Goal: Task Accomplishment & Management: Manage account settings

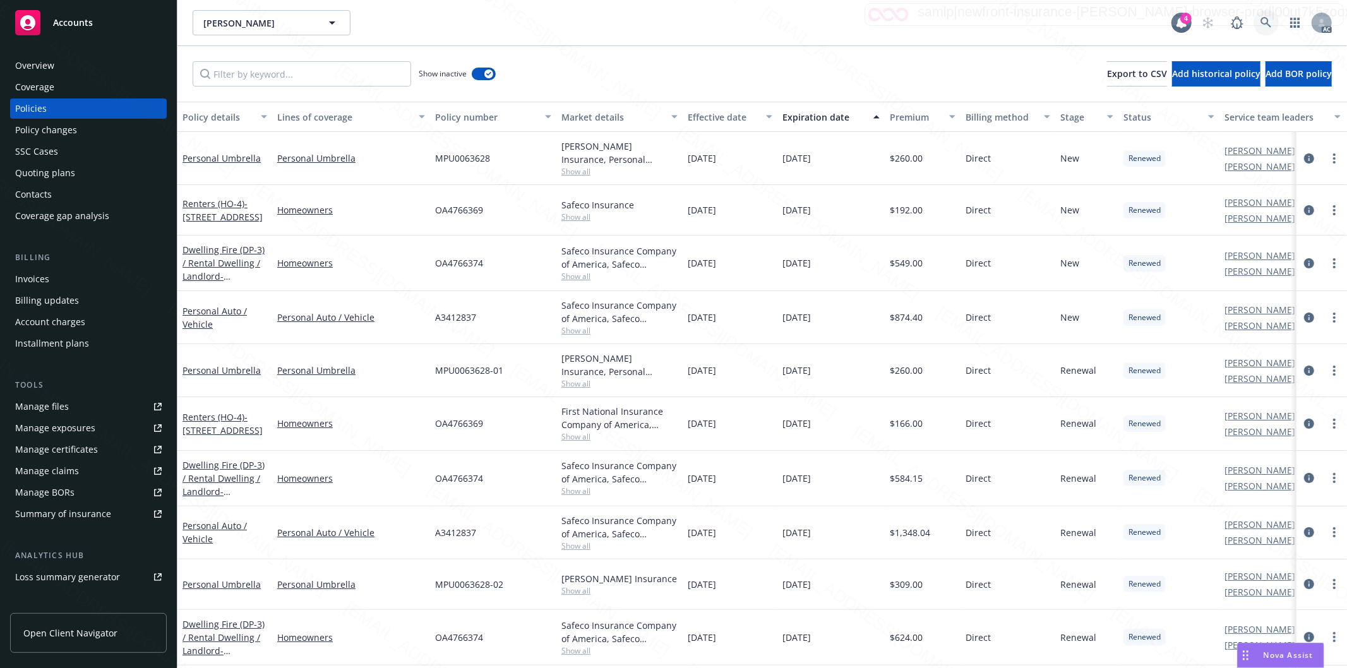
click at [1264, 22] on icon at bounding box center [1266, 22] width 11 height 11
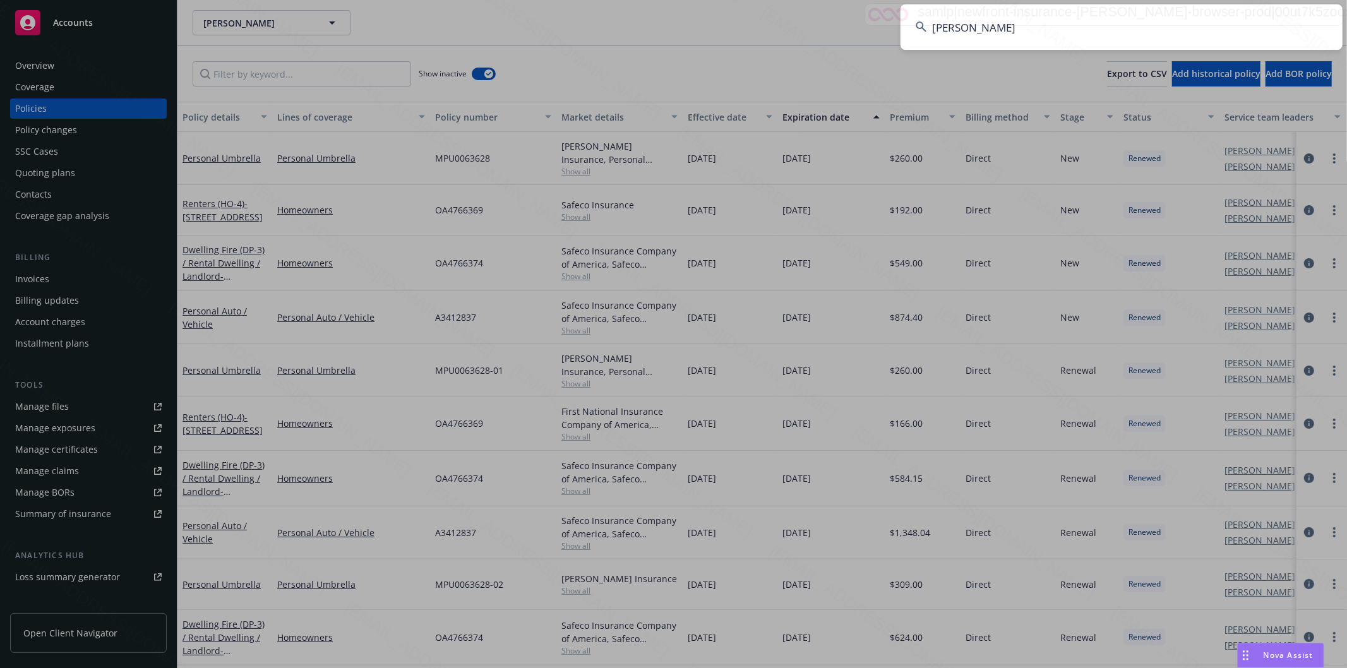
type input "[PERSON_NAME]"
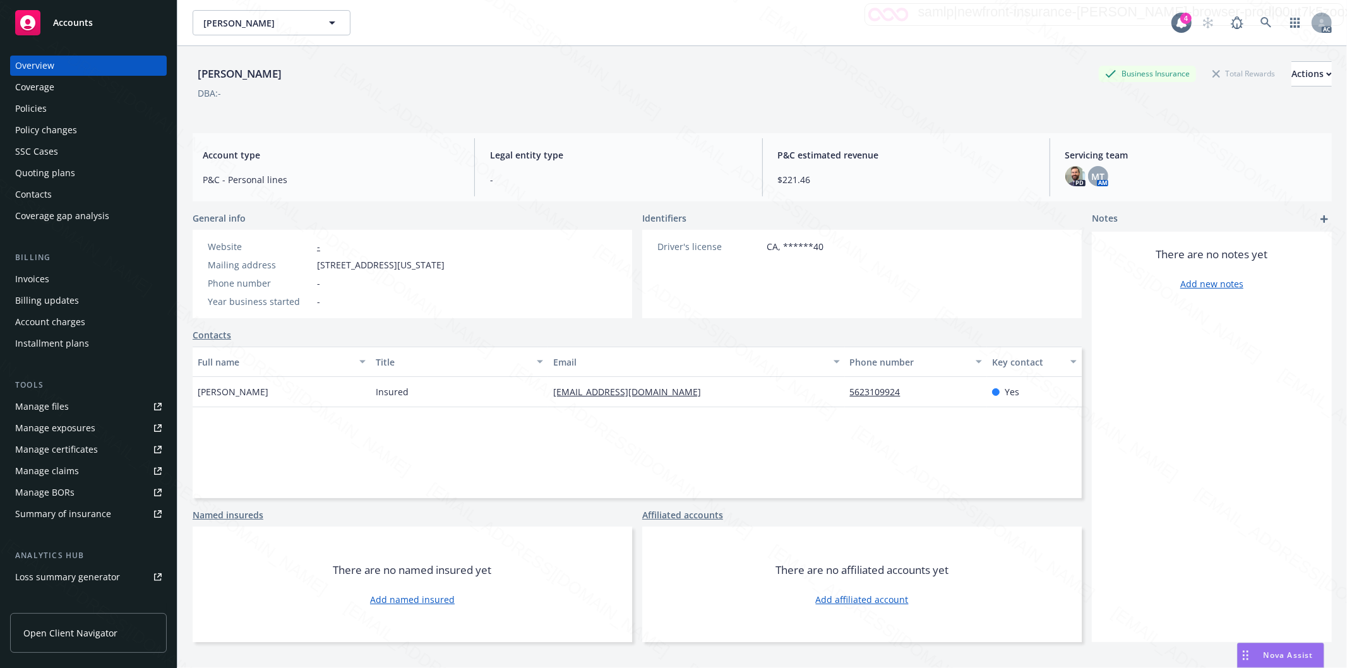
click at [41, 108] on div "Policies" at bounding box center [31, 109] width 32 height 20
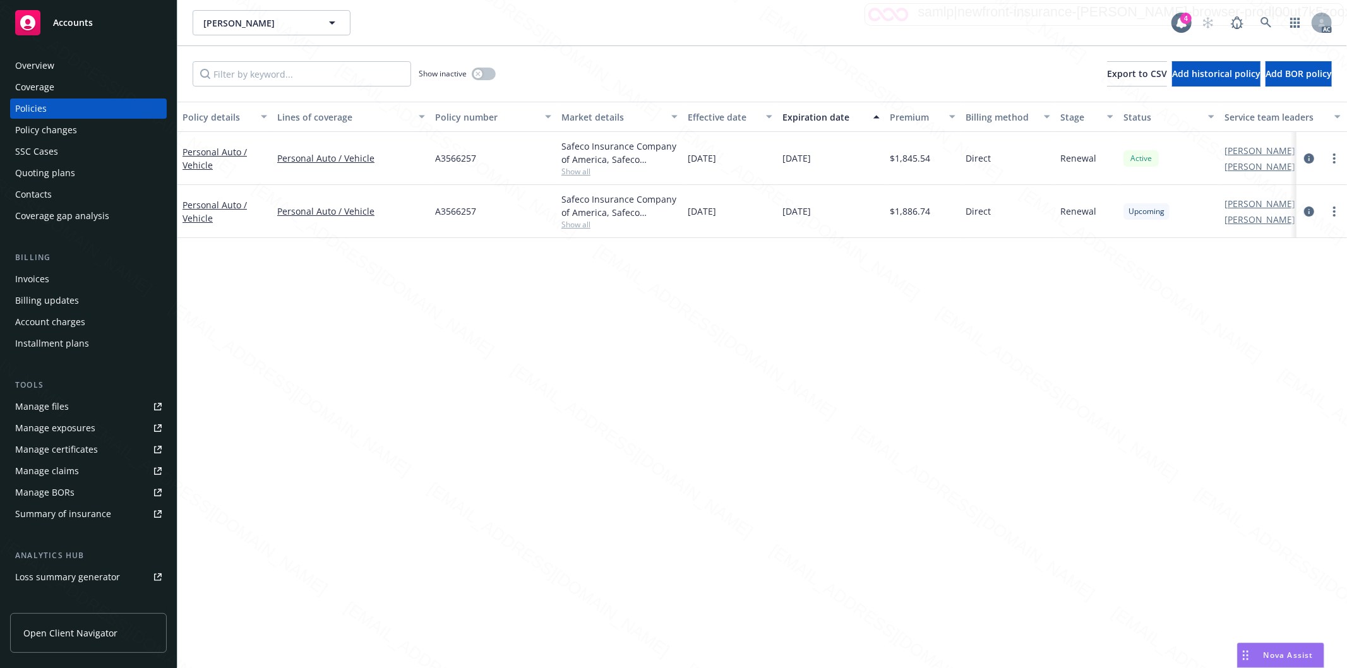
click at [213, 157] on div "Personal Auto / Vehicle" at bounding box center [225, 158] width 85 height 27
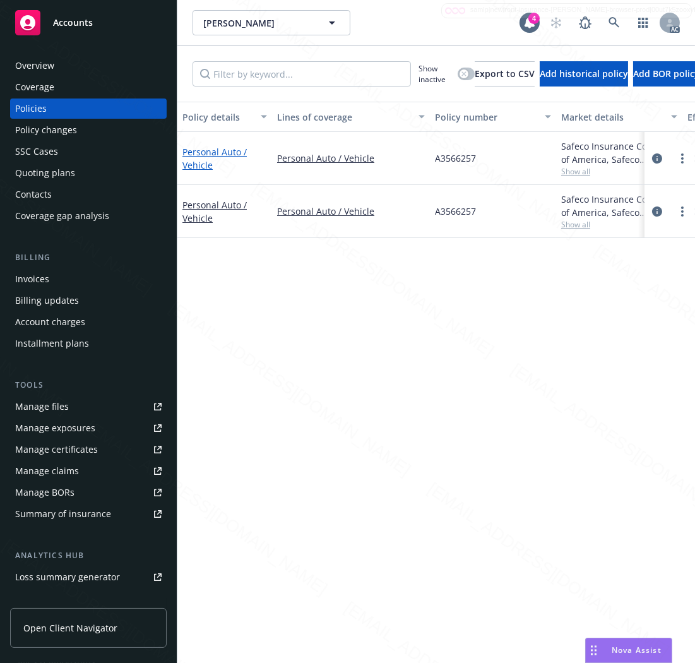
click at [199, 153] on link "Personal Auto / Vehicle" at bounding box center [215, 158] width 64 height 25
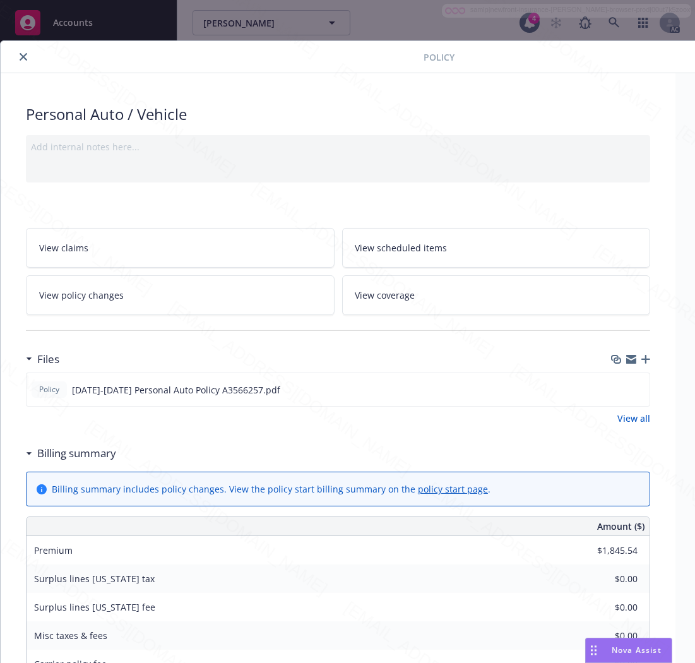
click at [85, 453] on h3 "Billing summary" at bounding box center [76, 453] width 79 height 16
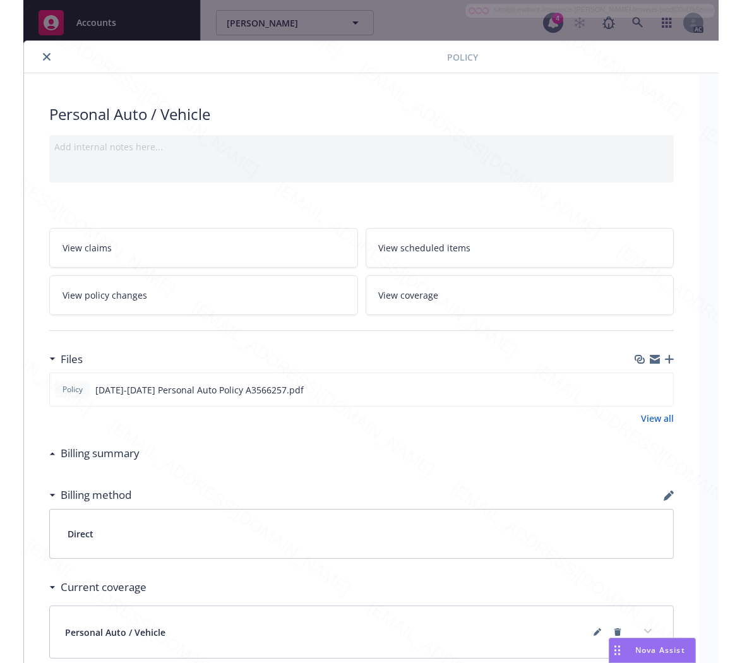
scroll to position [0, 184]
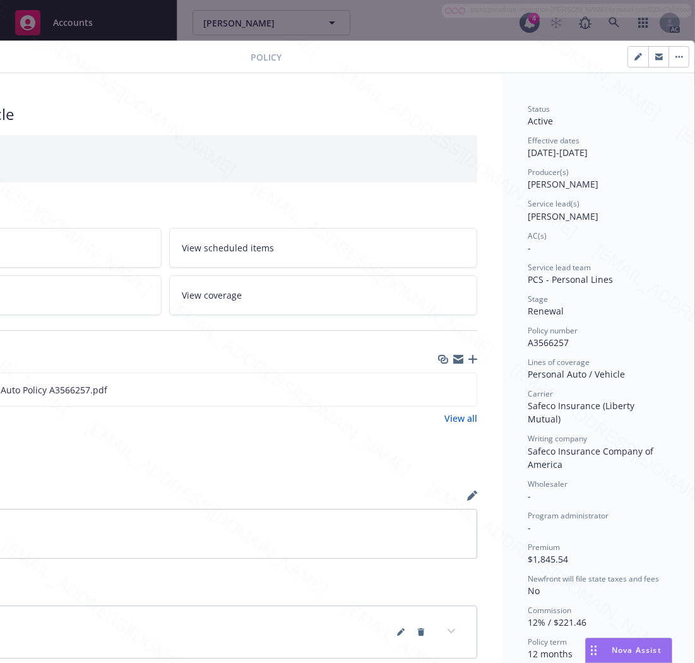
click at [546, 343] on span "A3566257" at bounding box center [548, 343] width 41 height 12
copy span "A3566257"
click at [439, 387] on icon "download file" at bounding box center [444, 389] width 10 height 10
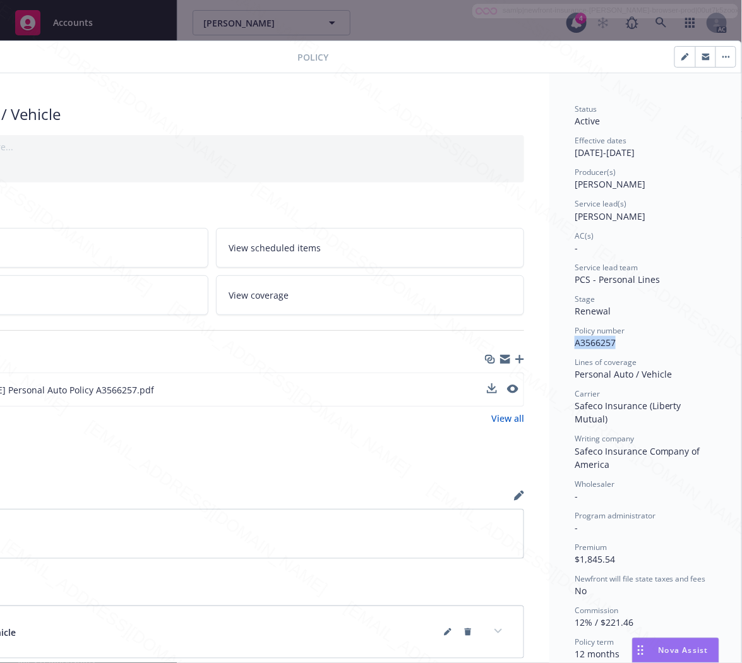
scroll to position [0, 136]
click at [716, 58] on button "button" at bounding box center [726, 57] width 20 height 20
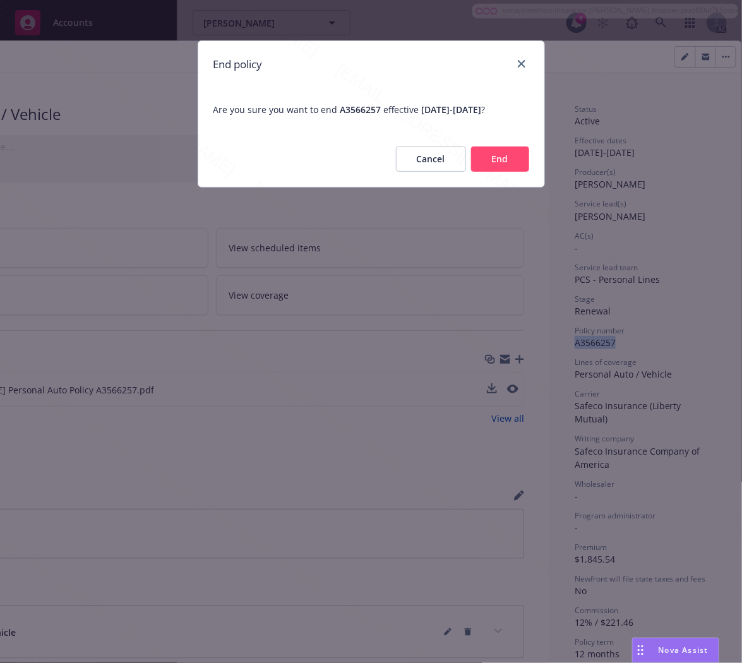
click at [504, 165] on button "End" at bounding box center [500, 159] width 58 height 25
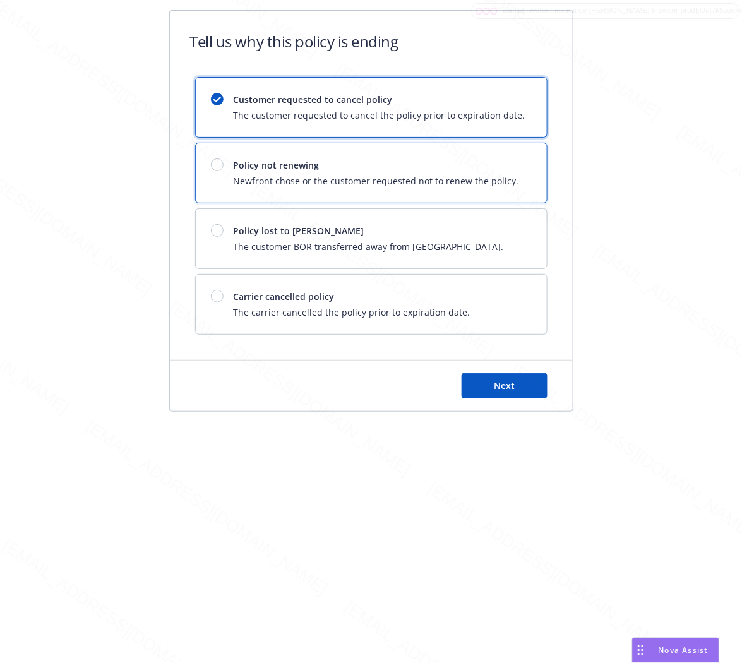
click at [500, 165] on span "Policy not renewing" at bounding box center [376, 165] width 285 height 13
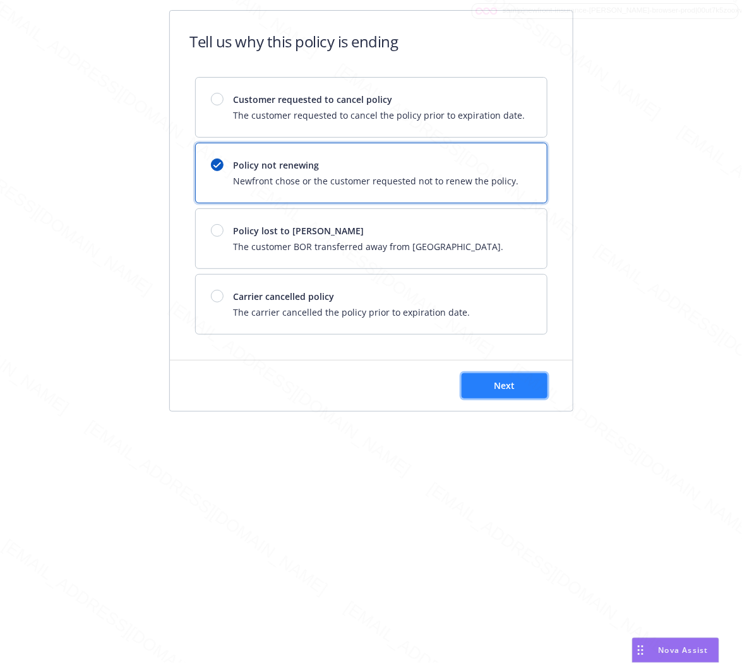
click at [493, 380] on button "Next" at bounding box center [505, 385] width 86 height 25
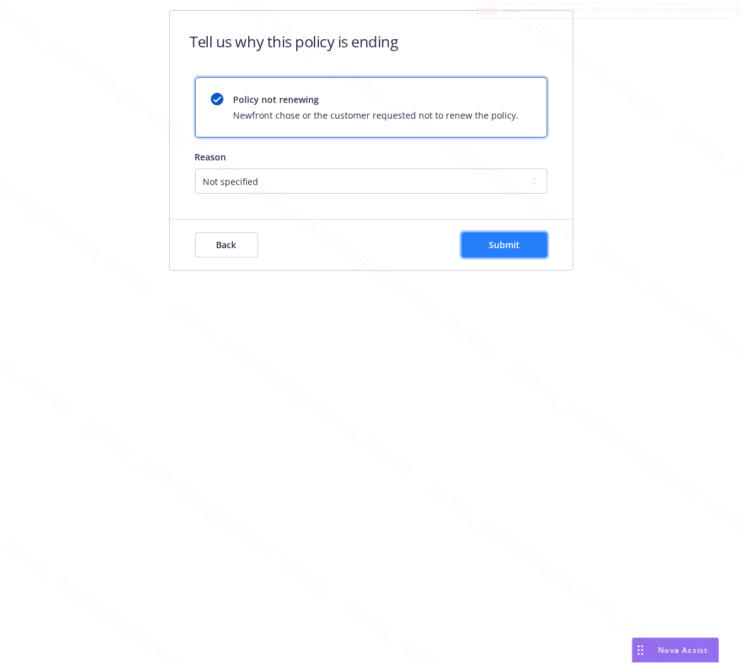
click at [495, 245] on span "Submit" at bounding box center [504, 245] width 31 height 12
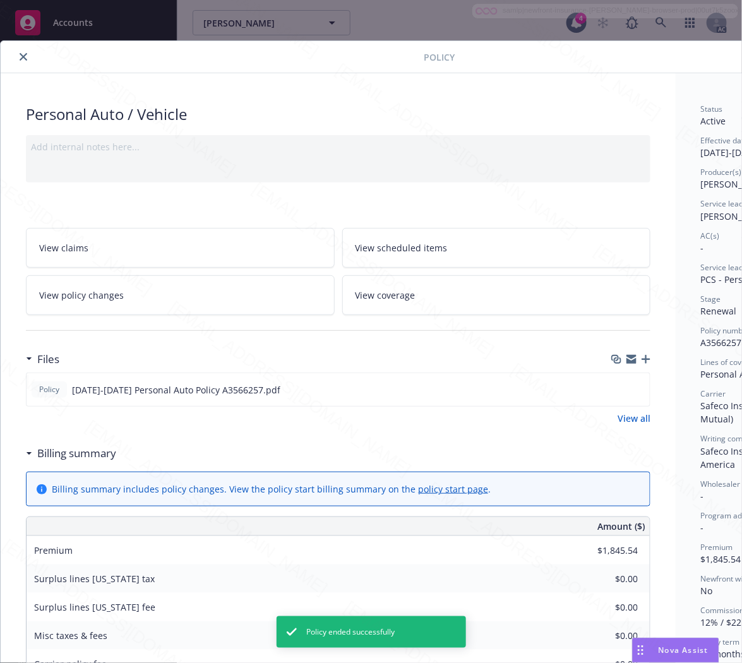
scroll to position [38, 0]
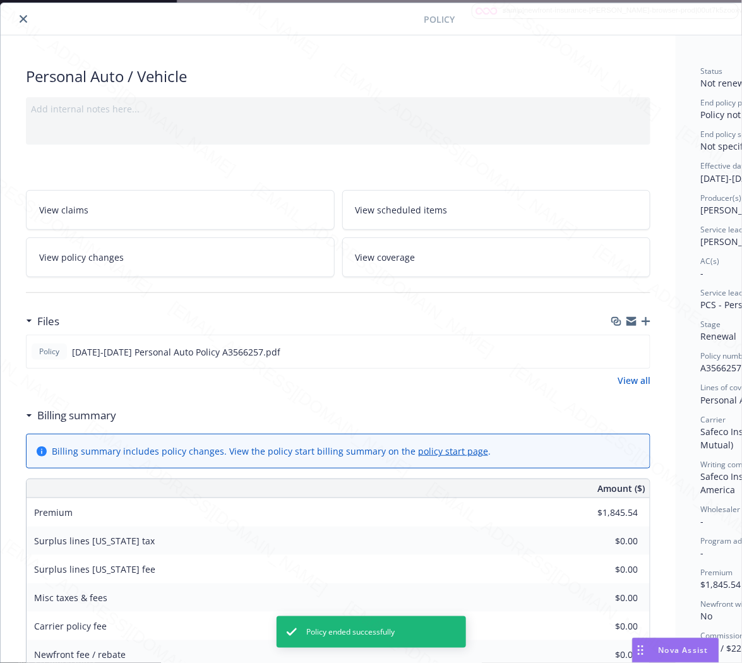
click at [101, 417] on h3 "Billing summary" at bounding box center [76, 415] width 79 height 16
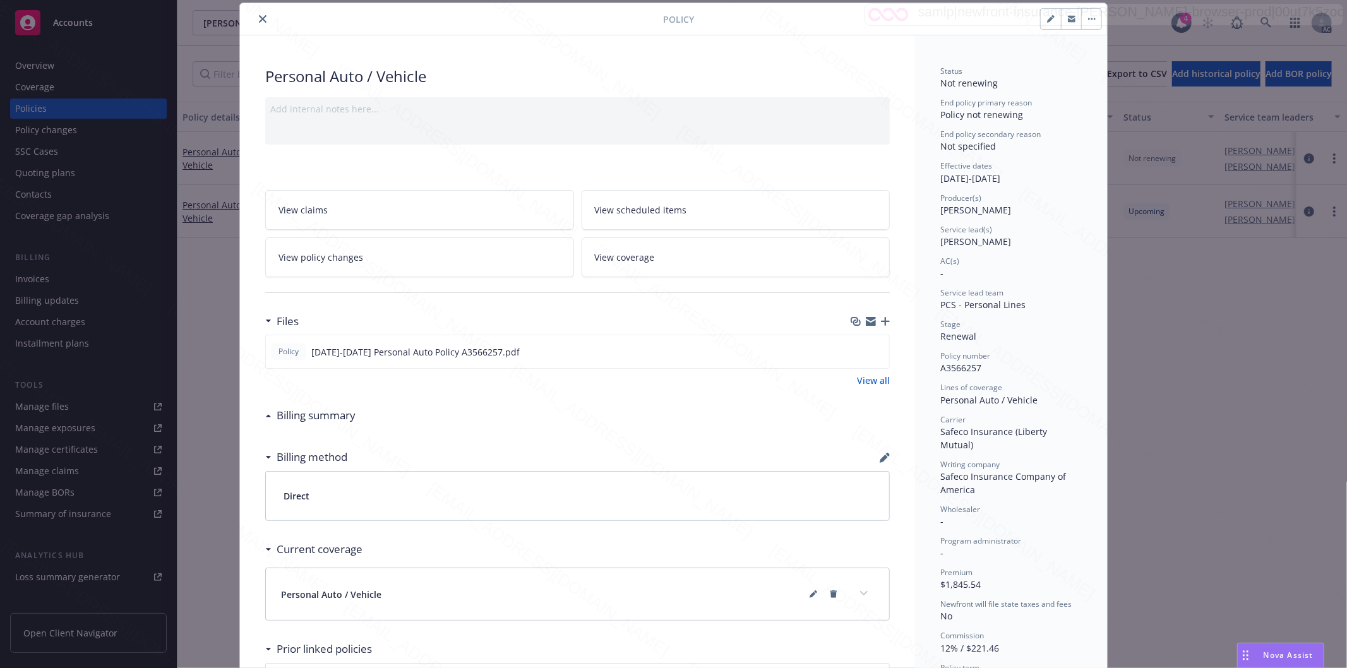
click at [259, 20] on icon "close" at bounding box center [263, 19] width 8 height 8
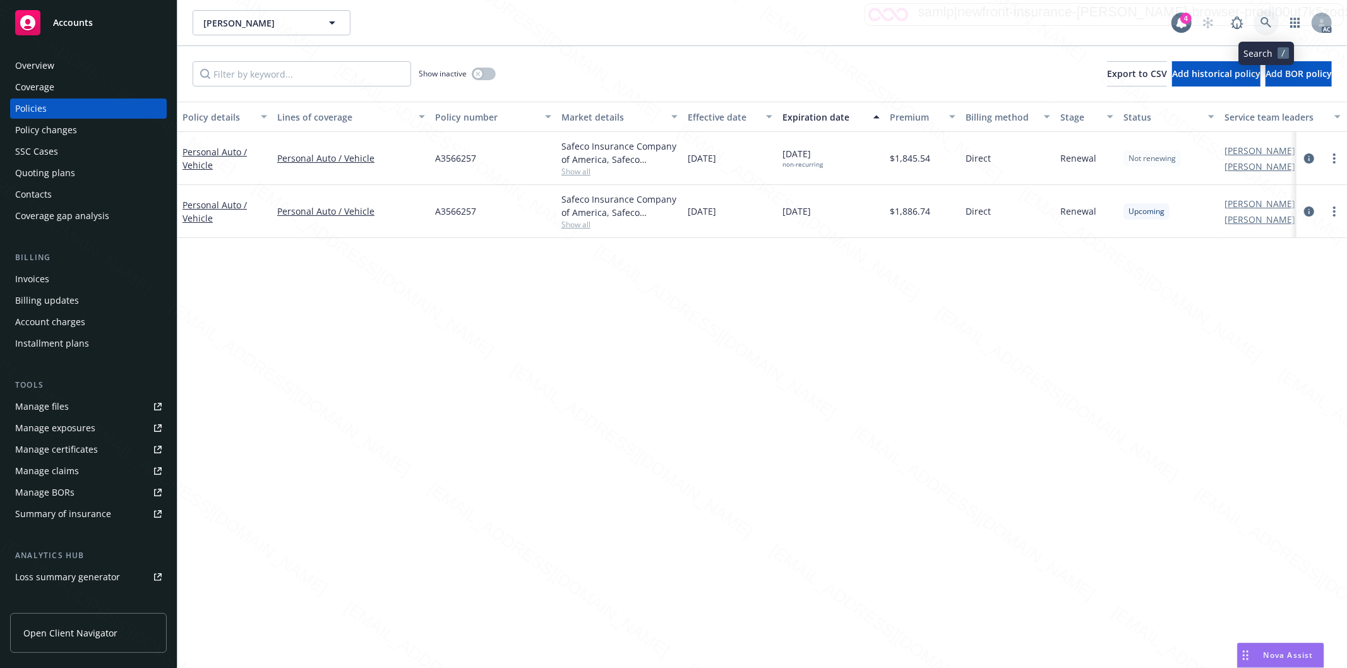
click at [1261, 19] on icon at bounding box center [1266, 22] width 11 height 11
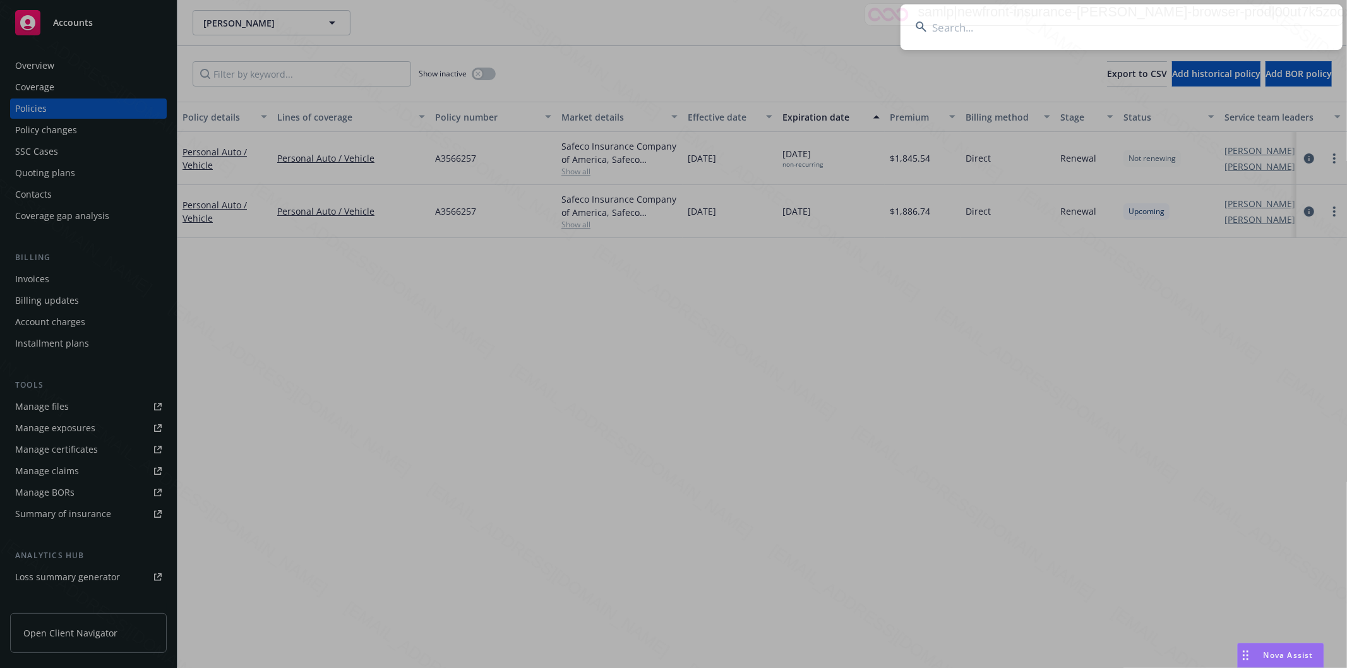
click at [1261, 19] on input at bounding box center [1122, 26] width 442 height 45
click at [1046, 20] on input at bounding box center [1122, 26] width 442 height 45
paste input "[PERSON_NAME] & [PERSON_NAME]"
type input "[PERSON_NAME] & [PERSON_NAME]"
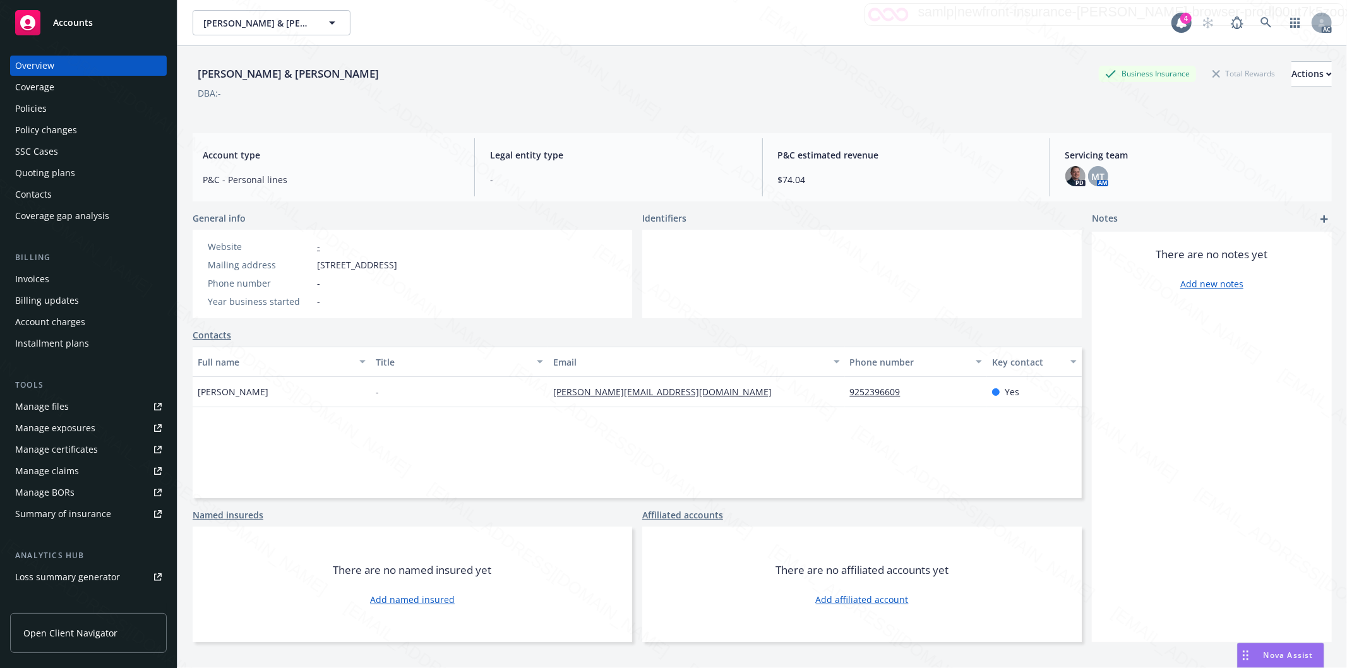
click at [49, 116] on div "Policies" at bounding box center [88, 109] width 147 height 20
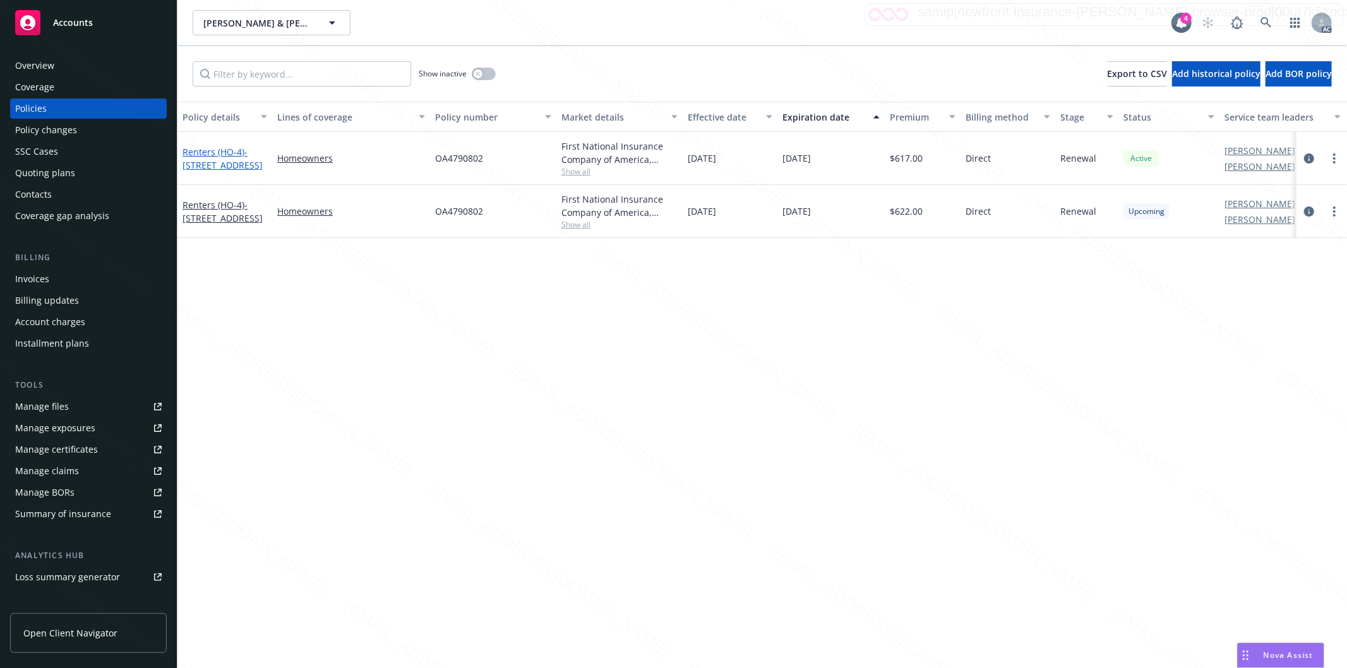
click at [196, 156] on span "- [STREET_ADDRESS]" at bounding box center [223, 158] width 80 height 25
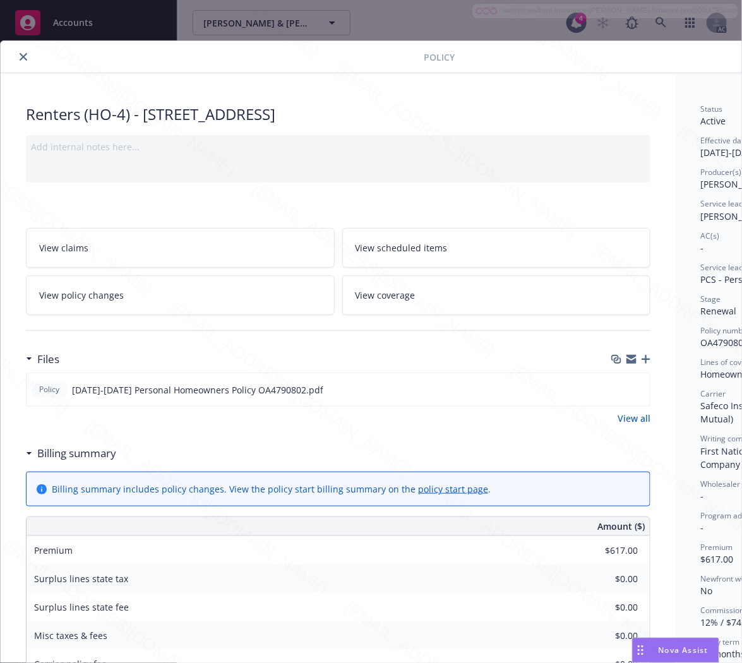
click at [97, 450] on h3 "Billing summary" at bounding box center [76, 453] width 79 height 16
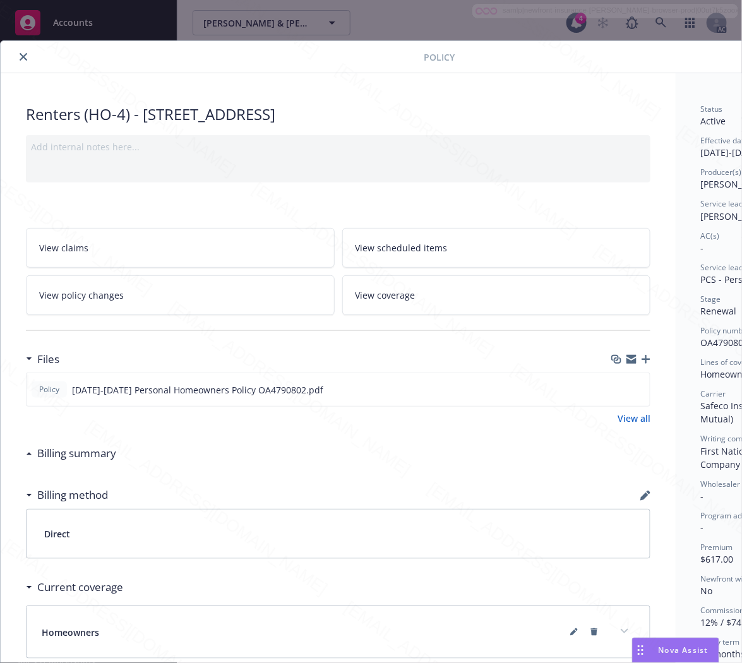
scroll to position [0, 136]
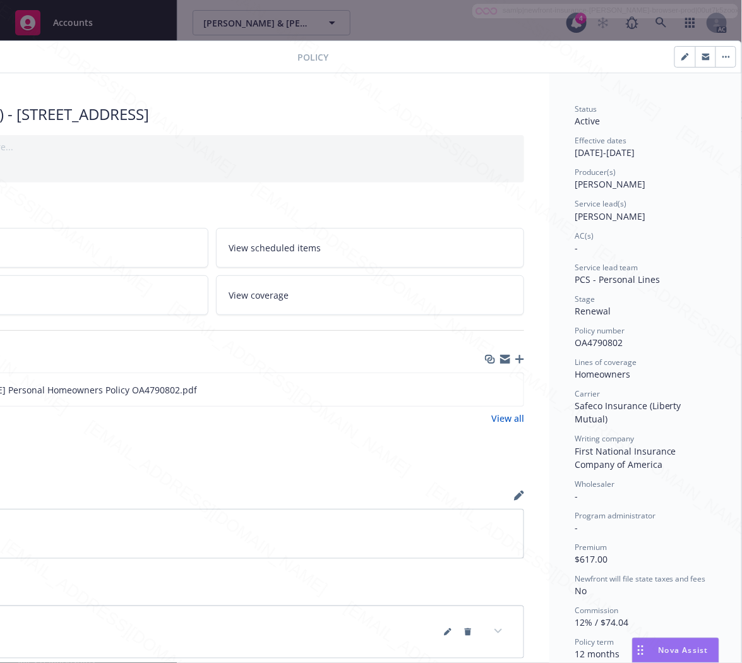
click at [599, 342] on span "OA4790802" at bounding box center [599, 343] width 48 height 12
copy span "OA4790802"
click at [486, 389] on icon "download file" at bounding box center [491, 389] width 10 height 10
click at [725, 56] on icon "button" at bounding box center [726, 57] width 2 height 2
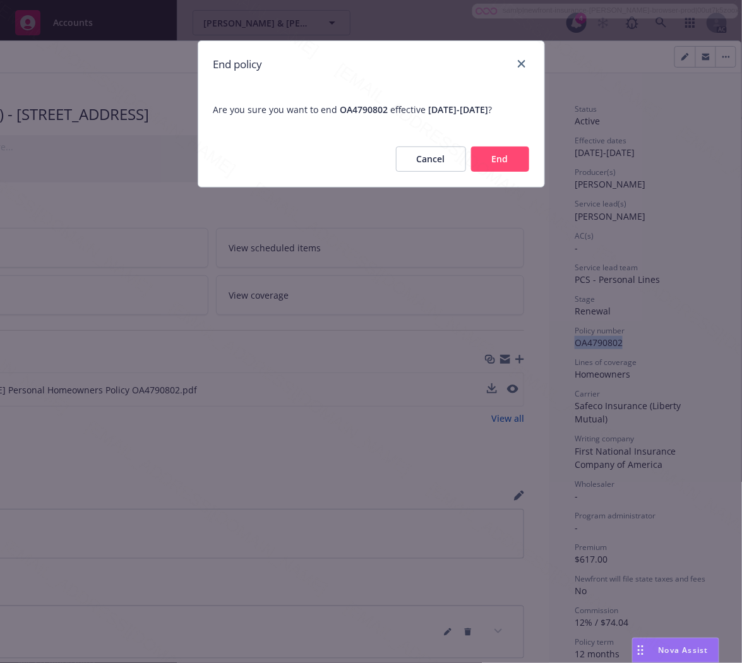
click at [498, 172] on button "End" at bounding box center [500, 159] width 58 height 25
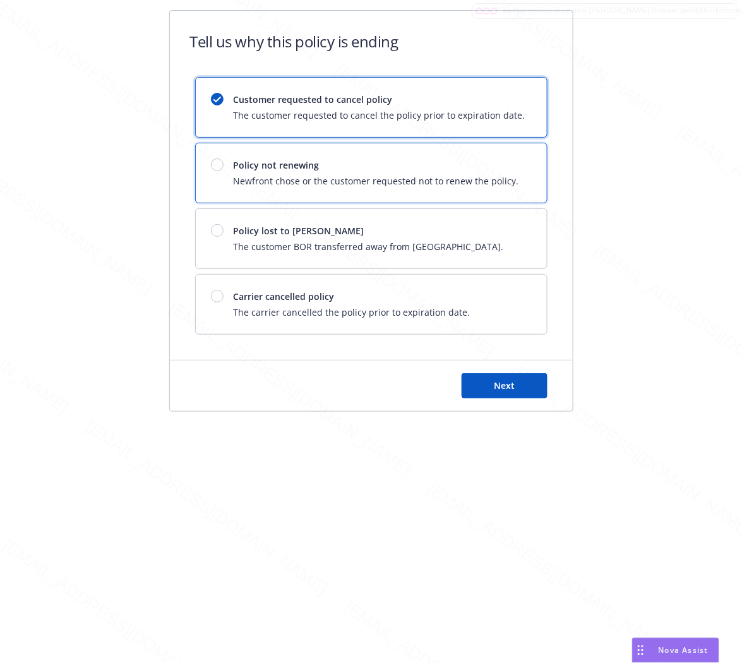
click at [495, 174] on span "Newfront chose or the customer requested not to renew the policy." at bounding box center [376, 180] width 285 height 13
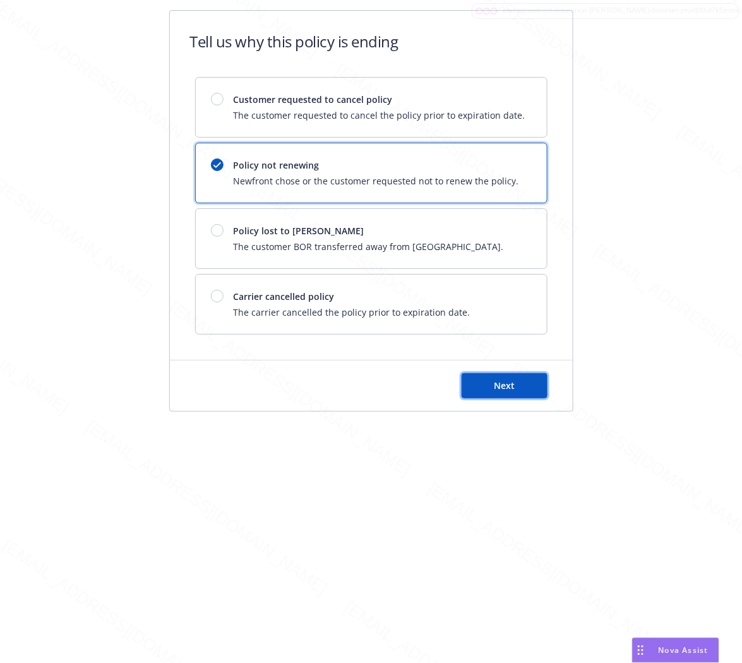
click at [510, 386] on span "Next" at bounding box center [504, 386] width 21 height 12
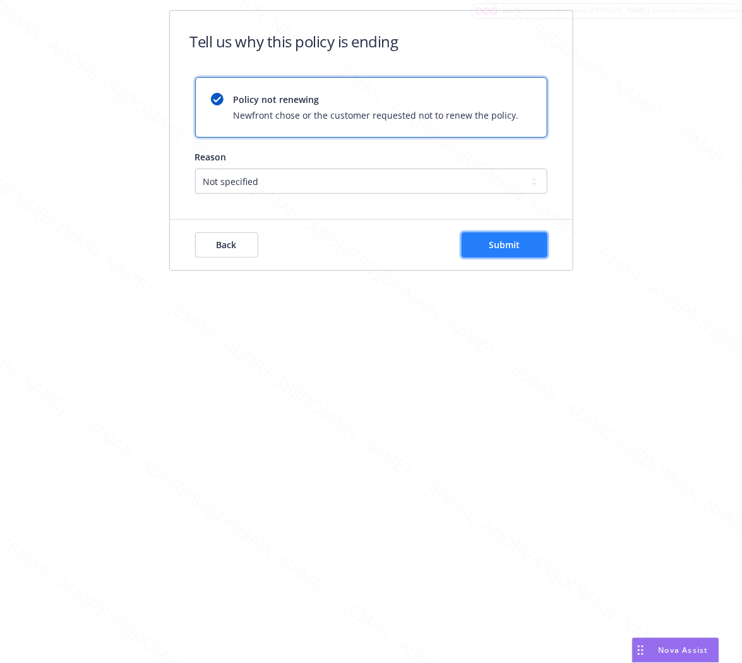
click at [513, 253] on button "Submit" at bounding box center [505, 244] width 86 height 25
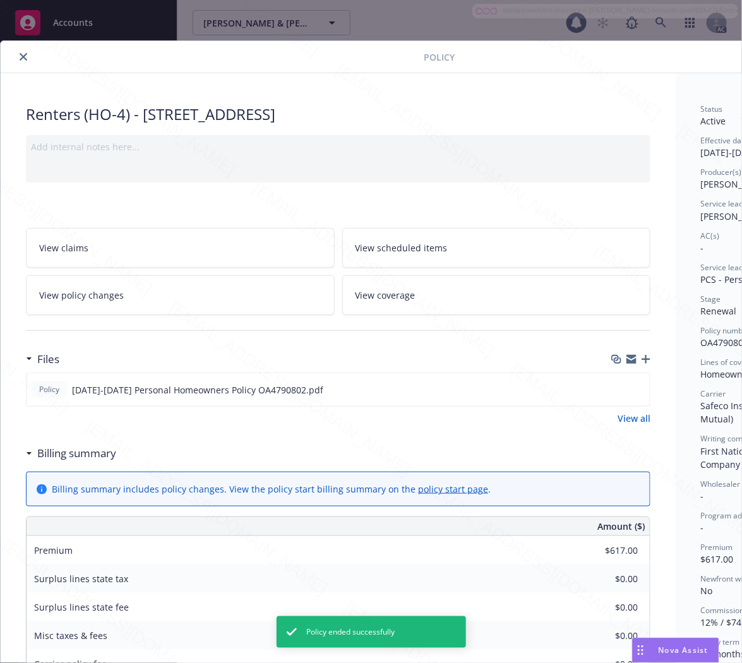
scroll to position [38, 0]
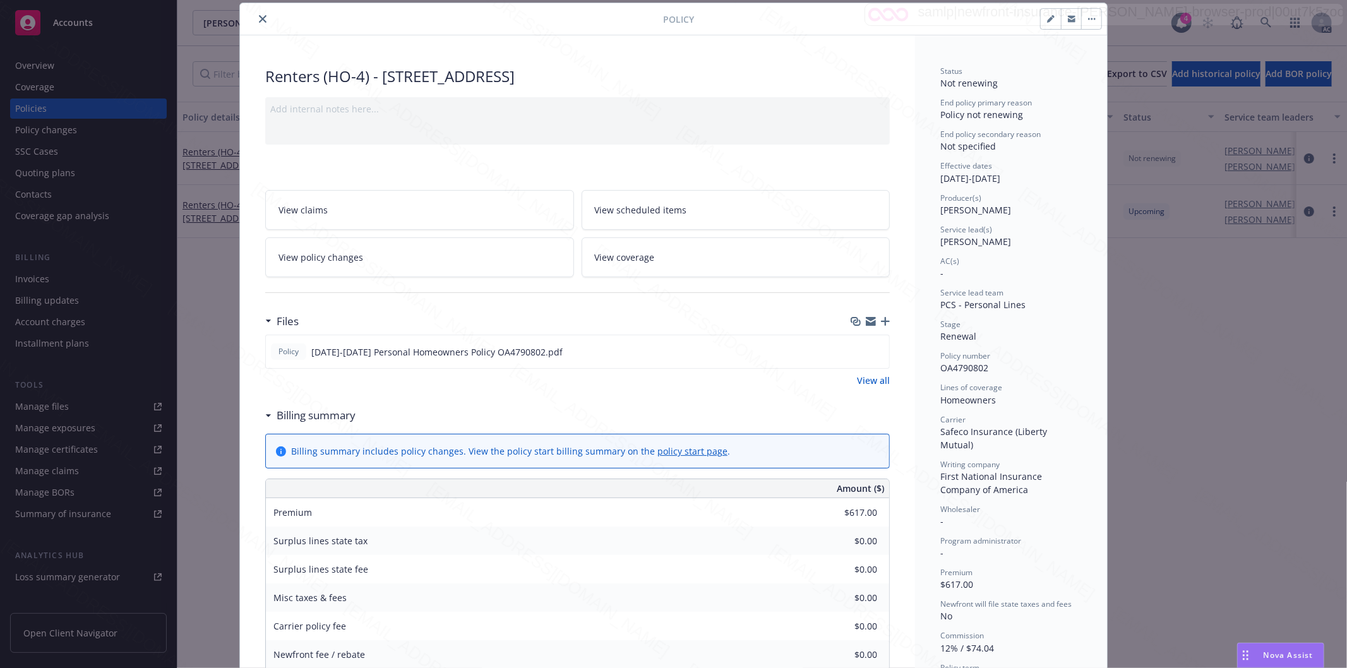
click at [259, 18] on icon "close" at bounding box center [263, 19] width 8 height 8
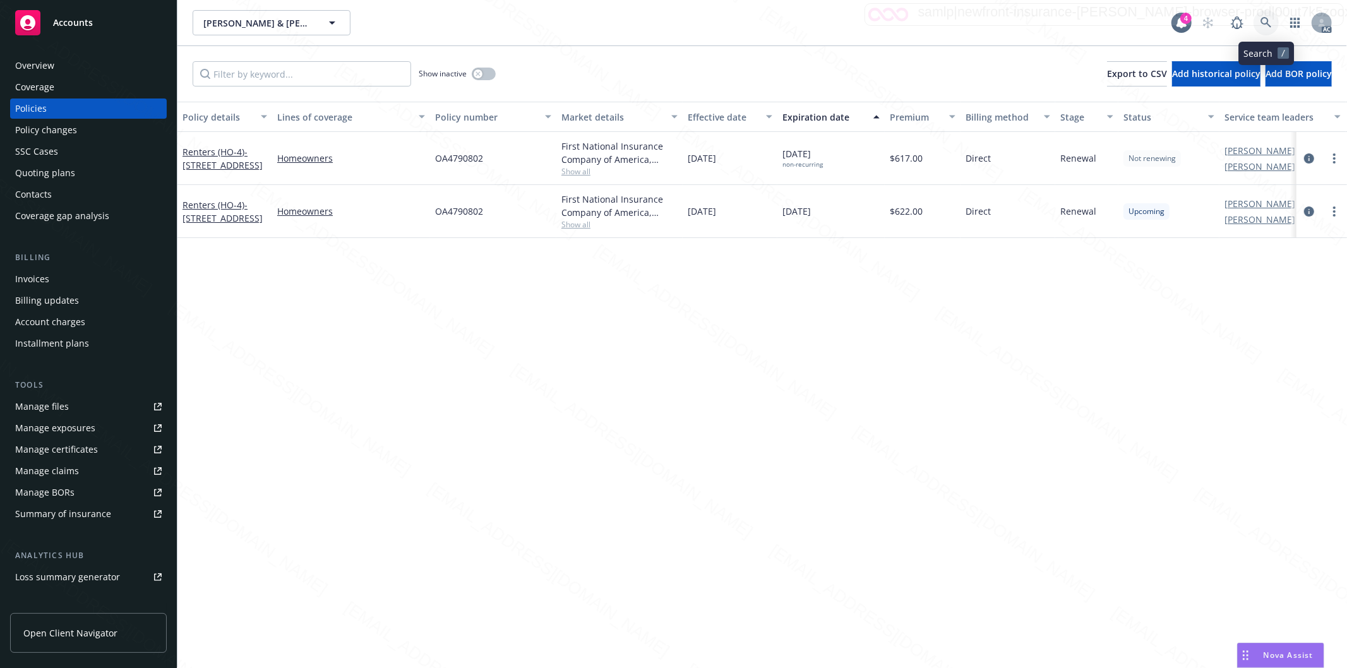
click at [1266, 21] on icon at bounding box center [1266, 22] width 11 height 11
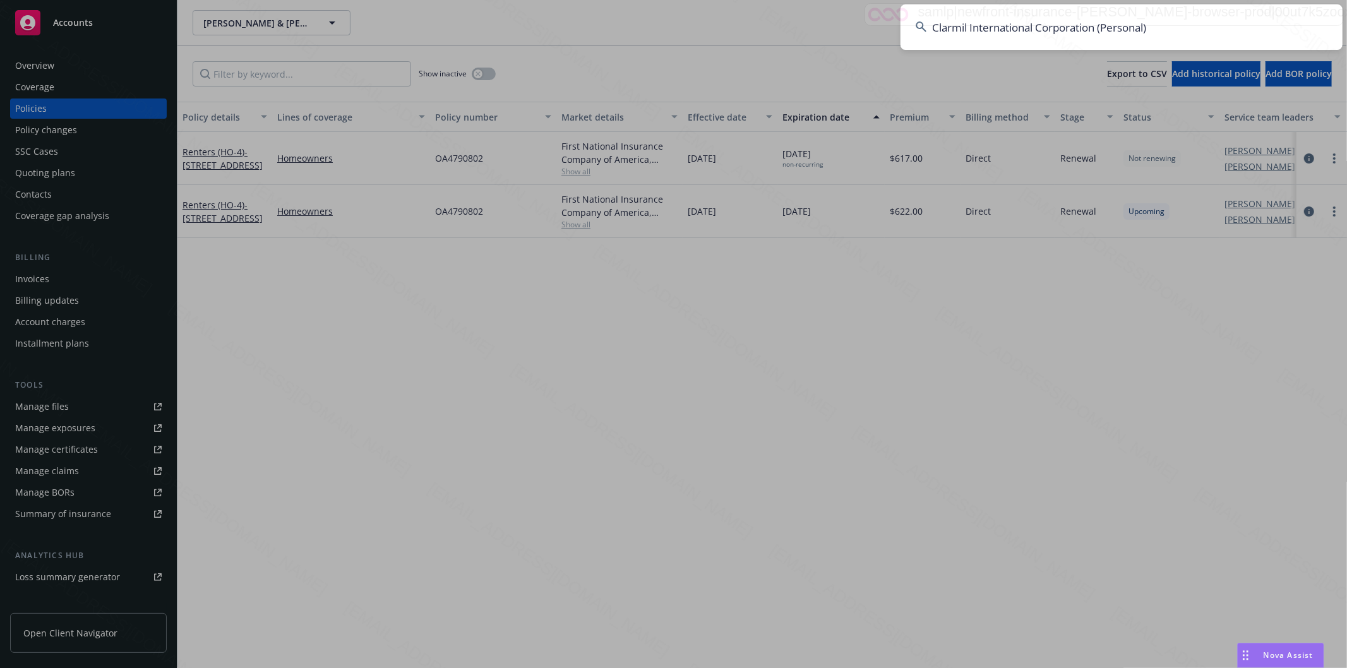
type input "Clarmil International Corporation (Personal)"
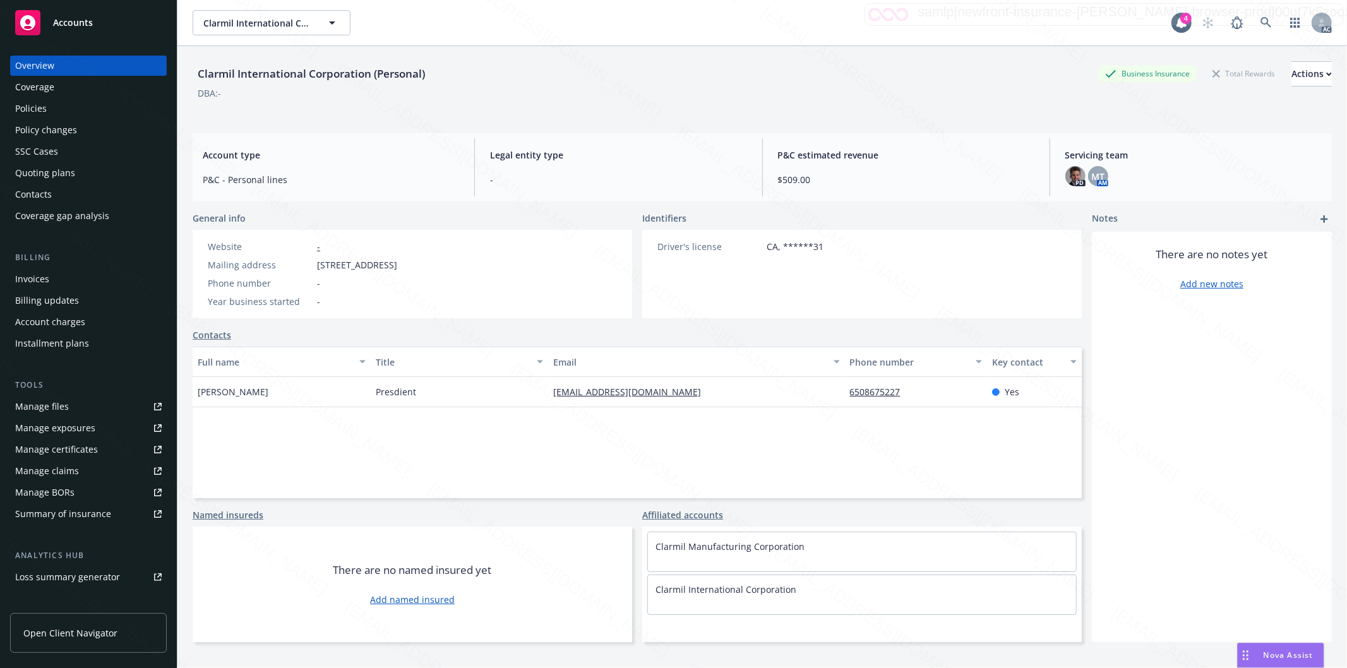
click at [30, 105] on div "Policies" at bounding box center [31, 109] width 32 height 20
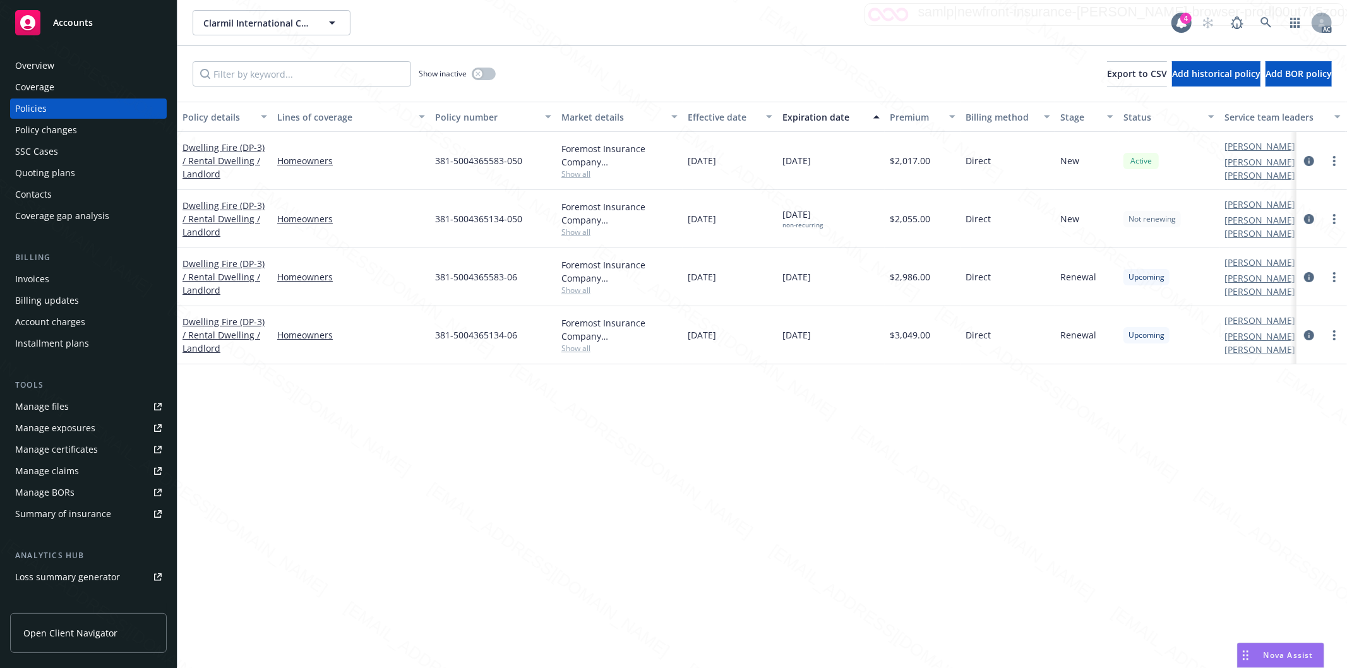
click at [87, 74] on div "Overview" at bounding box center [88, 66] width 147 height 20
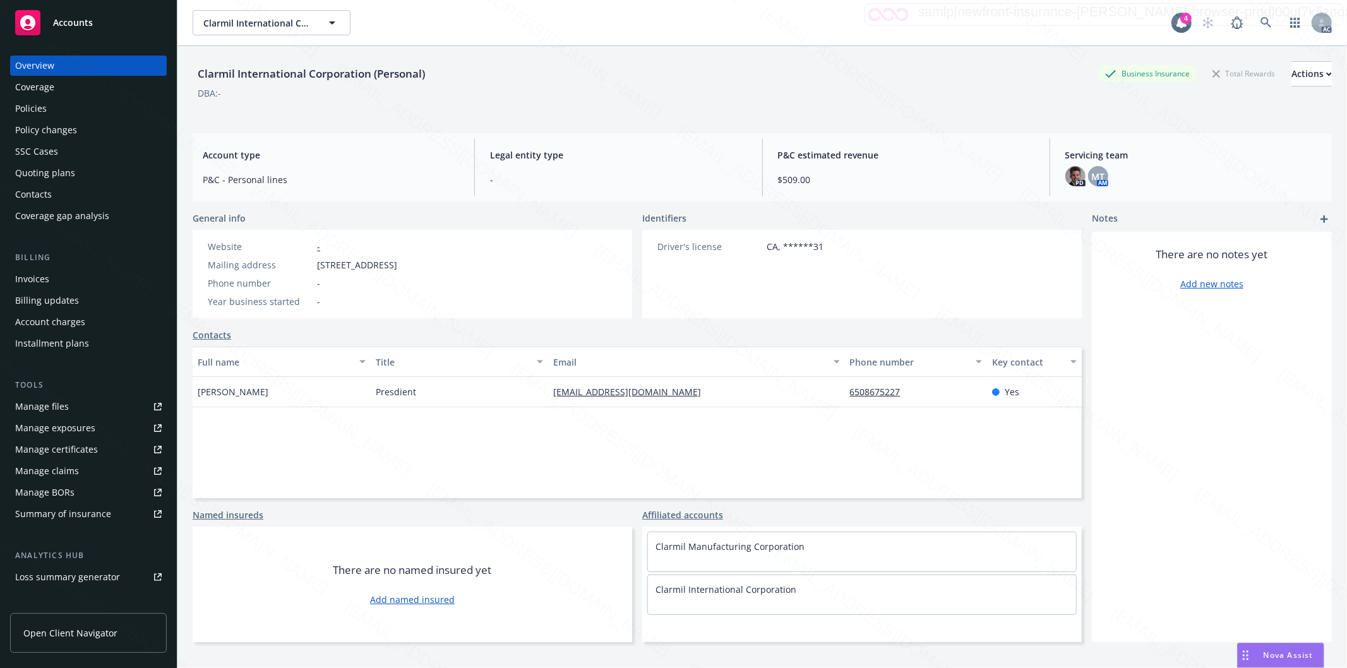
click at [49, 106] on div "Policies" at bounding box center [88, 109] width 147 height 20
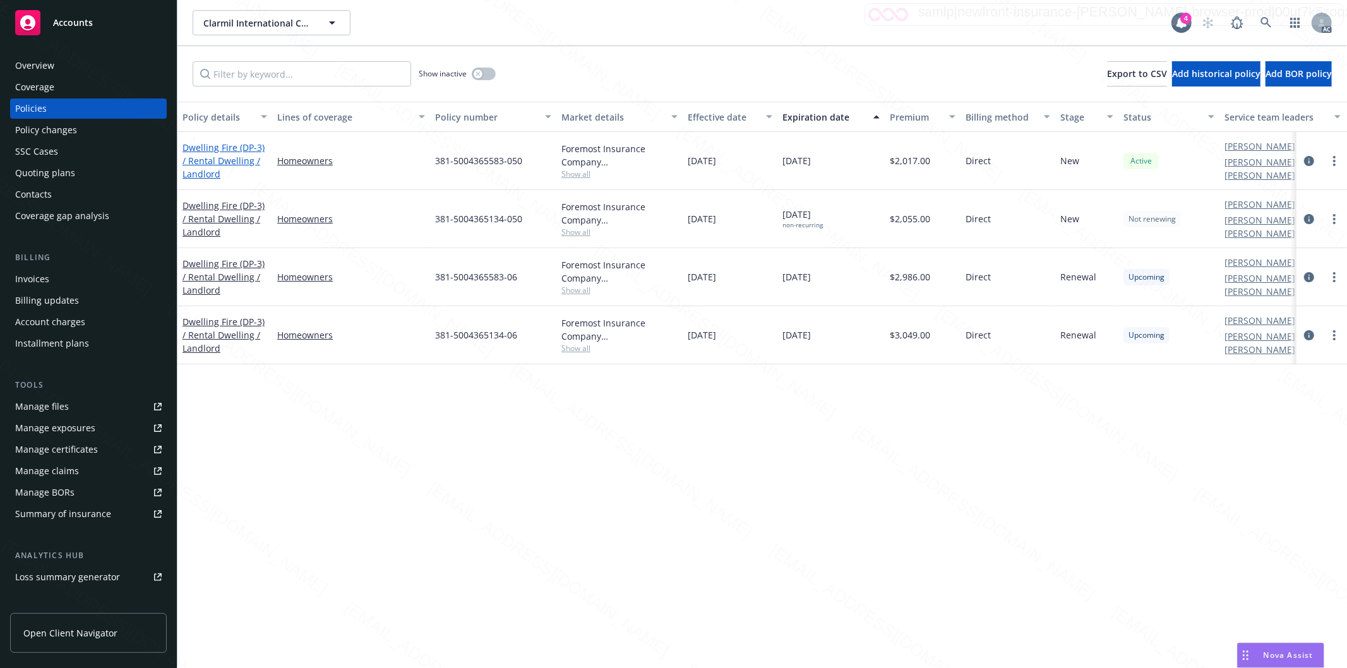
click at [203, 159] on link "Dwelling Fire (DP-3) / Rental Dwelling / Landlord" at bounding box center [224, 160] width 82 height 39
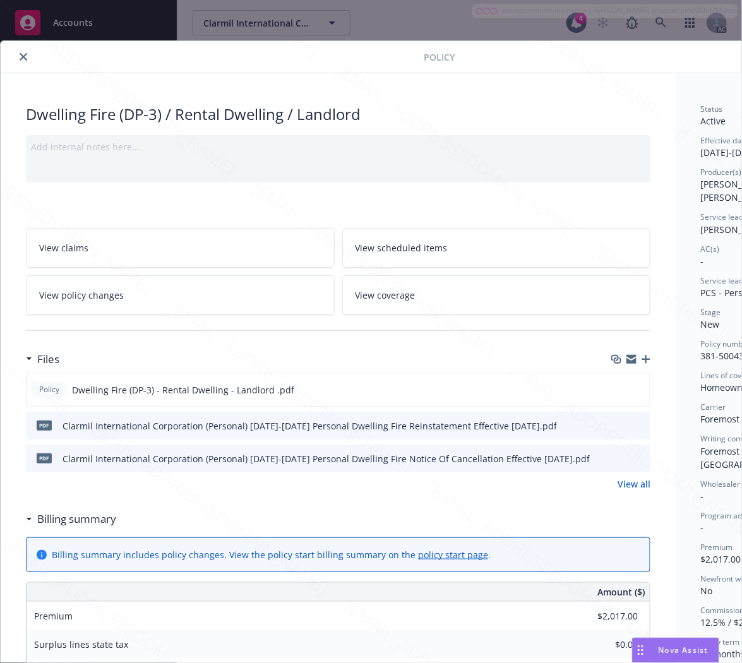
click at [99, 520] on h3 "Billing summary" at bounding box center [76, 519] width 79 height 16
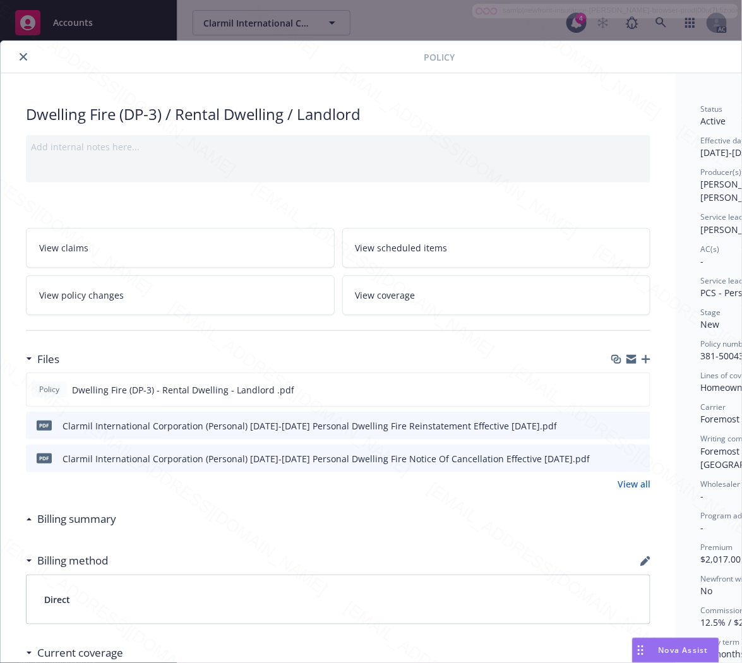
scroll to position [0, 136]
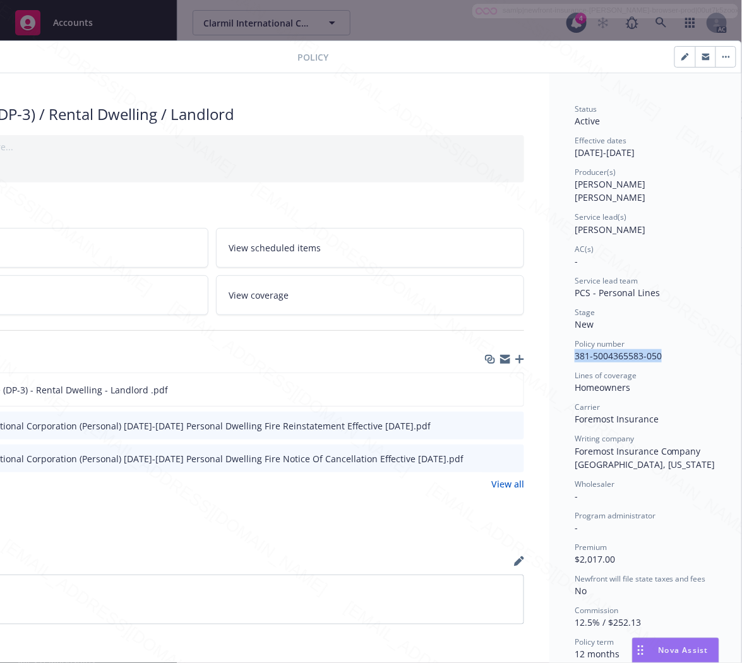
drag, startPoint x: 662, startPoint y: 342, endPoint x: 560, endPoint y: 342, distance: 101.7
click at [560, 342] on div "Status Active Effective dates [DATE] - [DATE] Producer(s) [PERSON_NAME] [PERSON…" at bounding box center [645, 489] width 192 height 832
copy span "381-5004365583-050"
click at [487, 388] on icon "download file" at bounding box center [491, 388] width 8 height 8
click at [722, 57] on icon "button" at bounding box center [723, 57] width 2 height 2
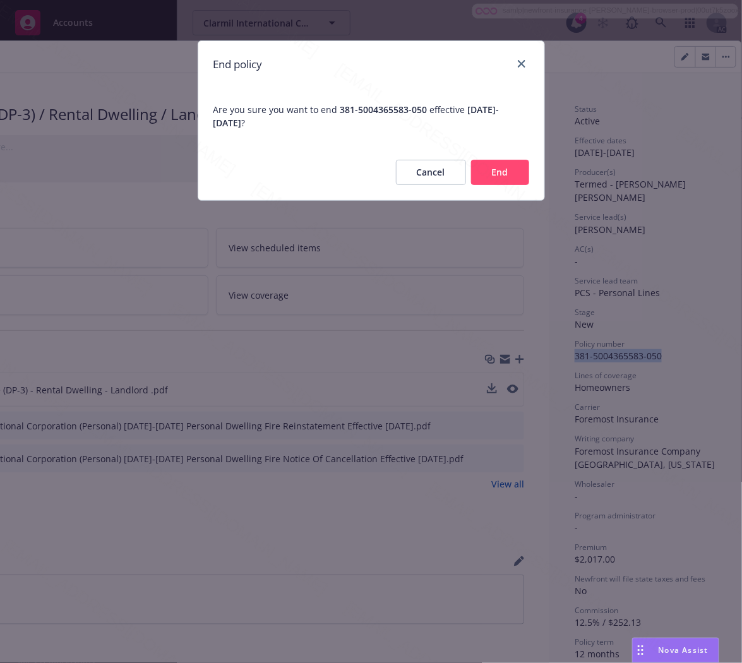
click at [491, 181] on button "End" at bounding box center [500, 172] width 58 height 25
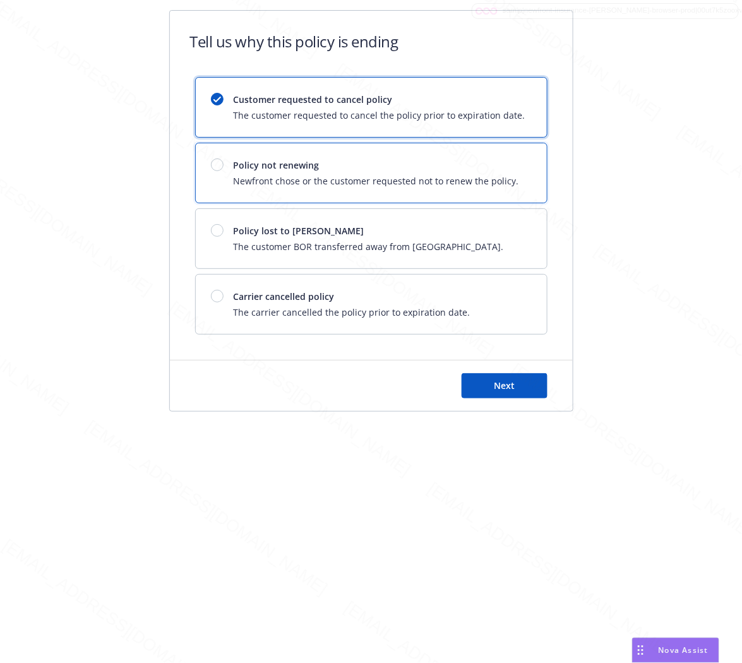
click at [491, 181] on span "Newfront chose or the customer requested not to renew the policy." at bounding box center [376, 180] width 285 height 13
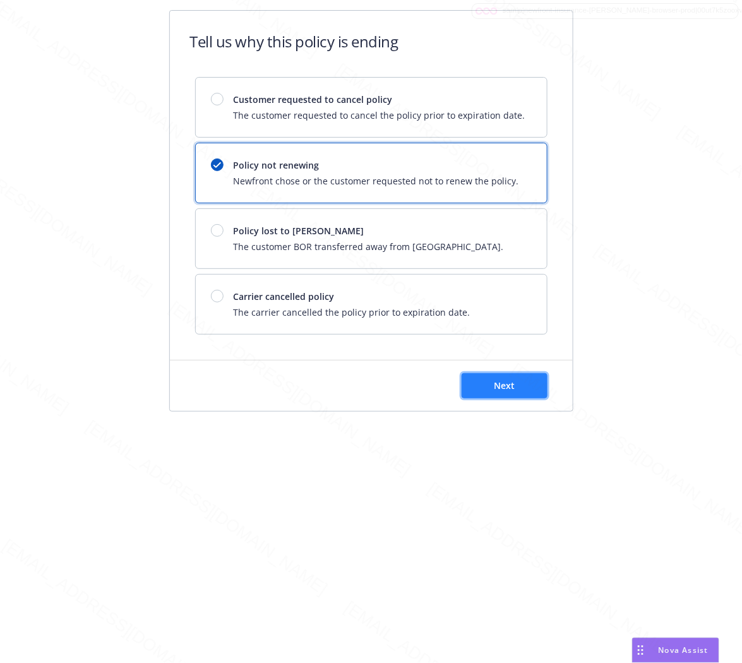
click at [498, 387] on span "Next" at bounding box center [504, 386] width 21 height 12
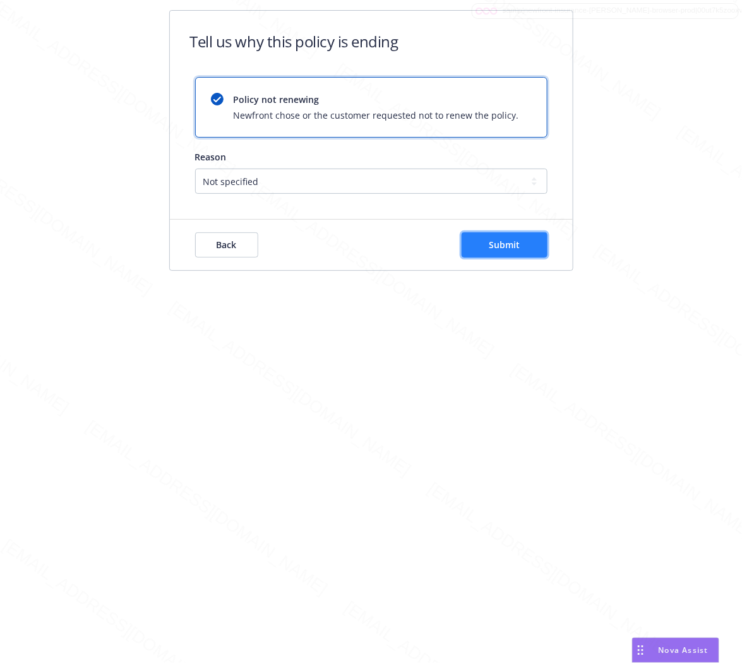
click at [537, 246] on button "Submit" at bounding box center [505, 244] width 86 height 25
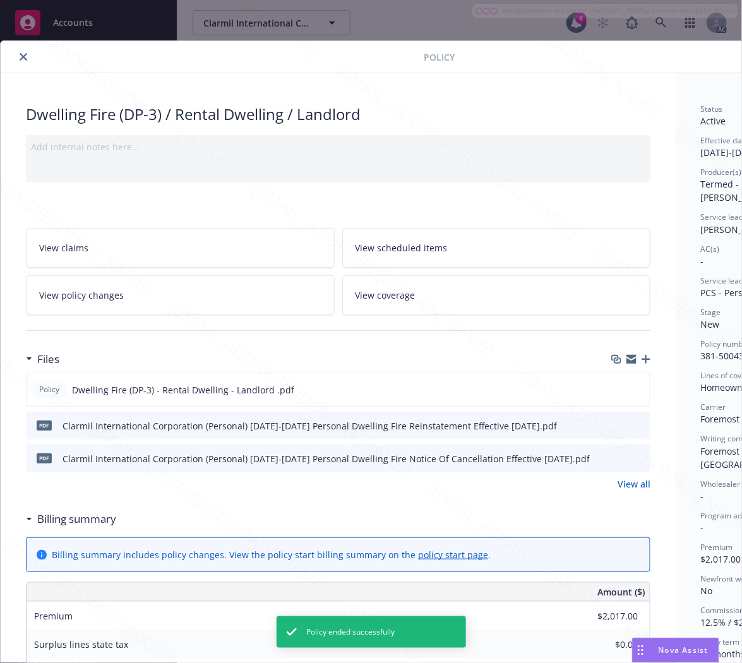
scroll to position [38, 0]
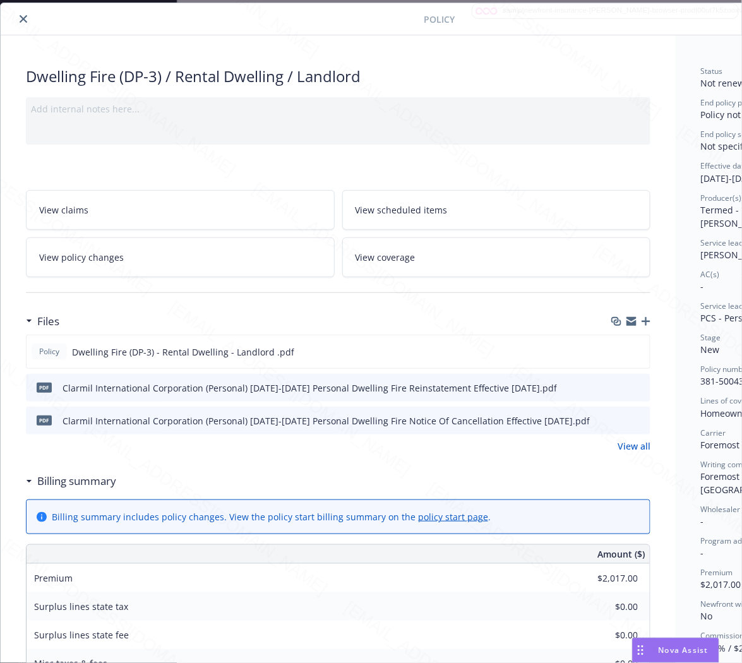
click at [21, 16] on icon "close" at bounding box center [24, 19] width 8 height 8
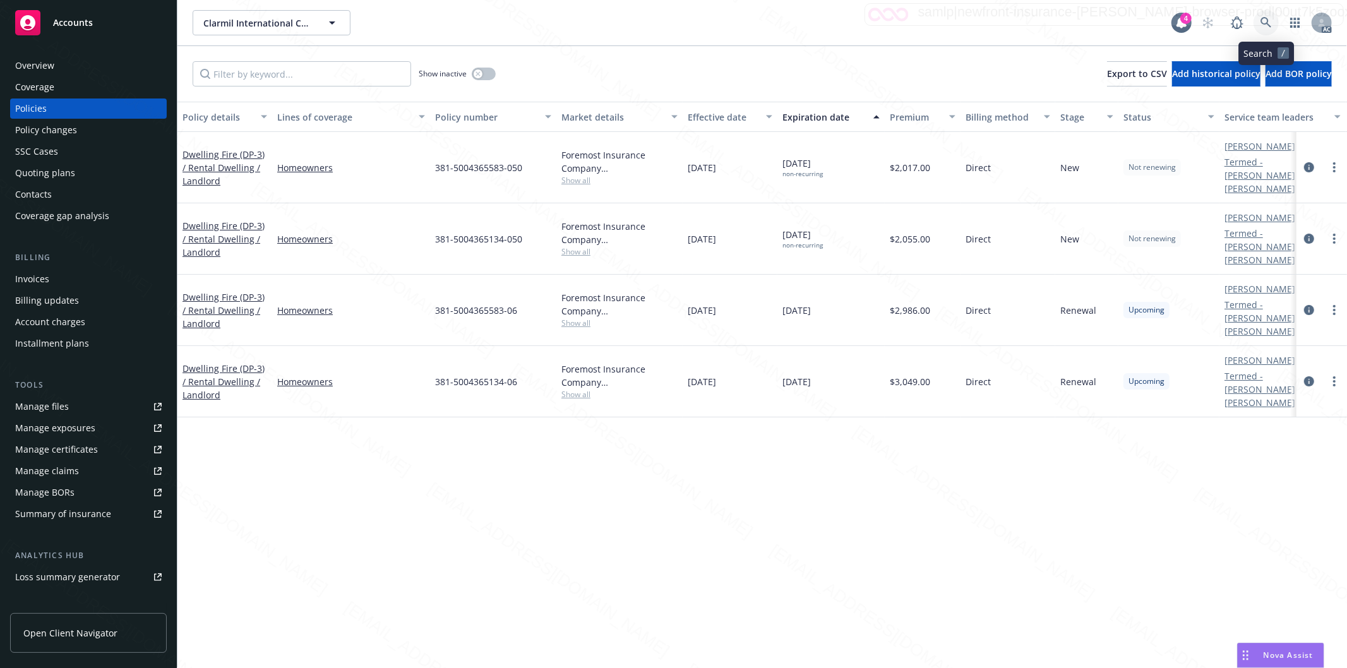
click at [1264, 20] on icon at bounding box center [1266, 22] width 11 height 11
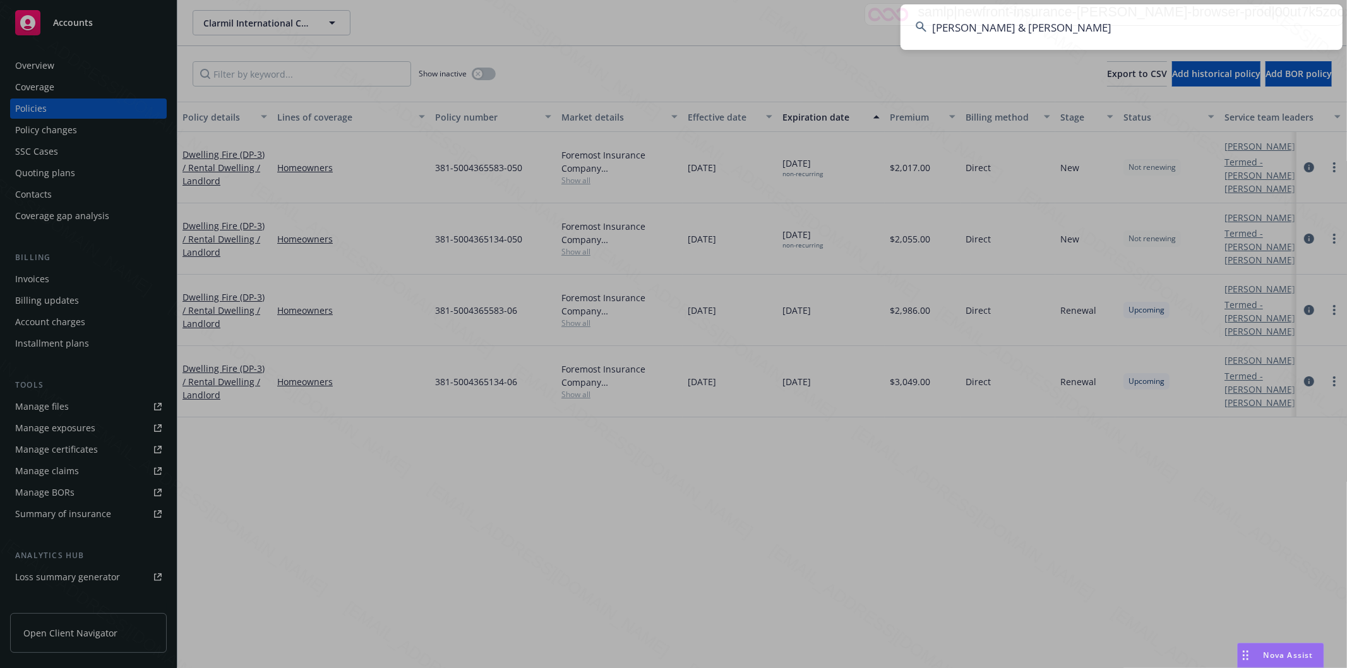
type input "[PERSON_NAME] & [PERSON_NAME]"
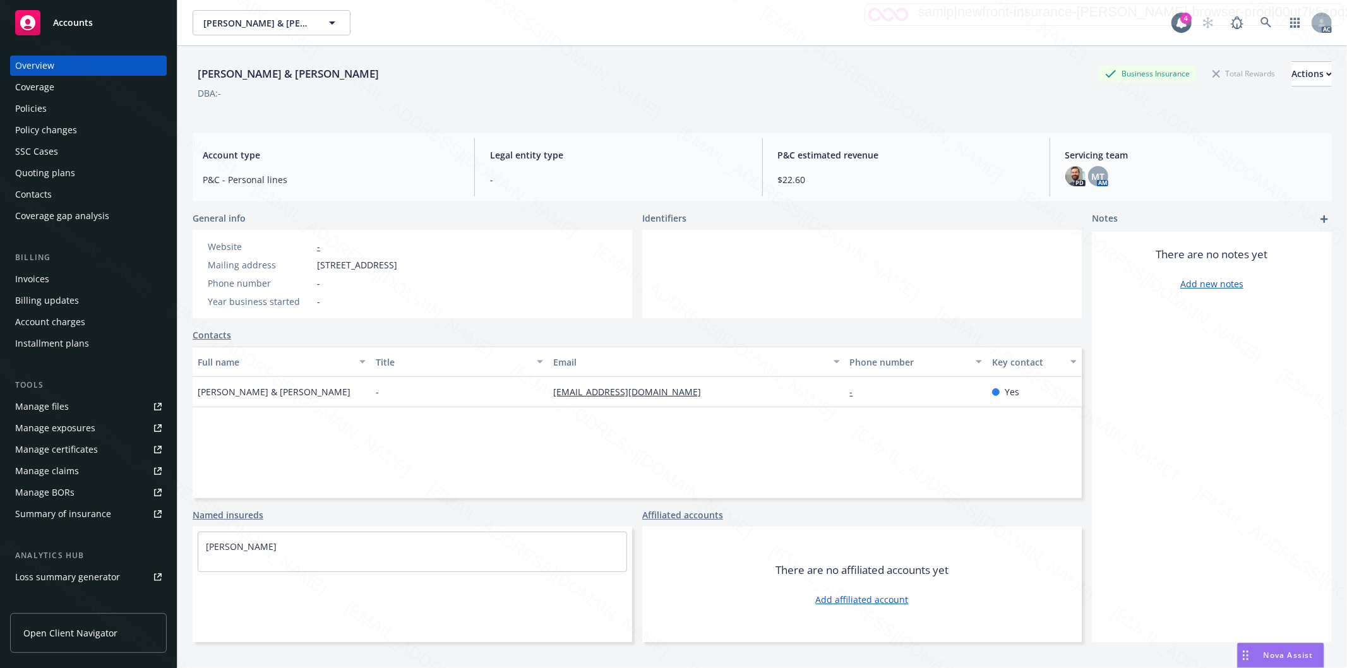
click at [35, 104] on div "Policies" at bounding box center [31, 109] width 32 height 20
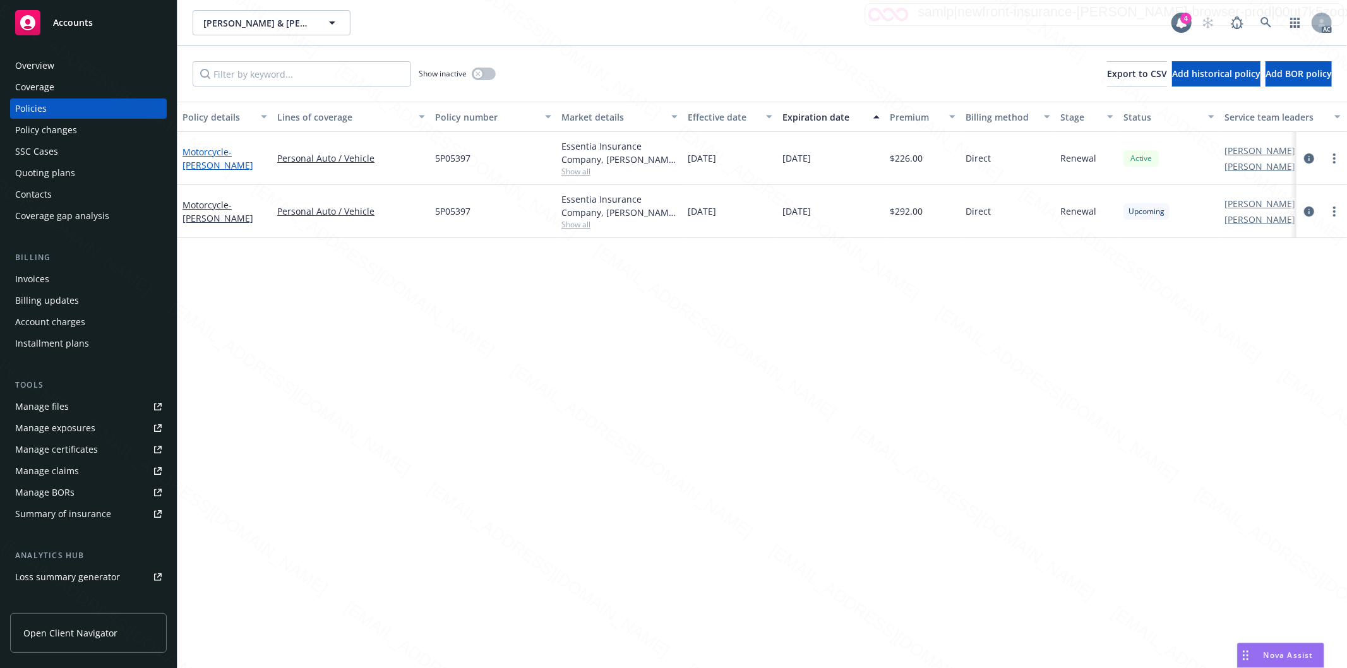
click at [207, 150] on link "Motorcycle - [PERSON_NAME]" at bounding box center [218, 158] width 71 height 25
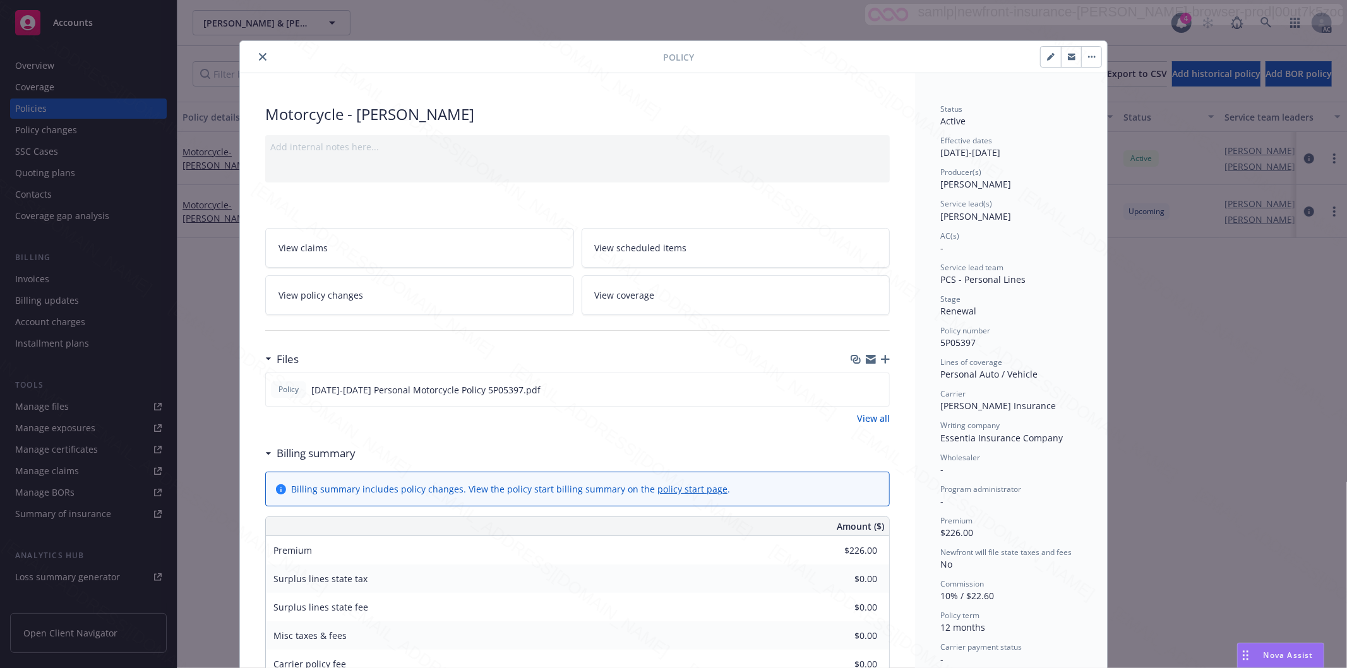
click at [321, 452] on h3 "Billing summary" at bounding box center [316, 453] width 79 height 16
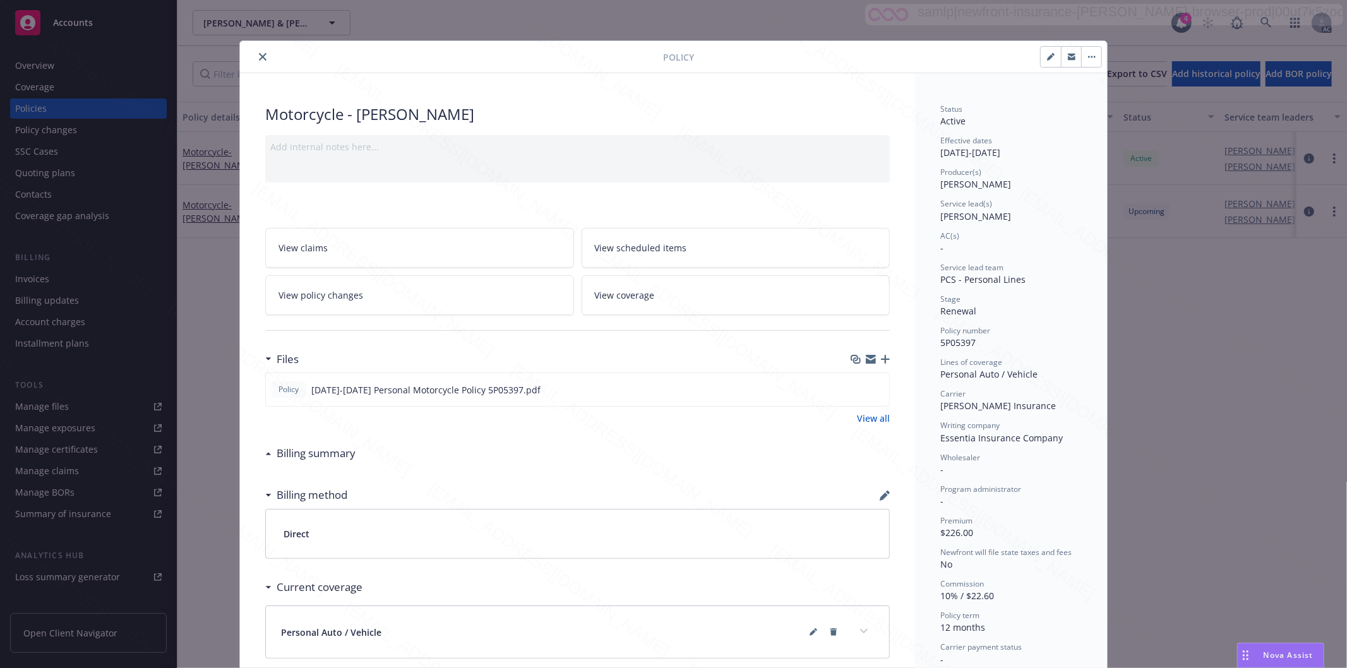
click at [259, 54] on icon "close" at bounding box center [263, 57] width 8 height 8
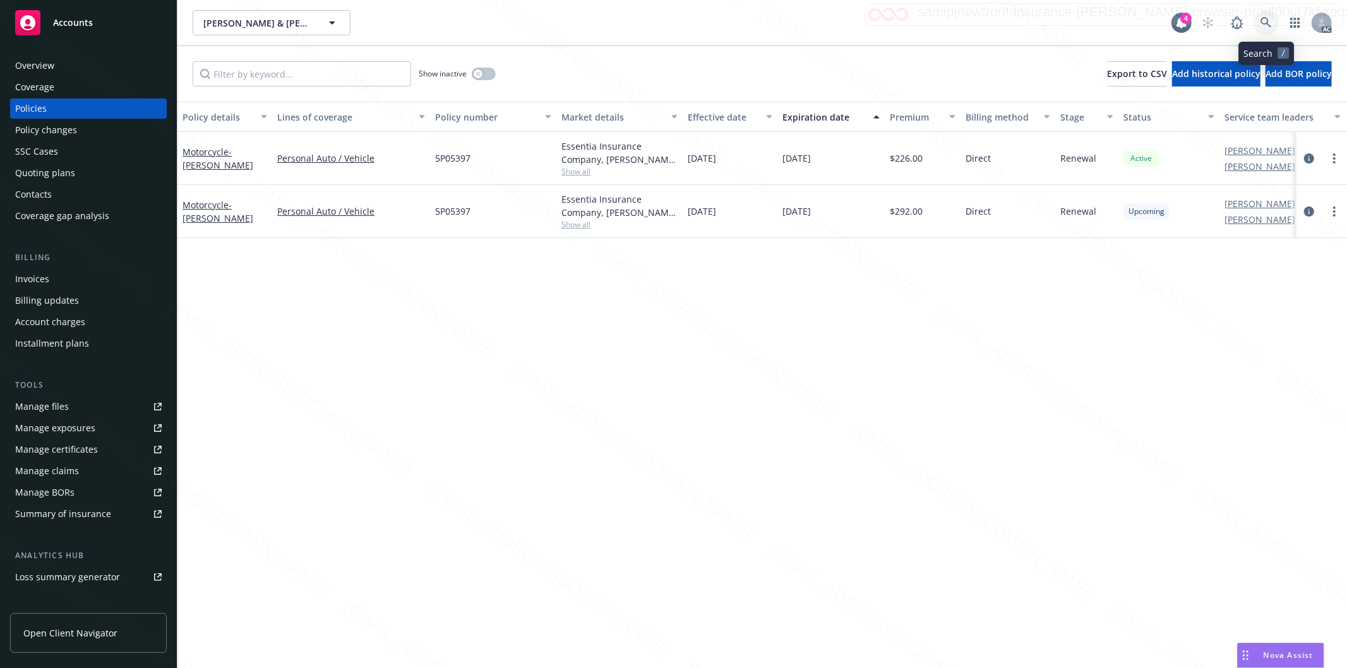
click at [1261, 20] on icon at bounding box center [1266, 22] width 11 height 11
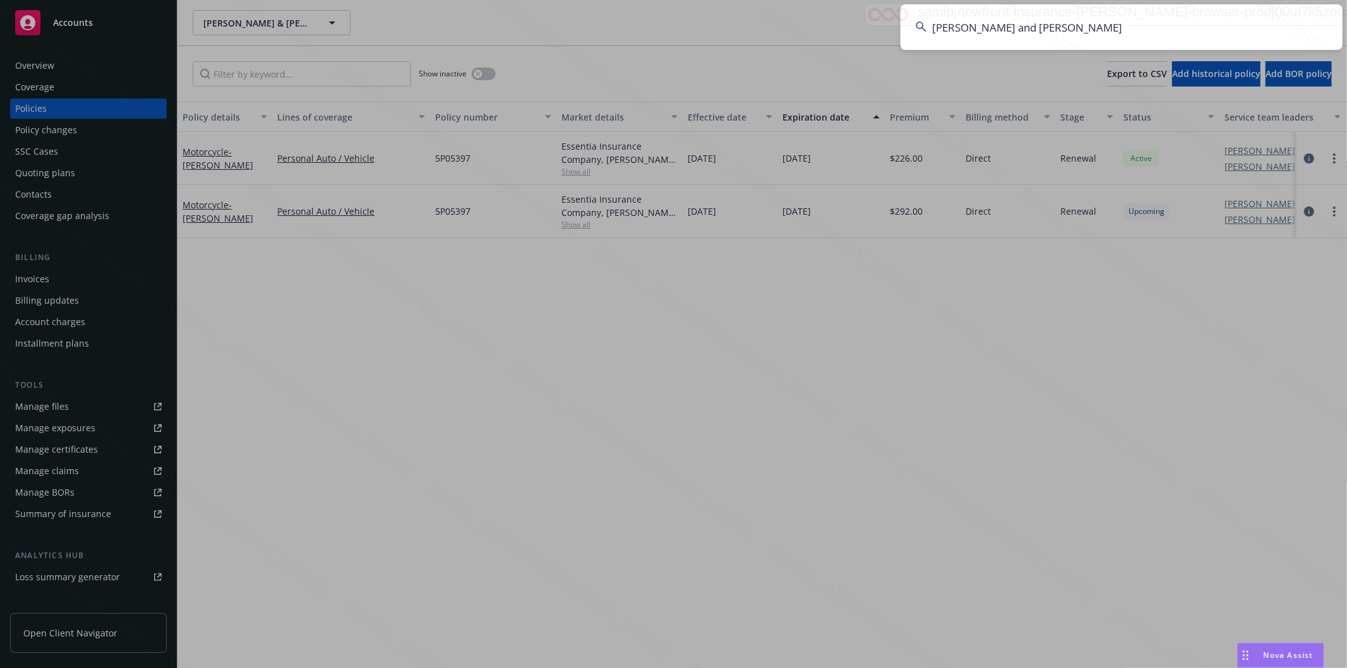
type input "[PERSON_NAME] and [PERSON_NAME]"
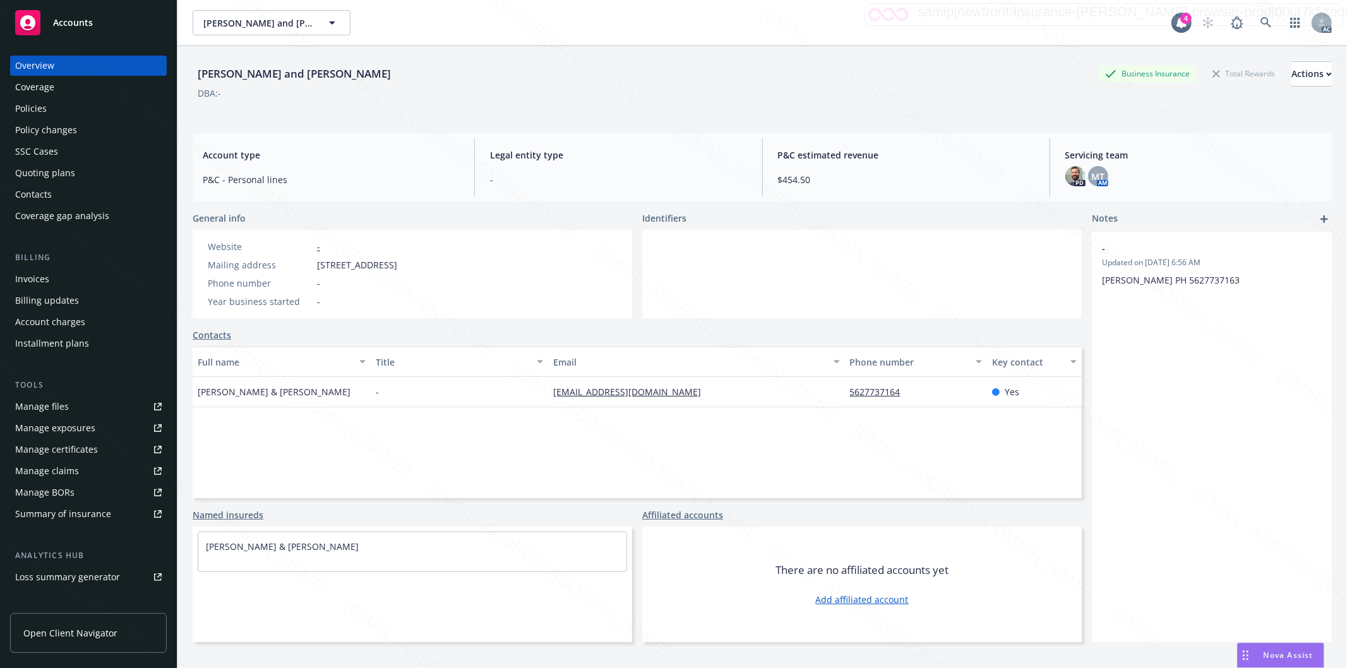
click at [23, 109] on div "Policies" at bounding box center [31, 109] width 32 height 20
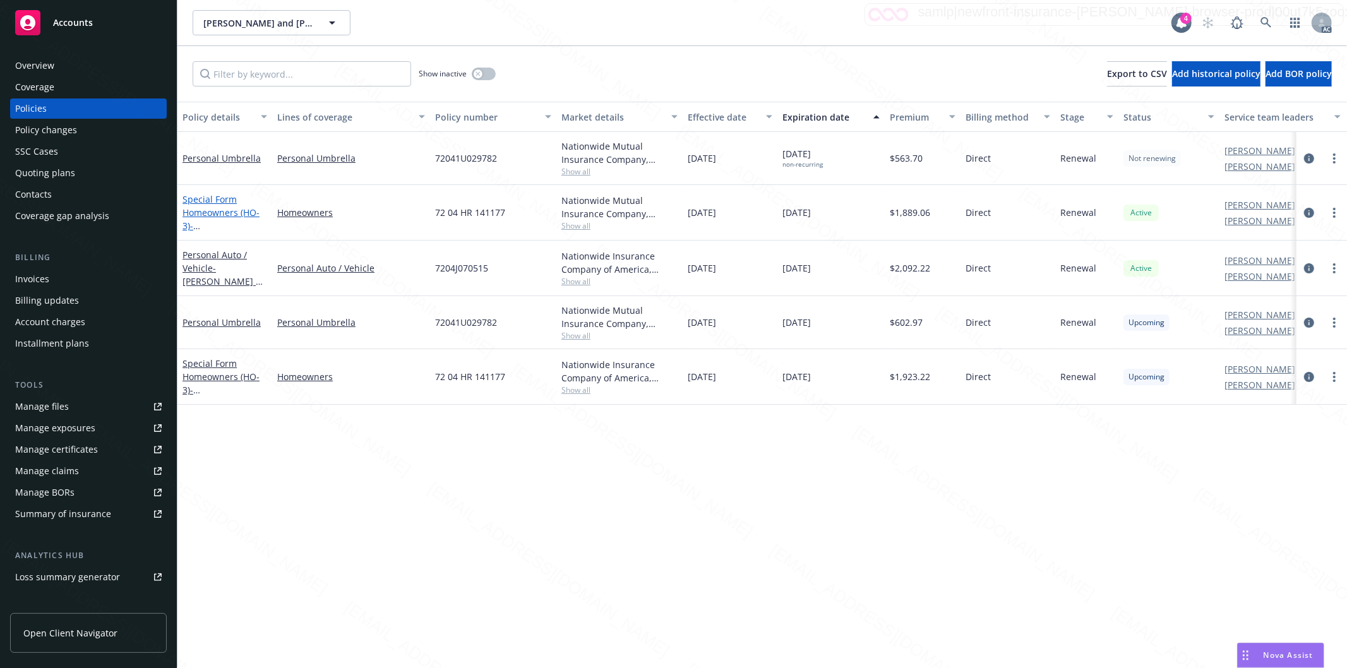
click at [208, 211] on link "Special Form Homeowners (HO-3) - [STREET_ADDRESS]" at bounding box center [223, 219] width 80 height 52
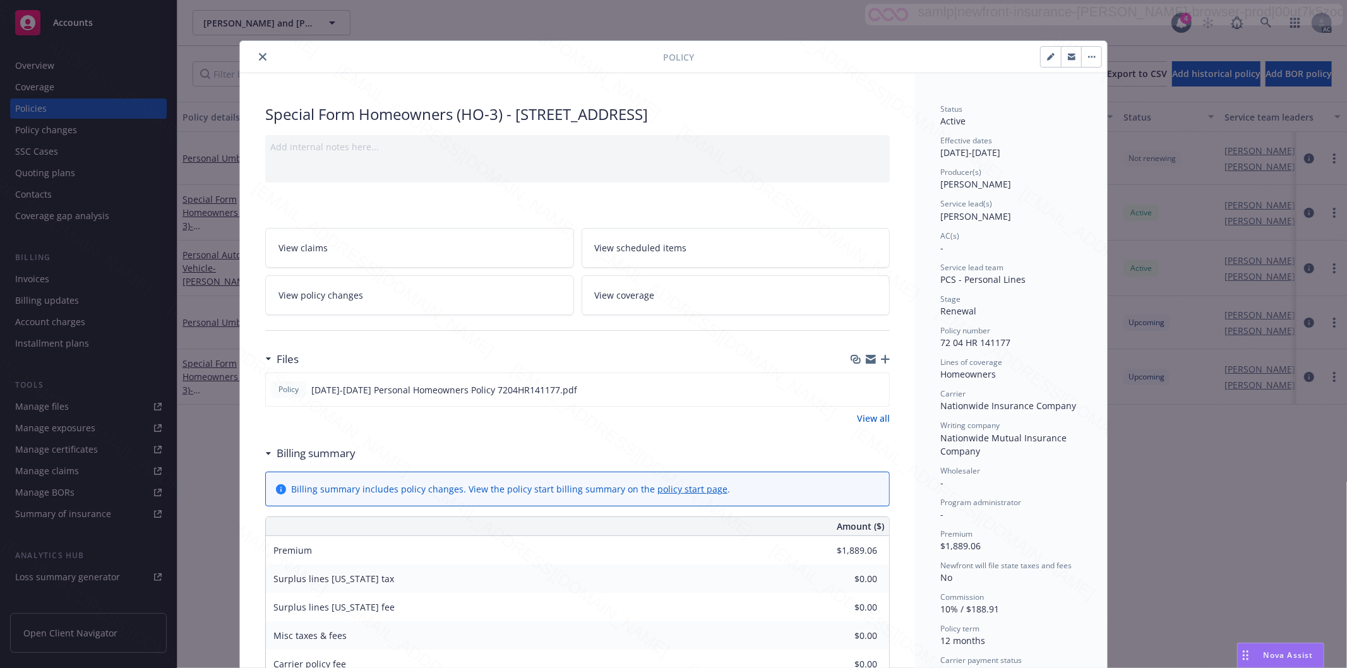
click at [316, 452] on h3 "Billing summary" at bounding box center [316, 453] width 79 height 16
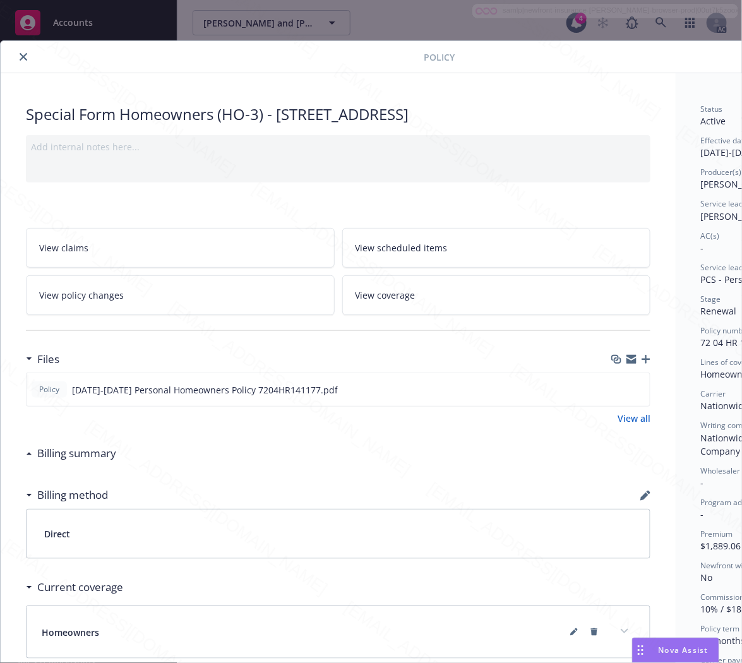
scroll to position [0, 136]
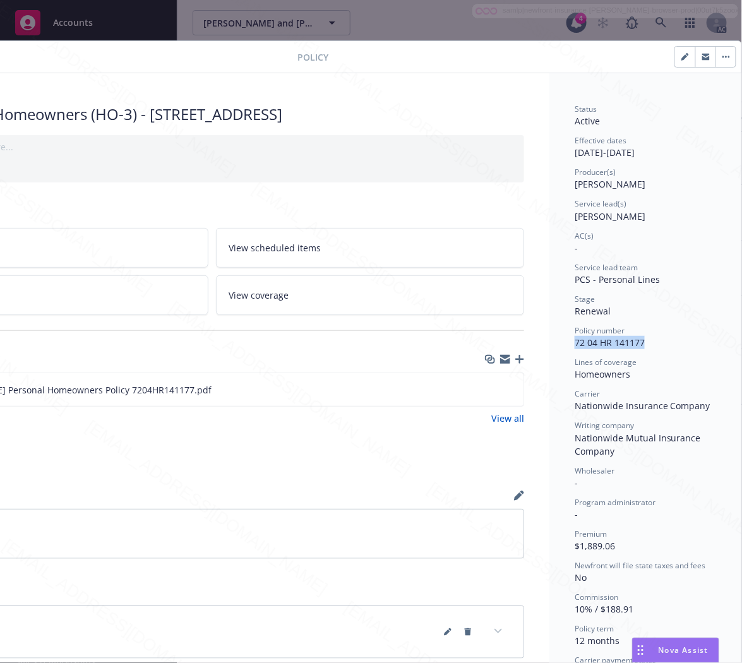
drag, startPoint x: 638, startPoint y: 344, endPoint x: 563, endPoint y: 342, distance: 75.2
click at [575, 342] on div "Policy number 72 04 HR 141177" at bounding box center [645, 337] width 141 height 24
copy span "72 04 HR 141177"
click at [486, 390] on icon "download file" at bounding box center [491, 389] width 10 height 10
click at [716, 52] on button "button" at bounding box center [726, 57] width 20 height 20
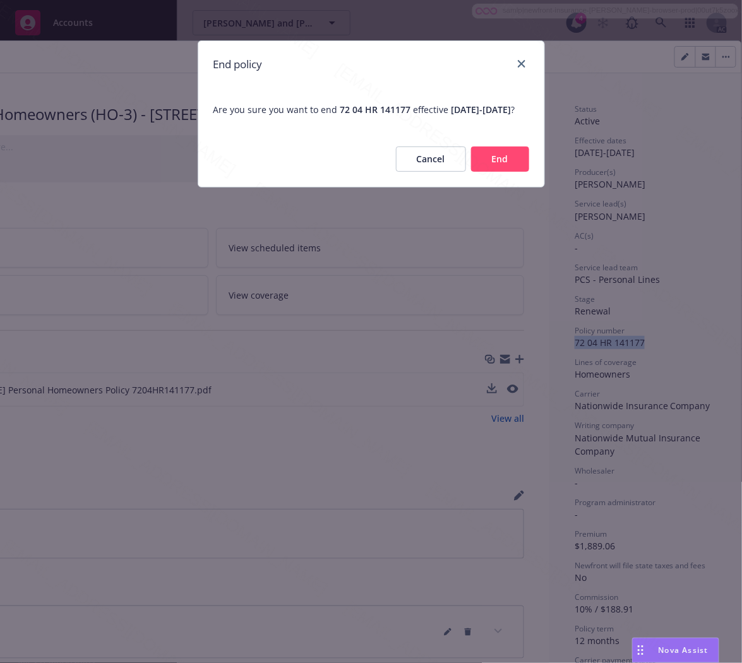
click at [504, 172] on button "End" at bounding box center [500, 159] width 58 height 25
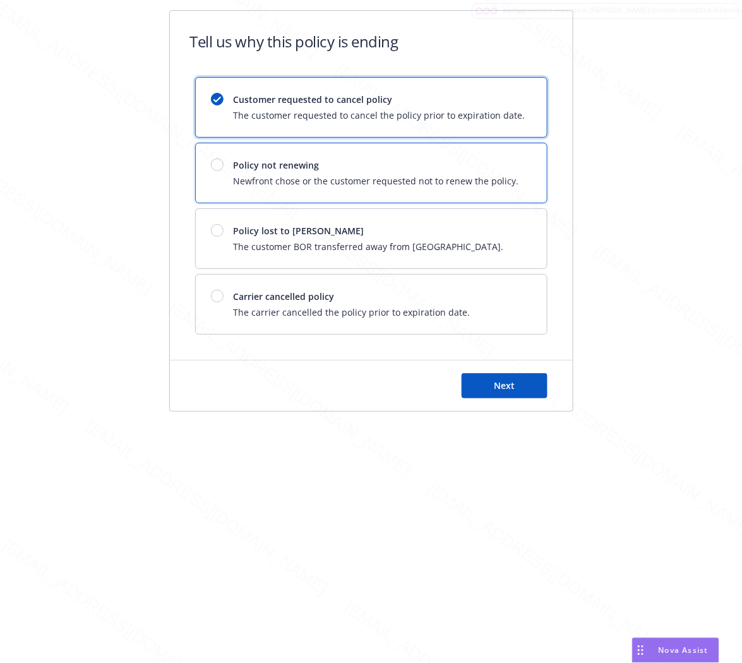
click at [402, 193] on div "Policy not renewing Newfront chose or the customer requested not to renew the p…" at bounding box center [371, 172] width 351 height 59
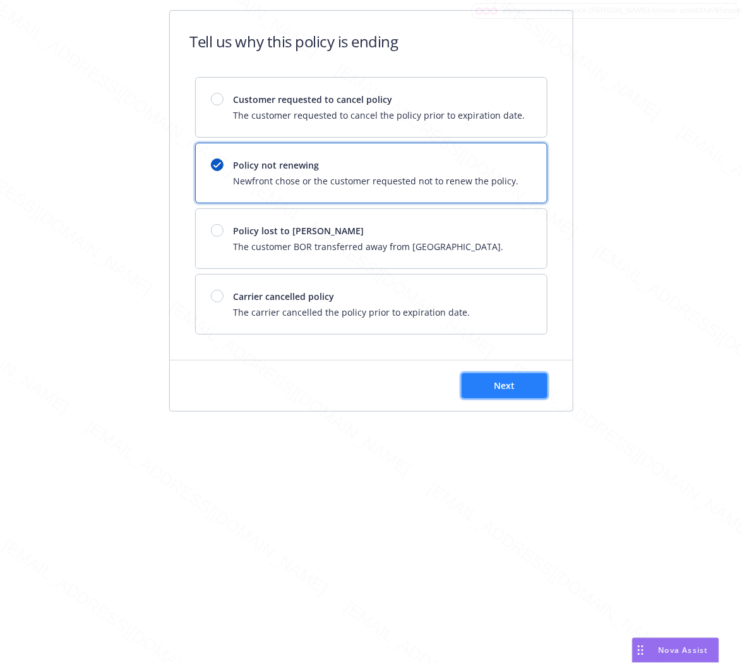
click at [522, 383] on button "Next" at bounding box center [505, 385] width 86 height 25
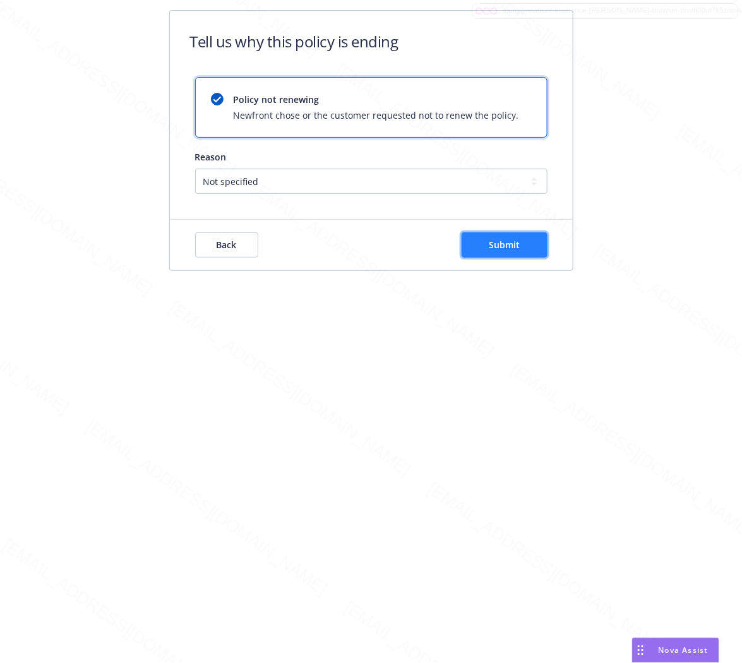
click at [522, 240] on button "Submit" at bounding box center [505, 244] width 86 height 25
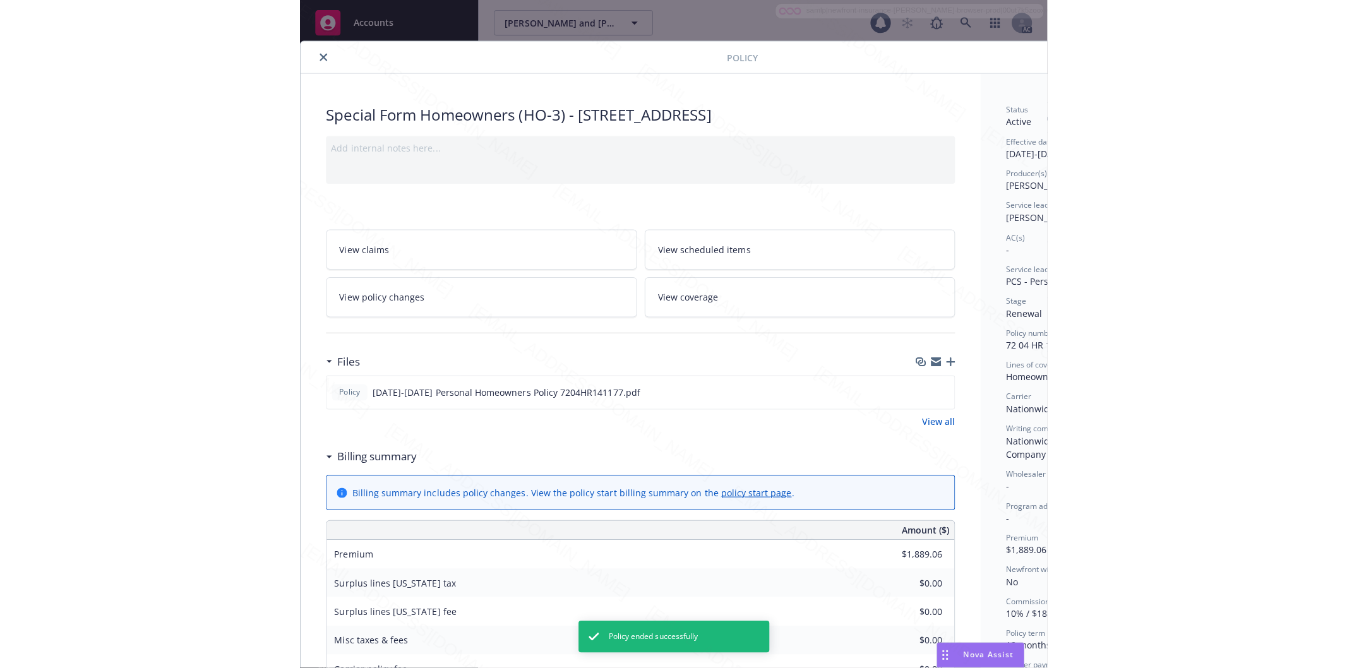
scroll to position [38, 0]
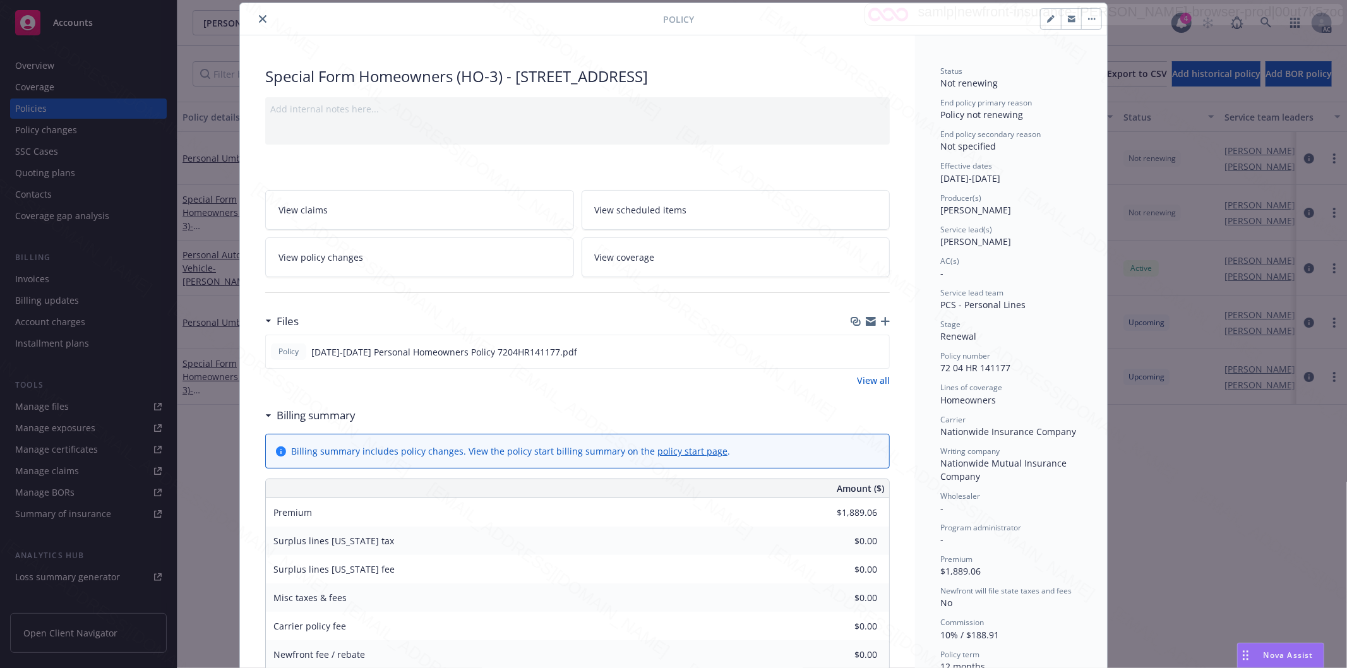
click at [259, 18] on icon "close" at bounding box center [263, 19] width 8 height 8
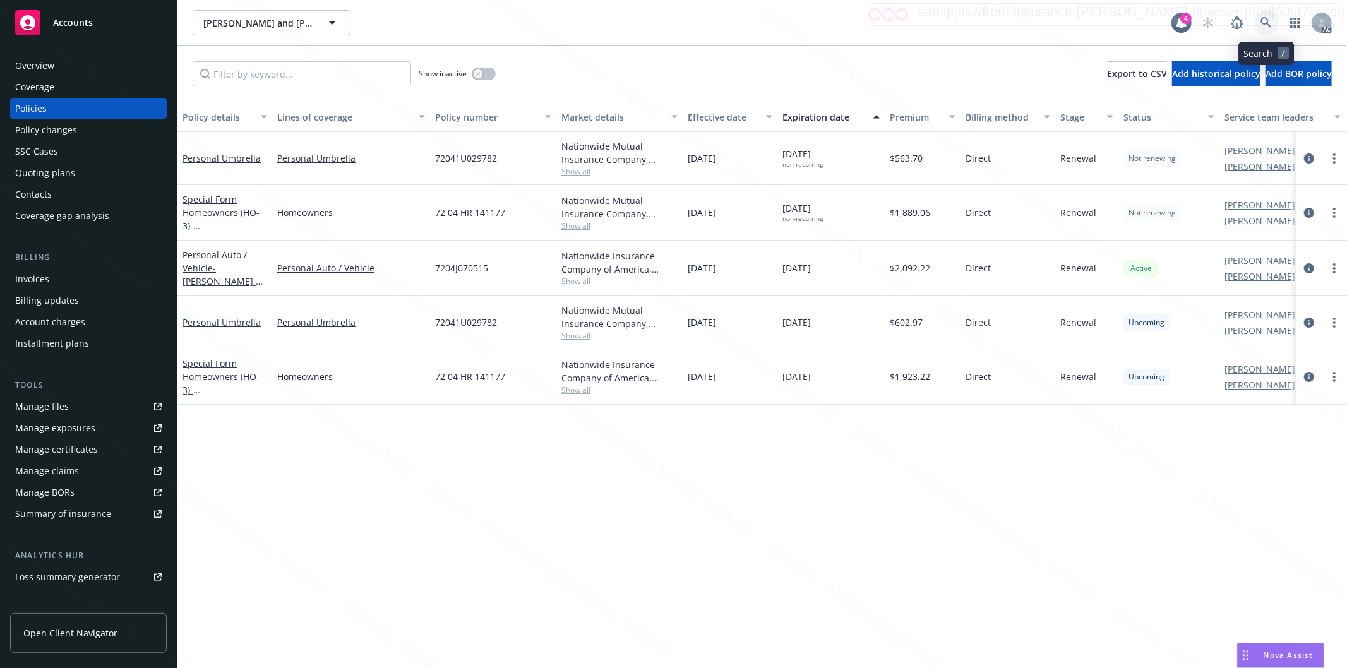
click at [1263, 22] on icon at bounding box center [1266, 22] width 11 height 11
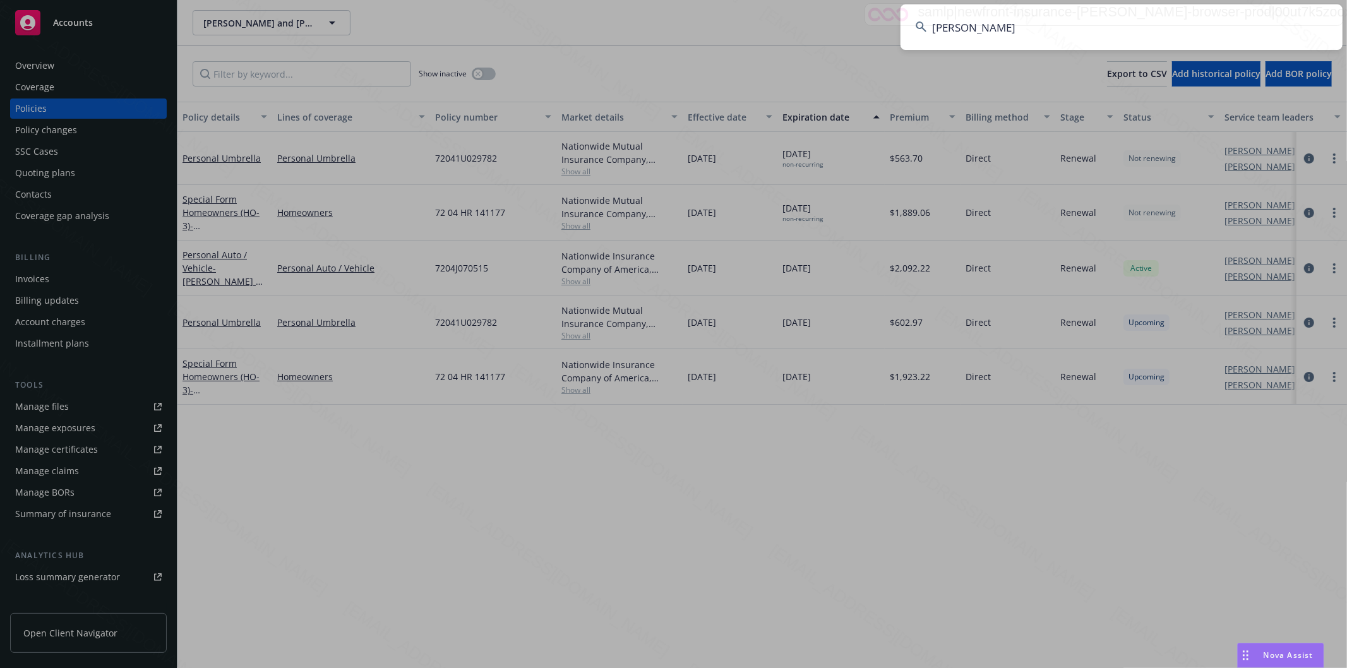
type input "[PERSON_NAME]"
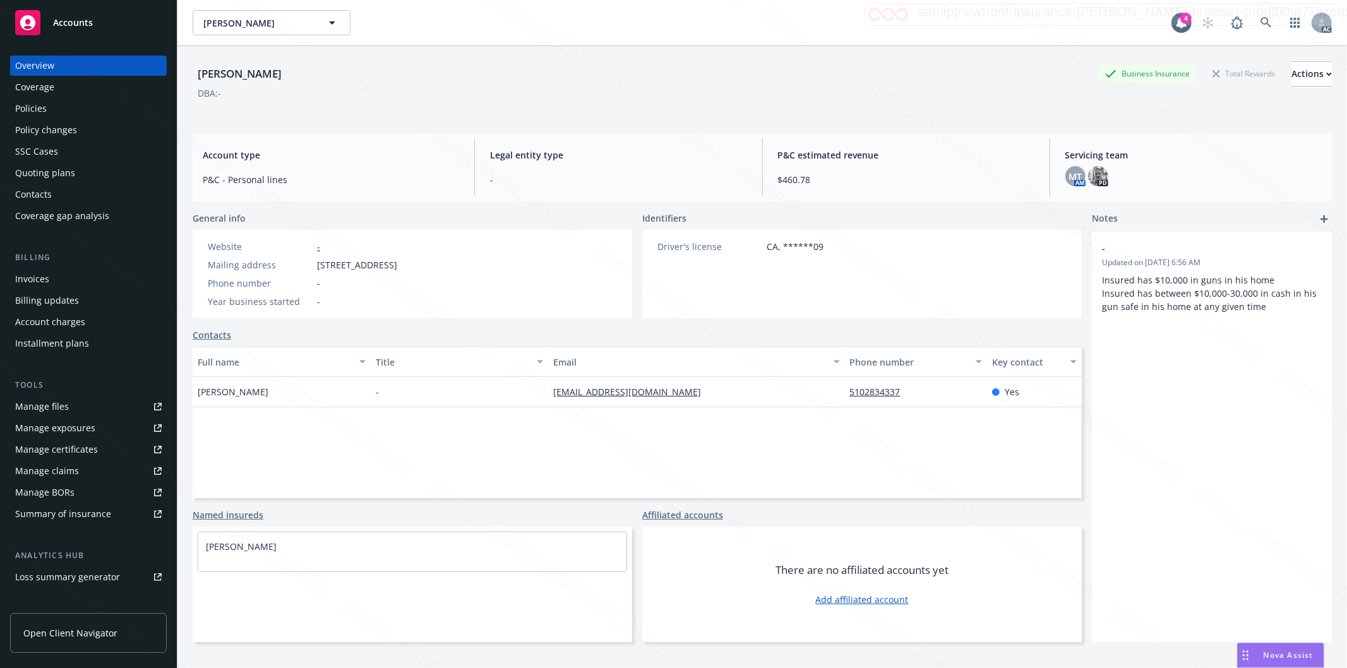
click at [36, 112] on div "Policies" at bounding box center [31, 109] width 32 height 20
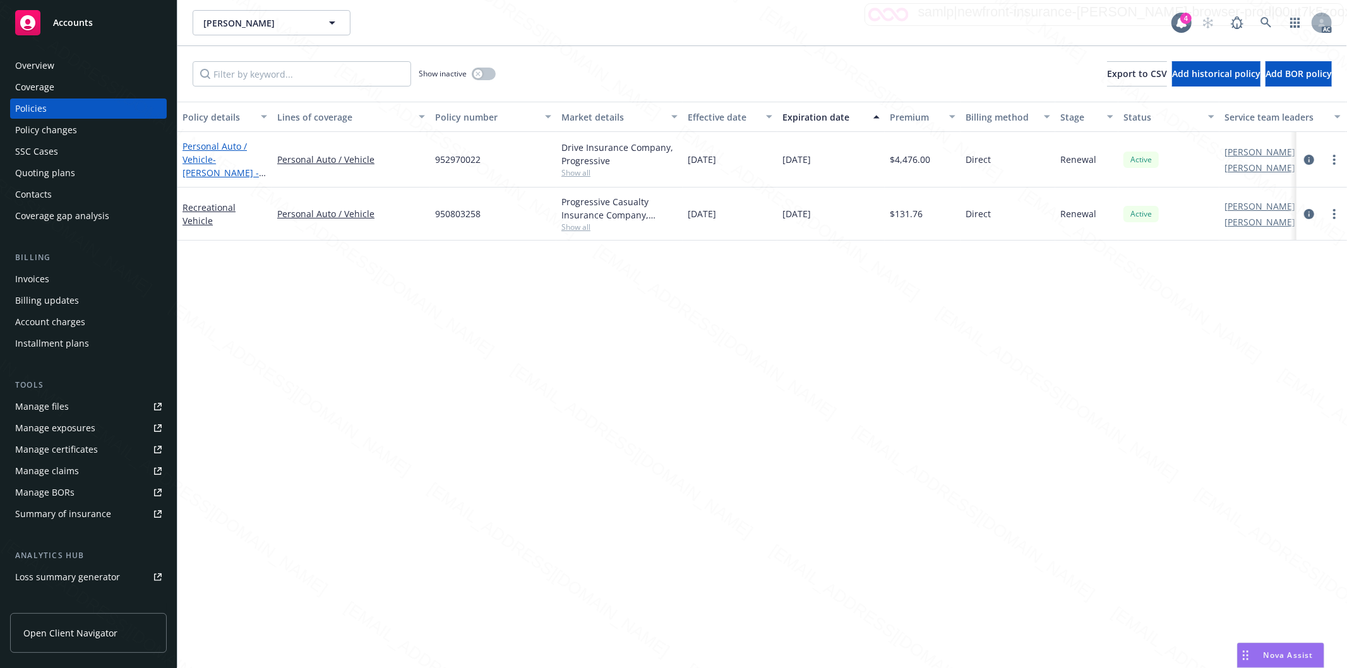
click at [210, 167] on span "- [PERSON_NAME] - Personal Auto / Vehicle" at bounding box center [224, 179] width 83 height 52
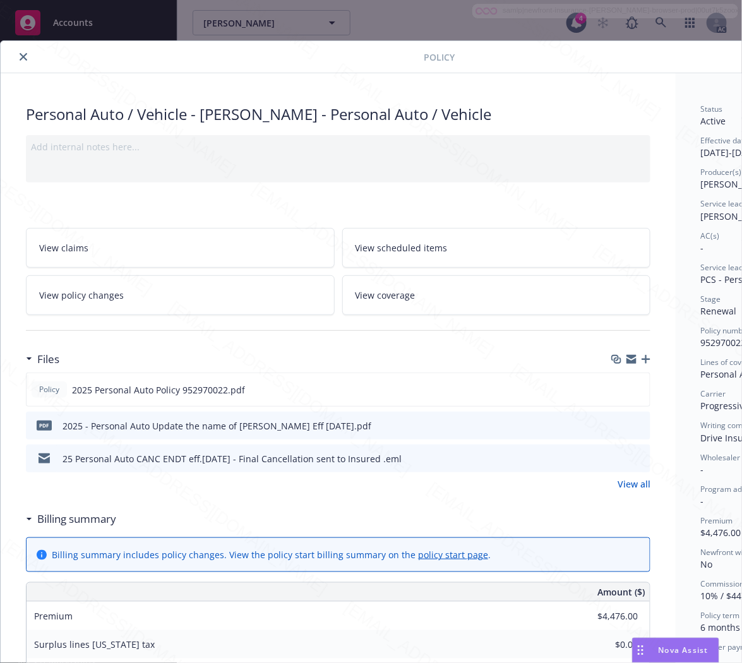
click at [145, 288] on link "View policy changes" at bounding box center [180, 295] width 309 height 40
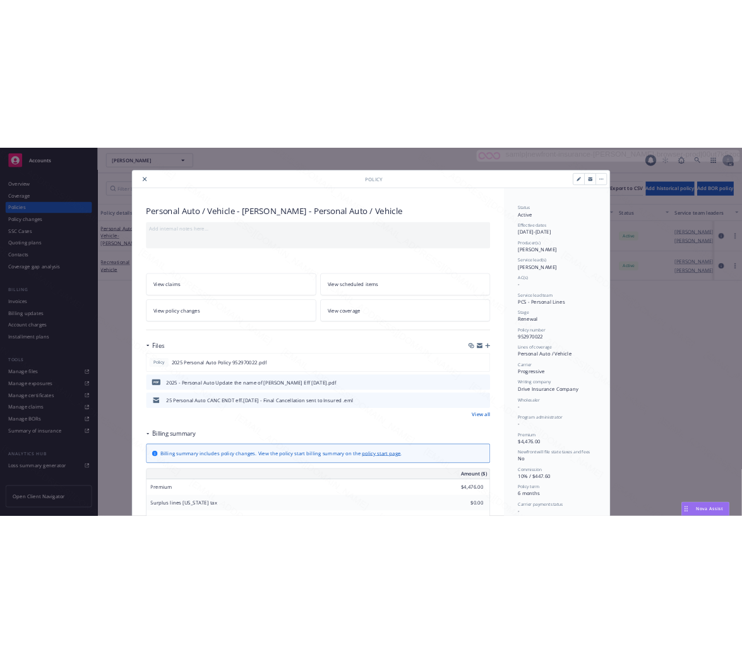
scroll to position [38, 0]
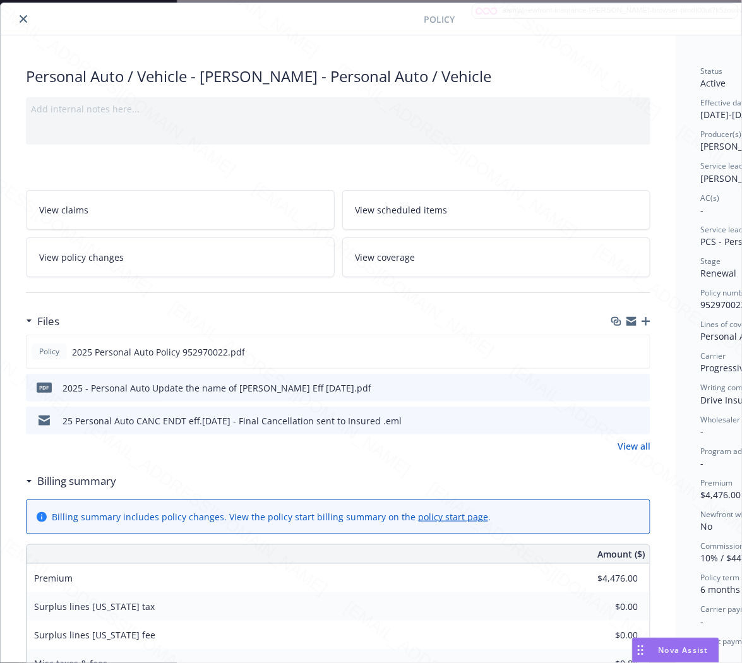
click at [74, 484] on h3 "Billing summary" at bounding box center [76, 481] width 79 height 16
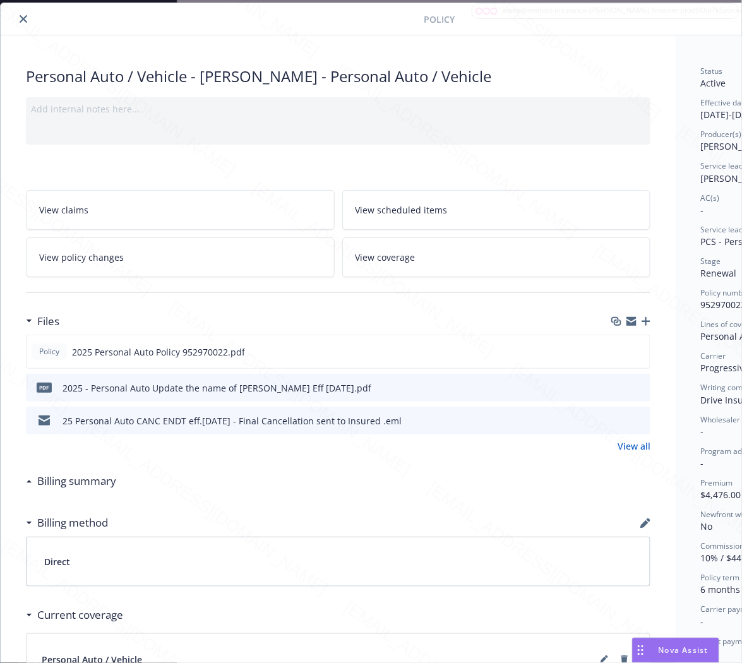
scroll to position [38, 136]
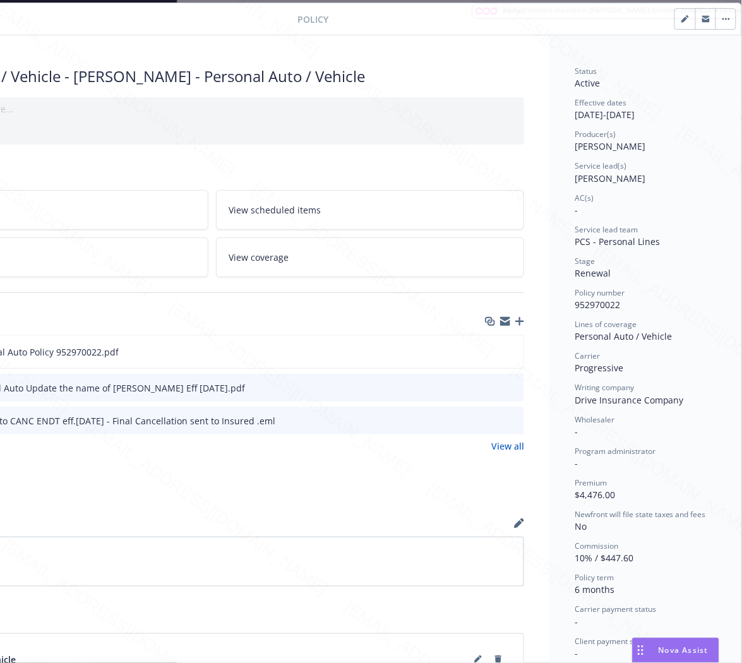
click at [592, 304] on span "952970022" at bounding box center [597, 305] width 45 height 12
copy span "952970022"
click at [486, 349] on icon "download file" at bounding box center [491, 351] width 10 height 10
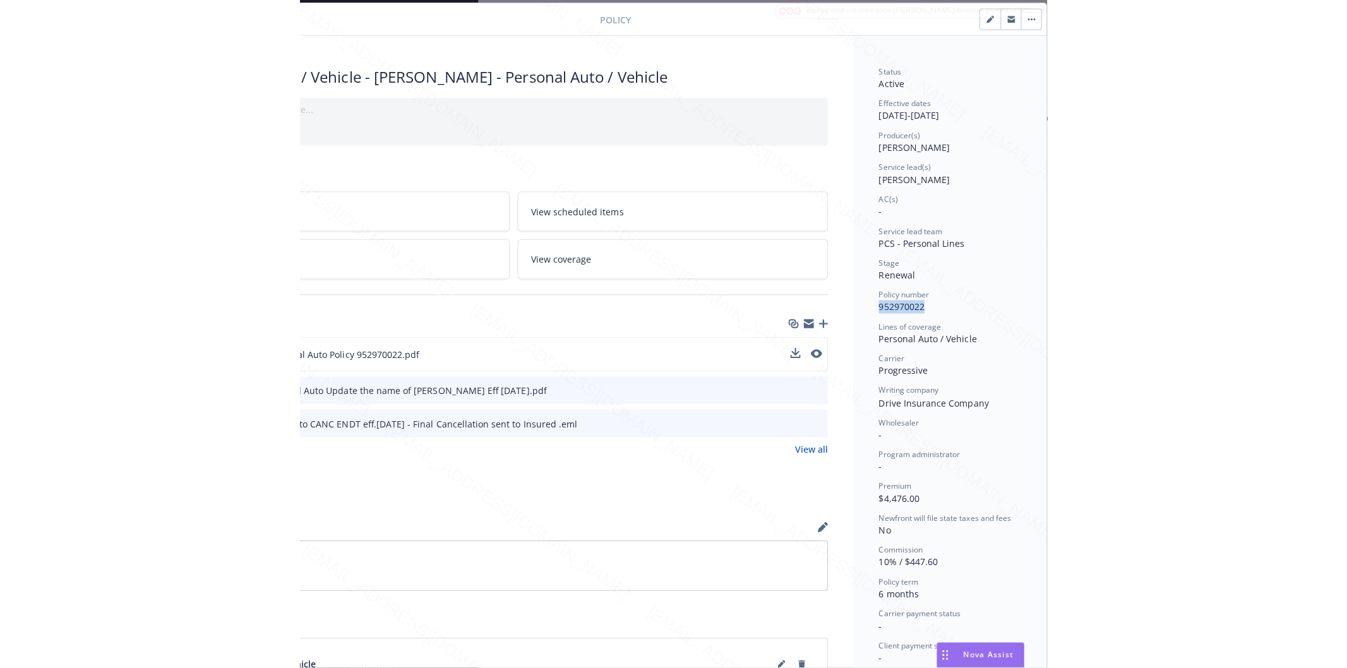
scroll to position [38, 0]
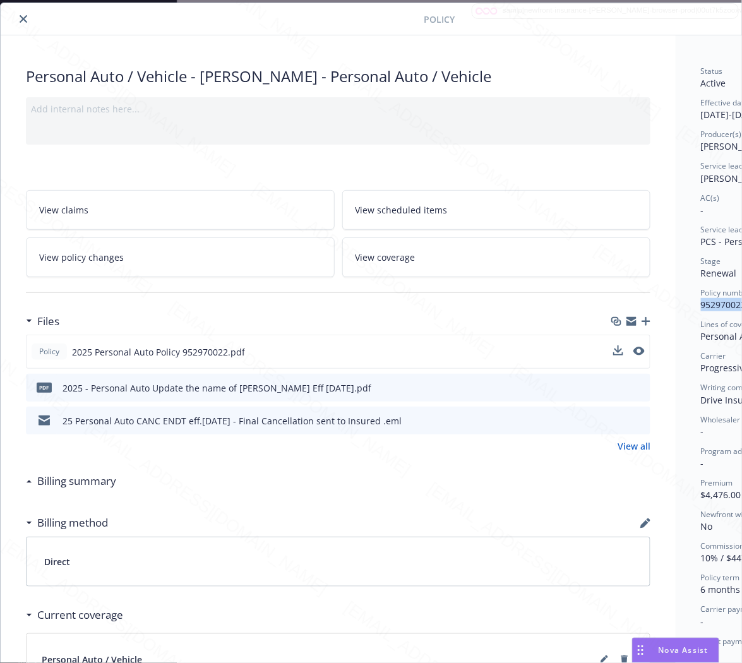
click at [558, 488] on div "Billing summary" at bounding box center [338, 481] width 625 height 27
click at [614, 387] on icon "download file" at bounding box center [618, 387] width 10 height 10
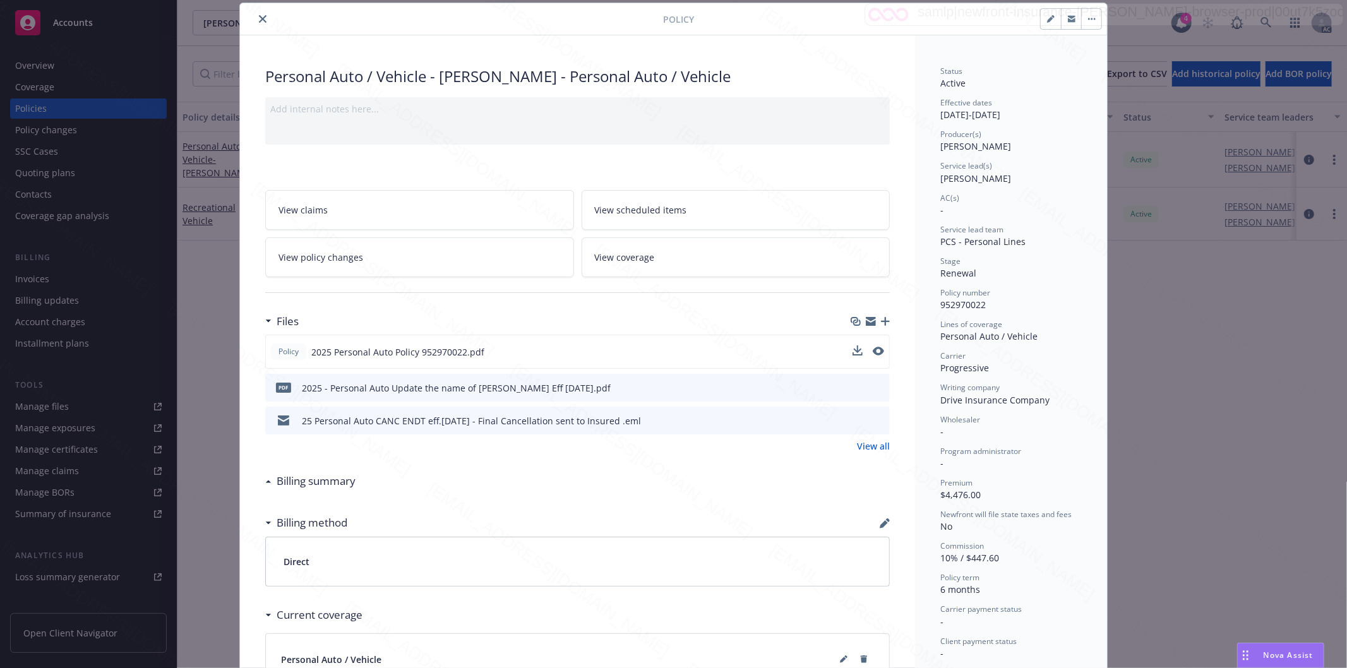
click at [1090, 15] on button "button" at bounding box center [1091, 19] width 20 height 20
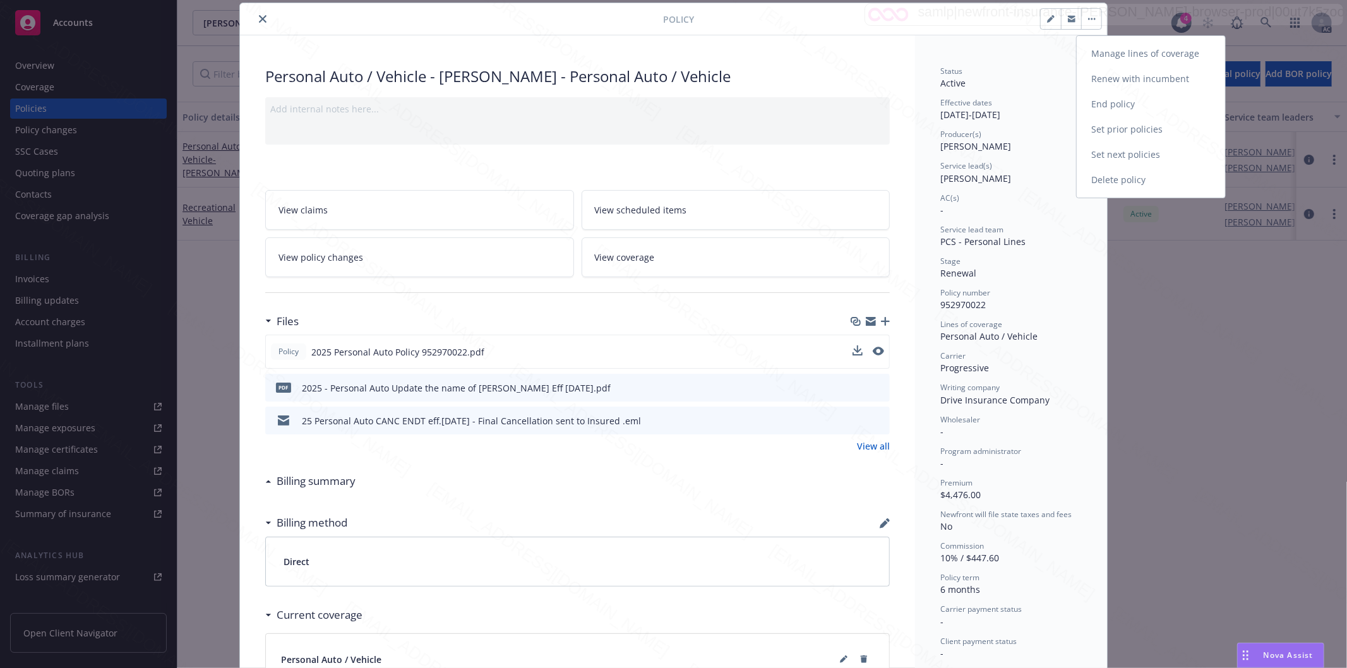
click at [1133, 106] on link "End policy" at bounding box center [1151, 104] width 148 height 25
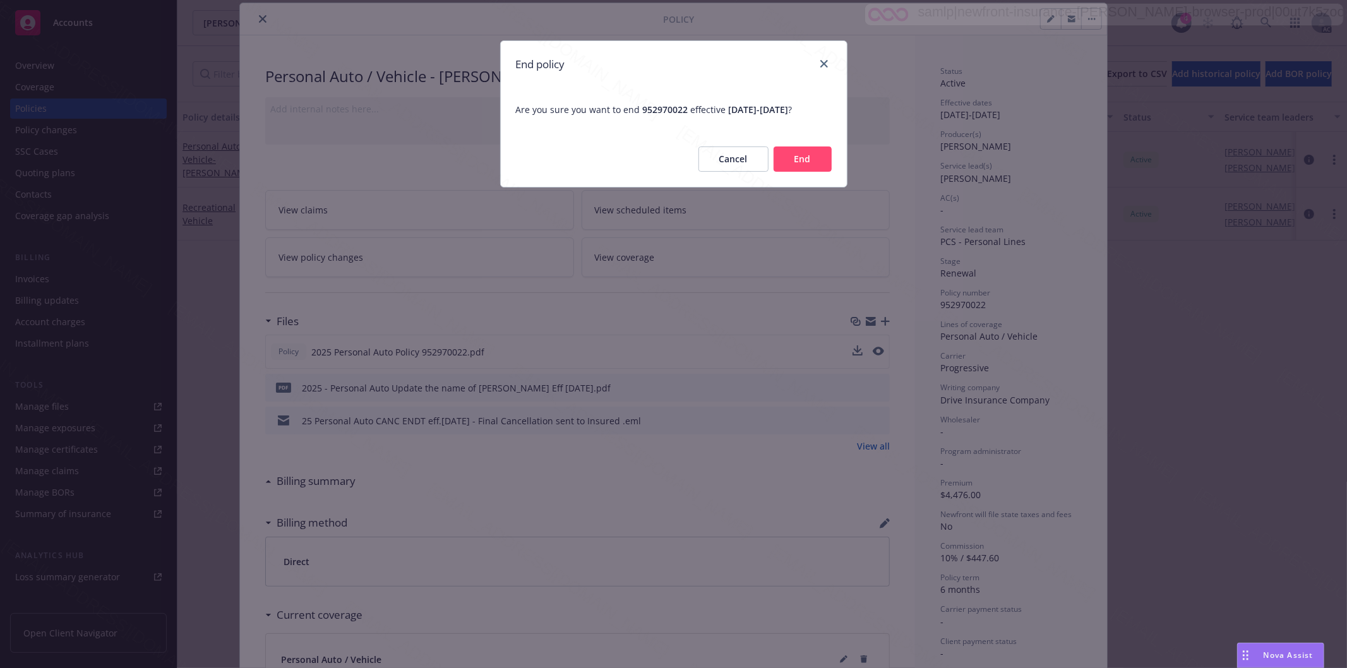
click at [807, 160] on button "End" at bounding box center [803, 159] width 58 height 25
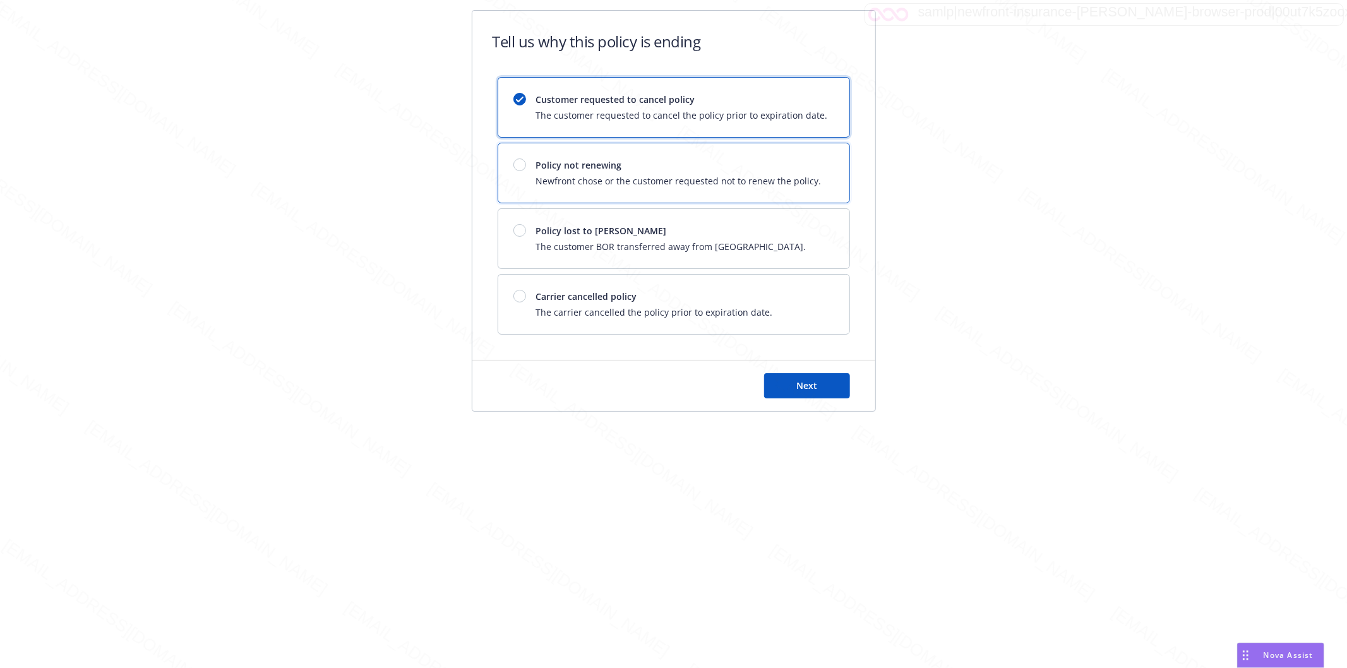
click at [807, 160] on span "Policy not renewing" at bounding box center [678, 165] width 285 height 13
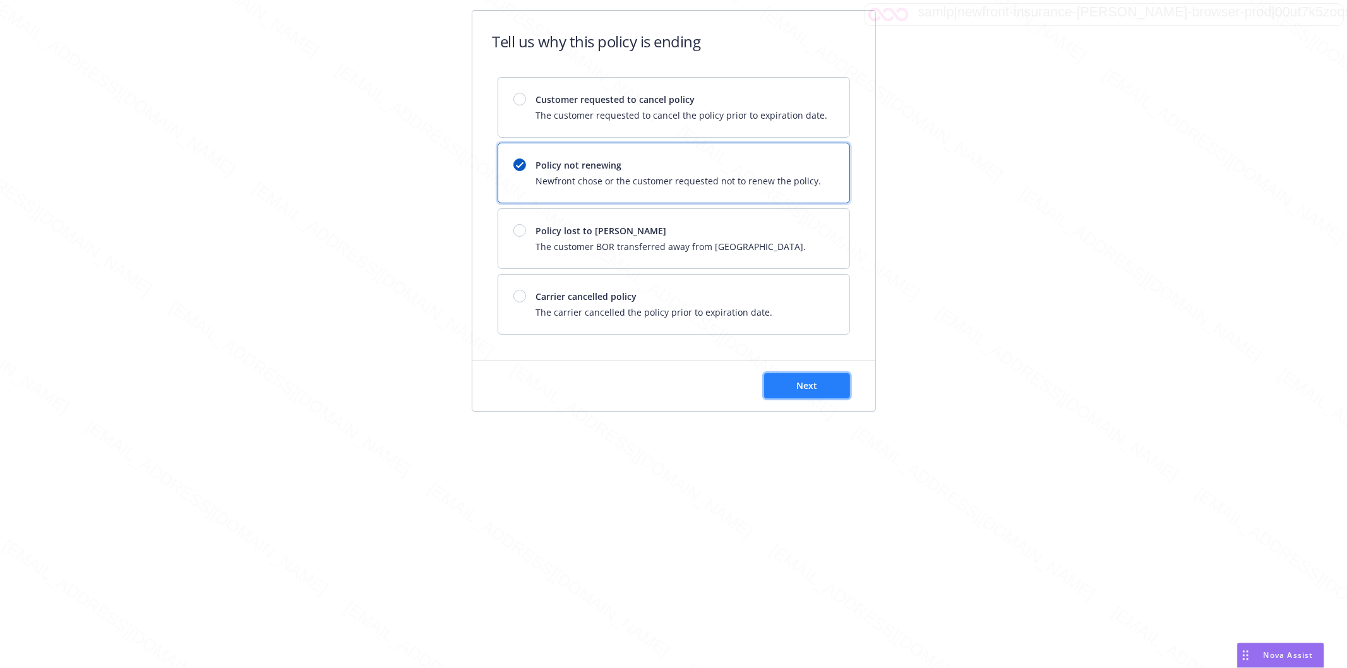
click at [799, 387] on span "Next" at bounding box center [806, 386] width 21 height 12
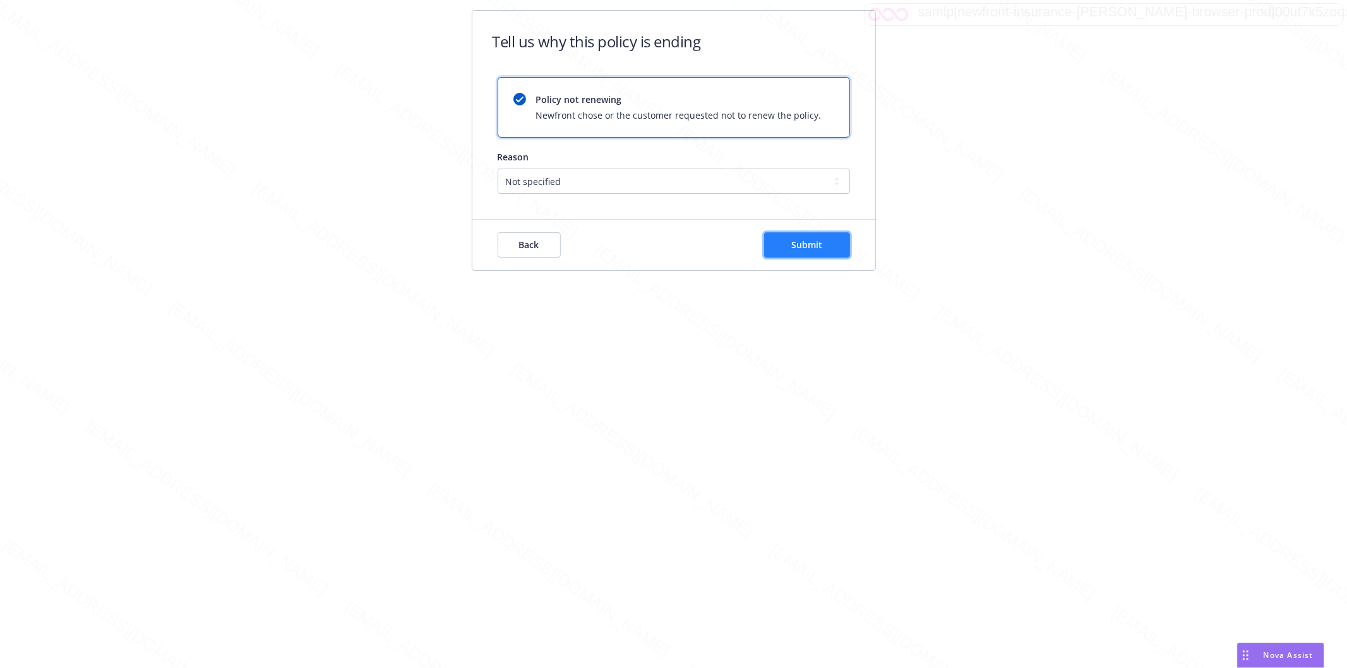
click at [832, 243] on button "Submit" at bounding box center [807, 244] width 86 height 25
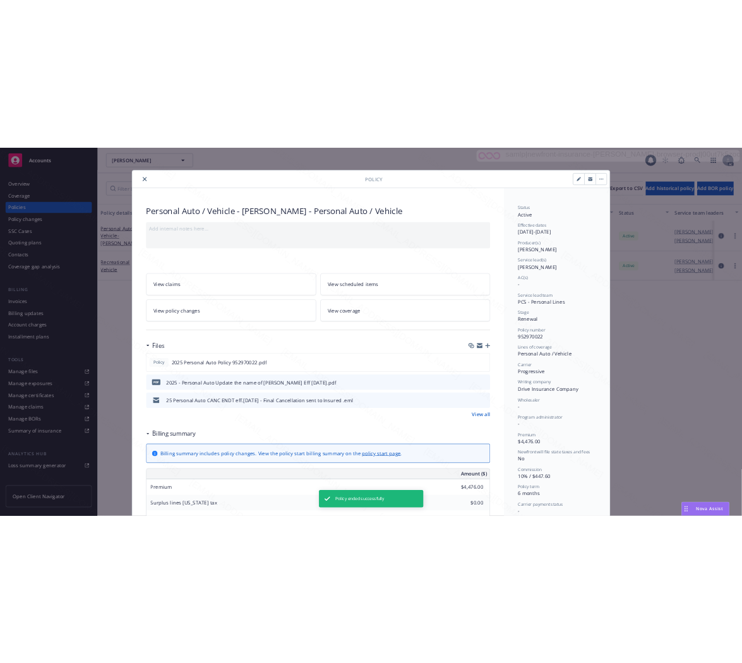
scroll to position [38, 0]
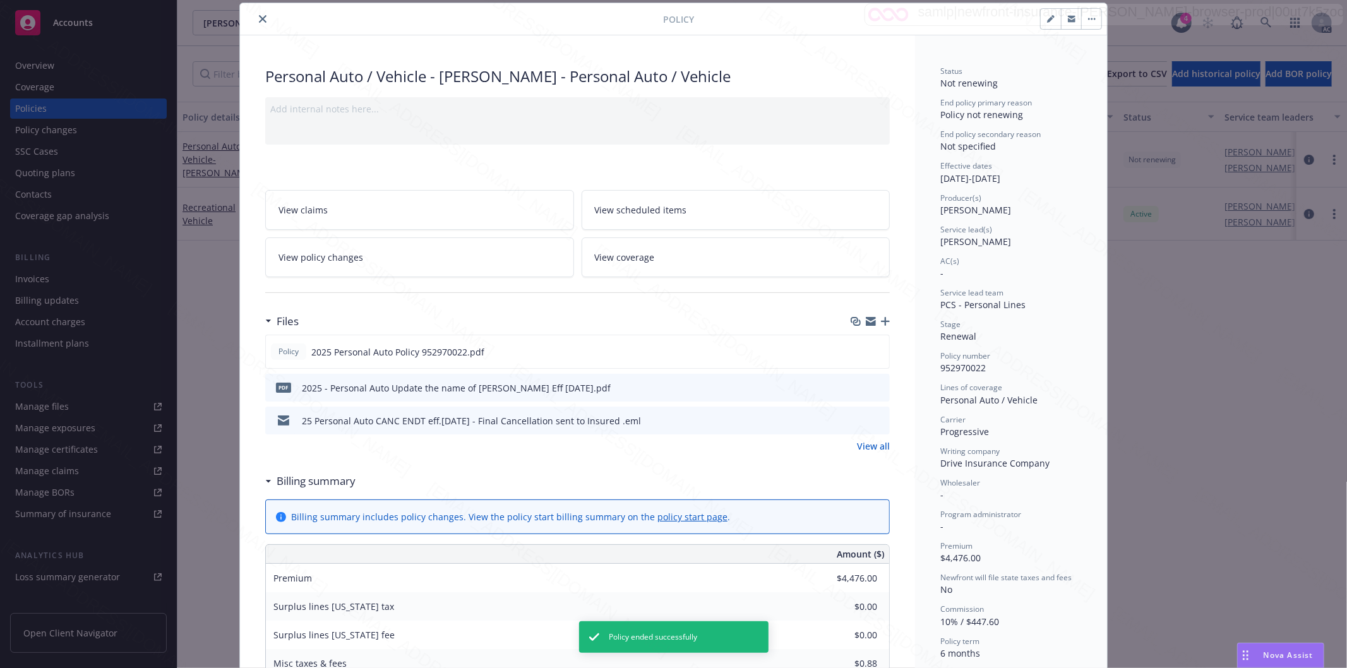
click at [259, 16] on icon "close" at bounding box center [263, 19] width 8 height 8
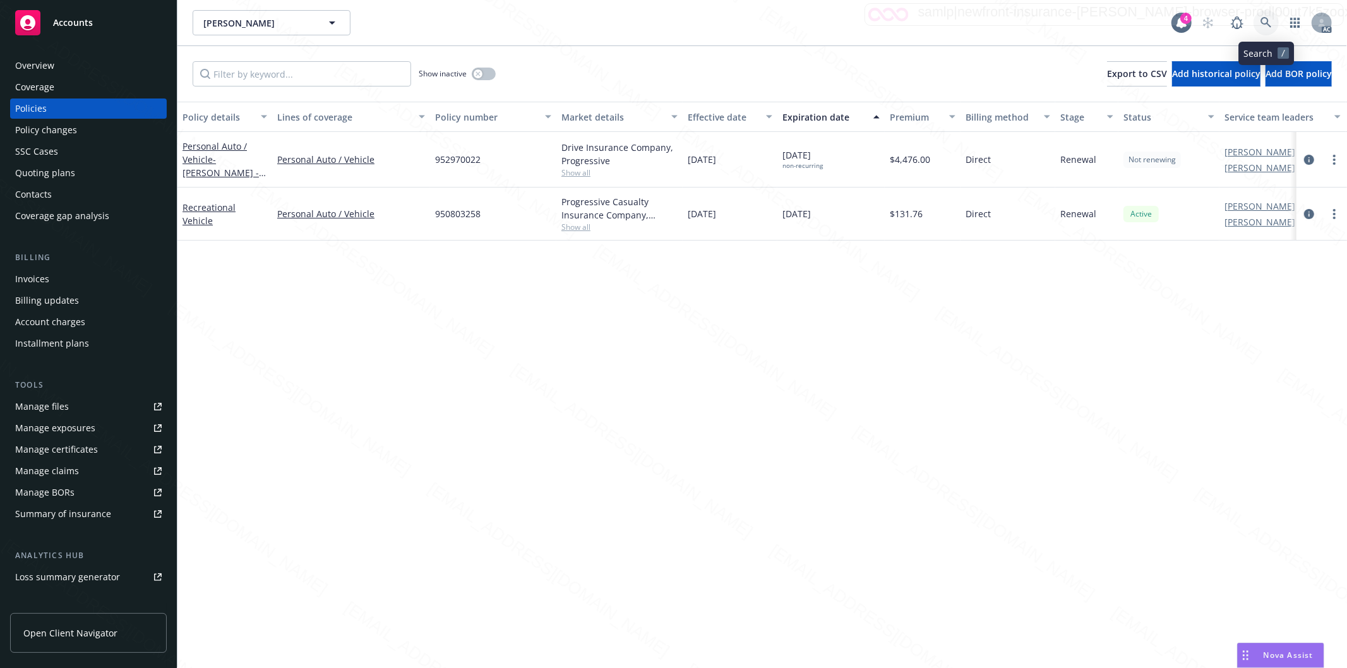
click at [1263, 20] on icon at bounding box center [1266, 22] width 11 height 11
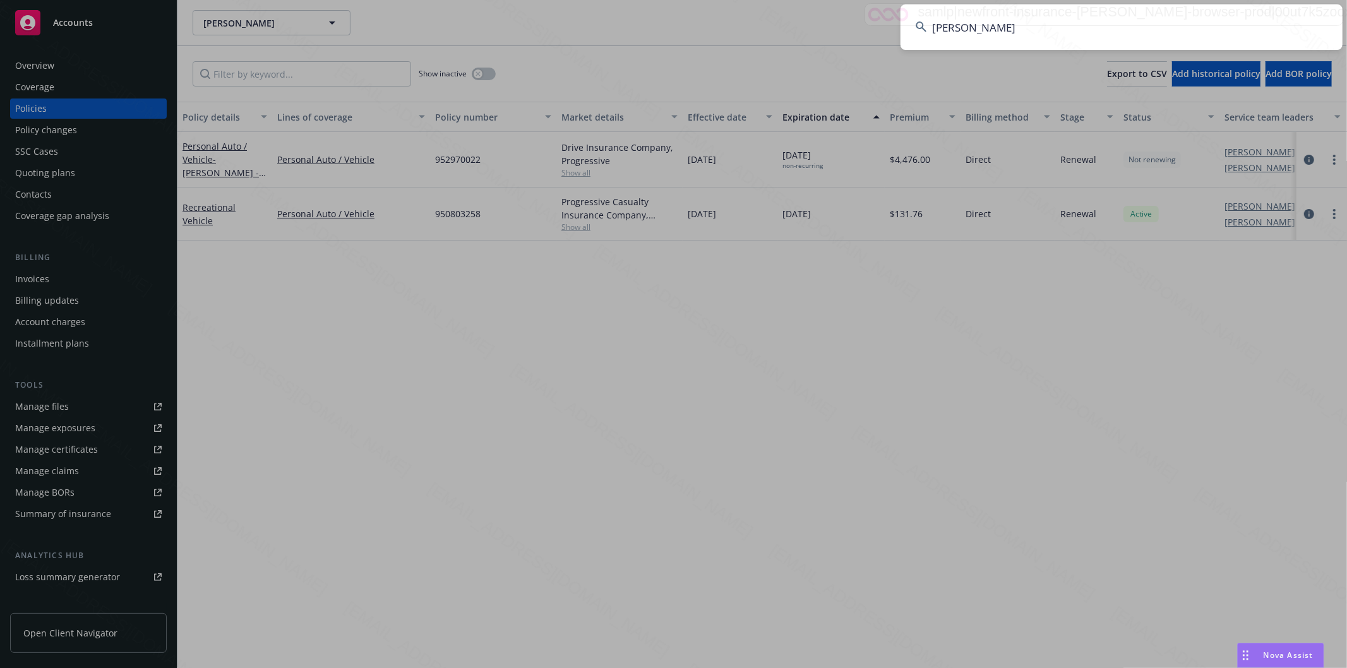
type input "[PERSON_NAME]"
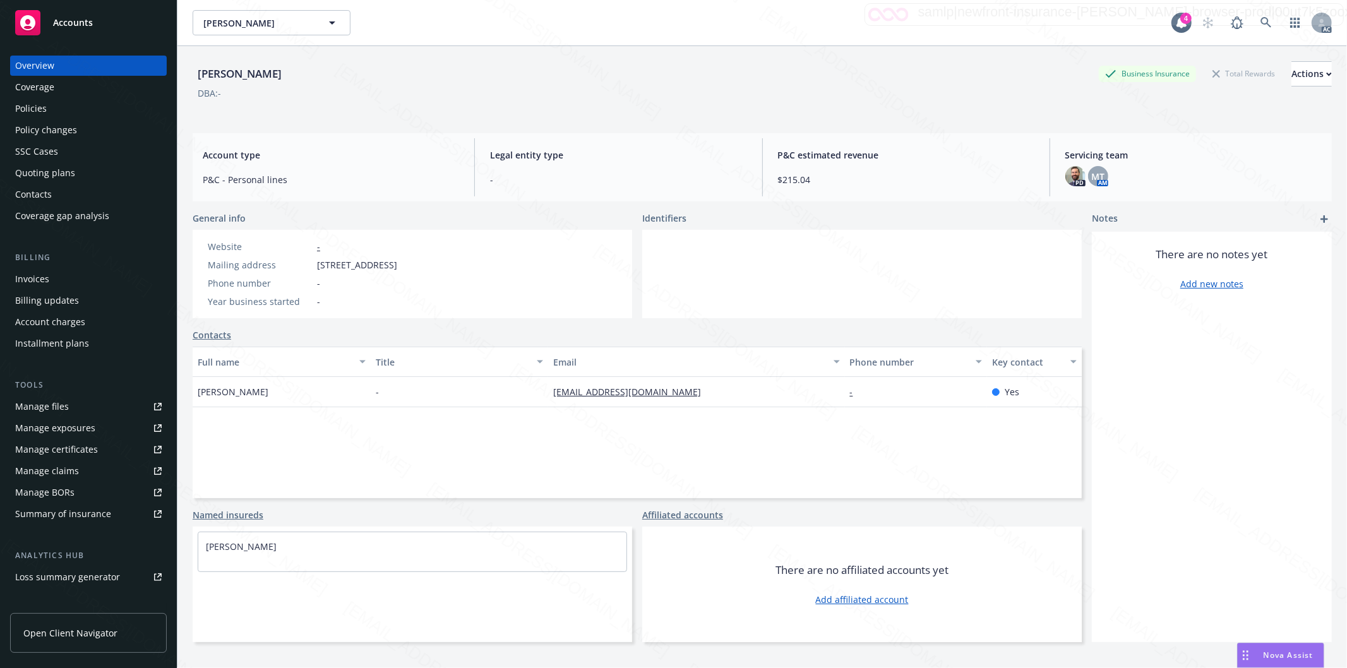
click at [29, 104] on div "Policies" at bounding box center [31, 109] width 32 height 20
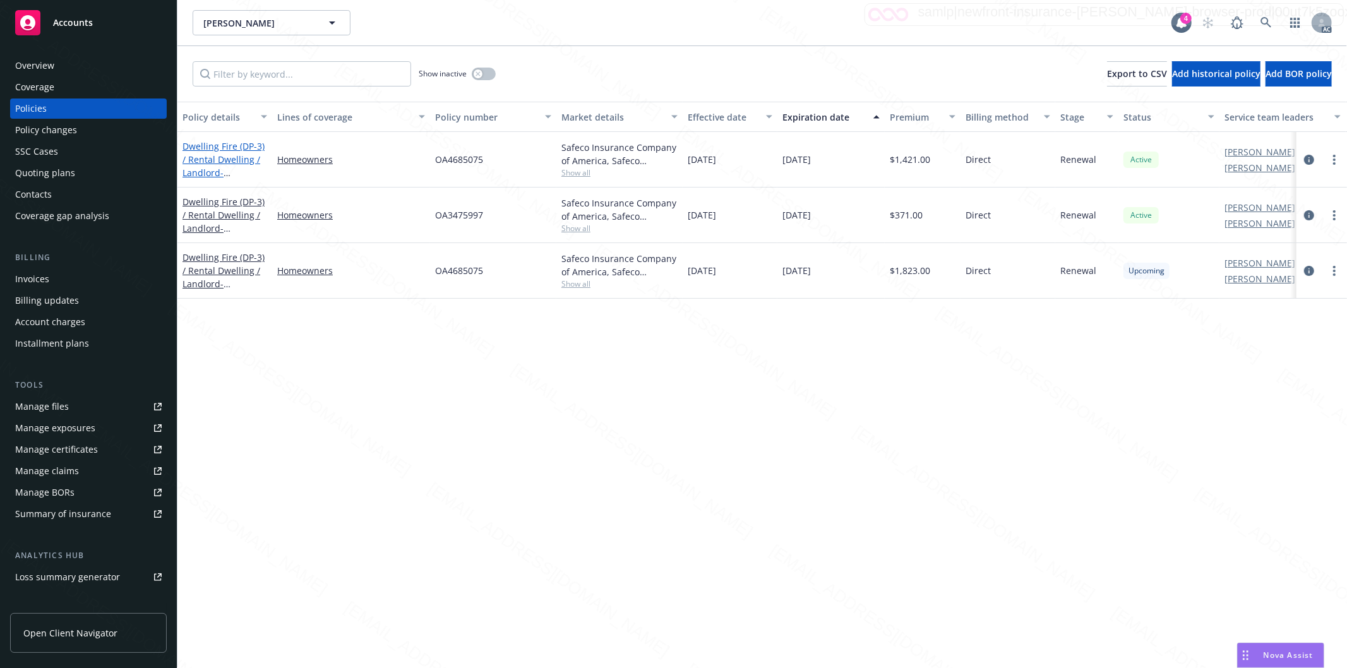
click at [235, 150] on link "Dwelling Fire (DP-3) / Rental Dwelling / Landlord - [STREET_ADDRESS]" at bounding box center [224, 166] width 82 height 52
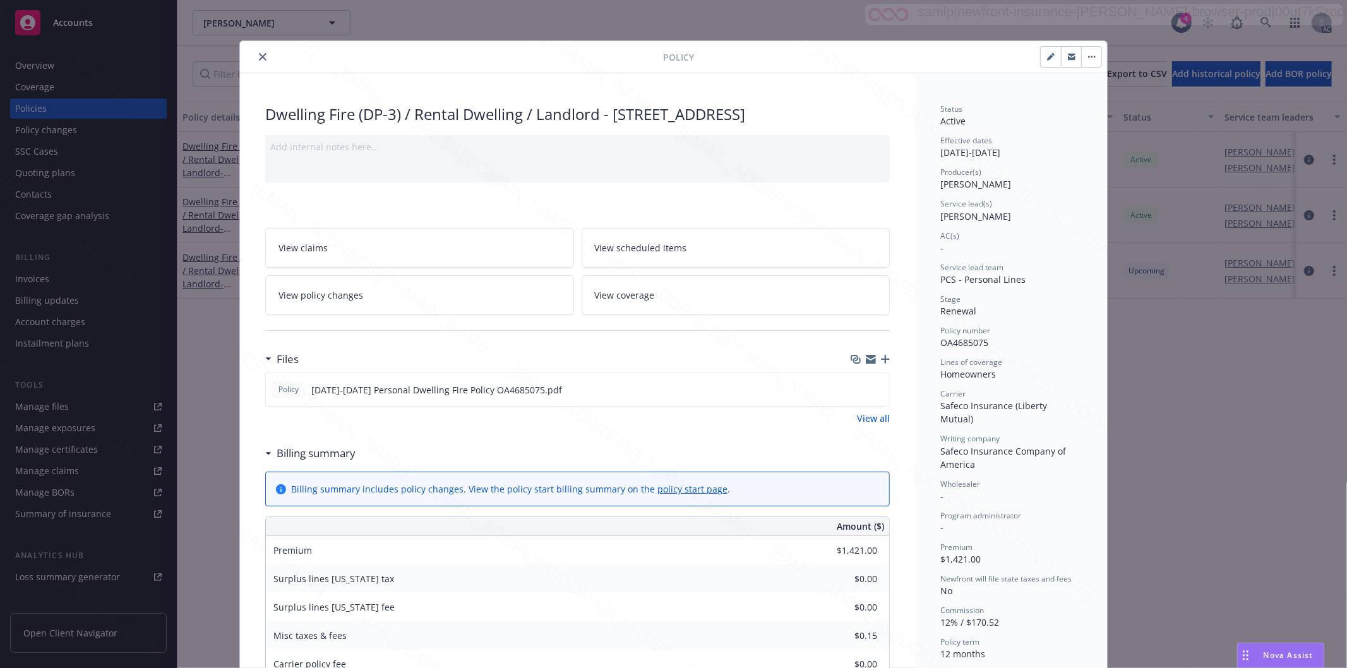
click at [306, 462] on h3 "Billing summary" at bounding box center [316, 453] width 79 height 16
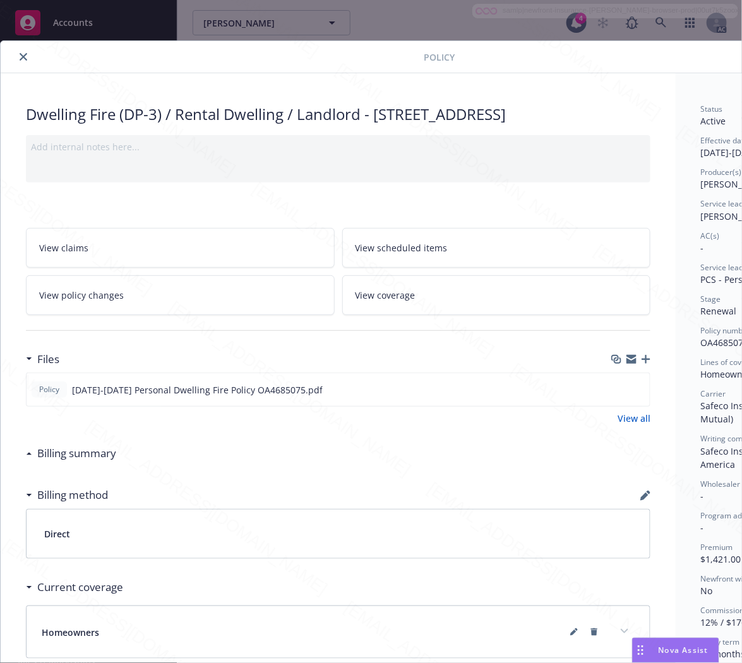
scroll to position [0, 136]
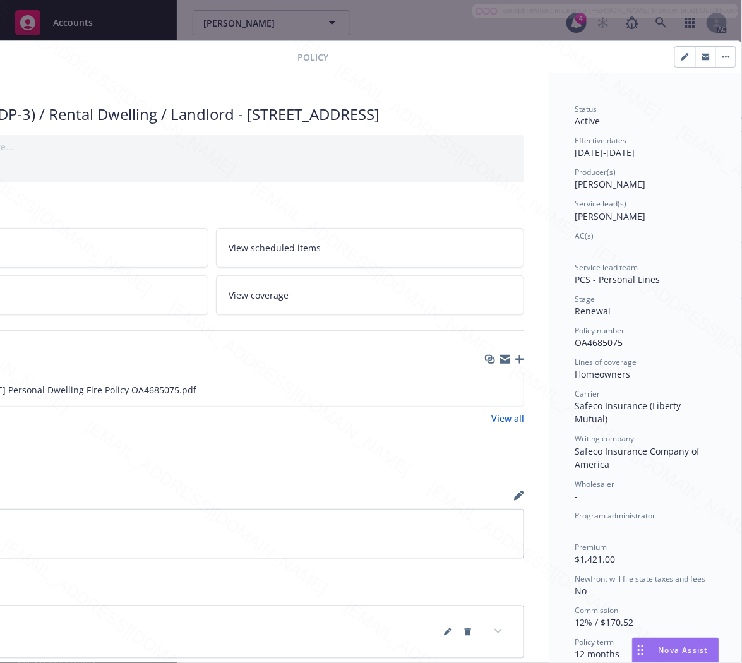
click at [594, 339] on span "OA4685075" at bounding box center [599, 343] width 48 height 12
click at [592, 342] on span "OA4685075" at bounding box center [599, 343] width 48 height 12
copy span "OA4685075"
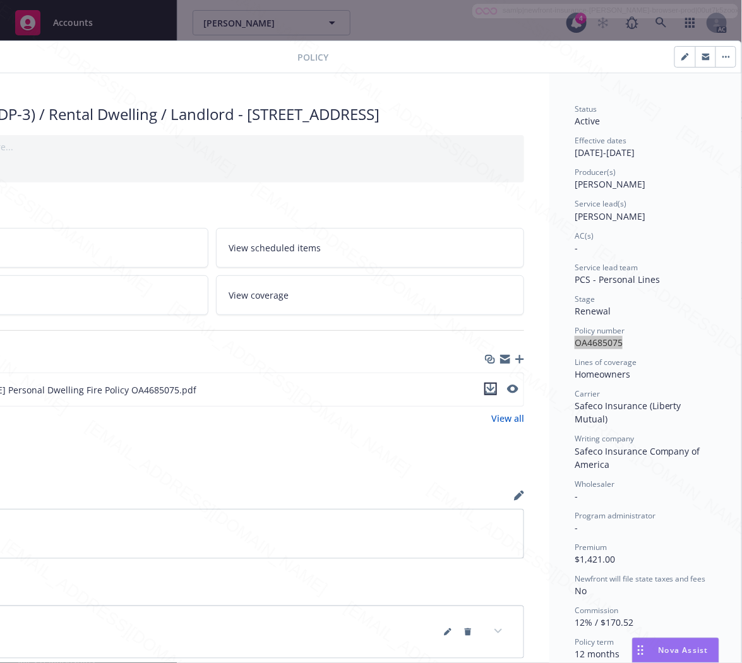
click at [486, 394] on icon "download file" at bounding box center [491, 389] width 10 height 10
click at [717, 54] on button "button" at bounding box center [726, 57] width 20 height 20
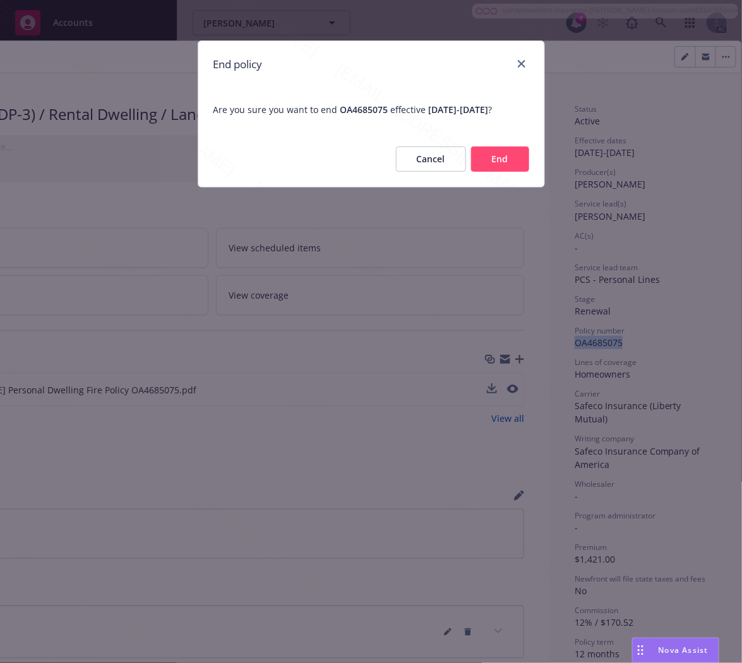
click at [503, 172] on button "End" at bounding box center [500, 159] width 58 height 25
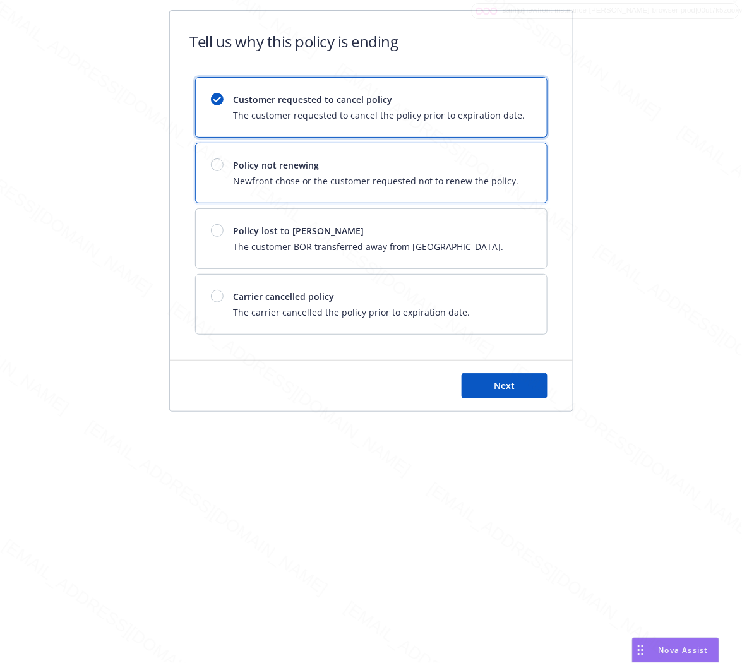
click at [503, 177] on span "Newfront chose or the customer requested not to renew the policy." at bounding box center [376, 180] width 285 height 13
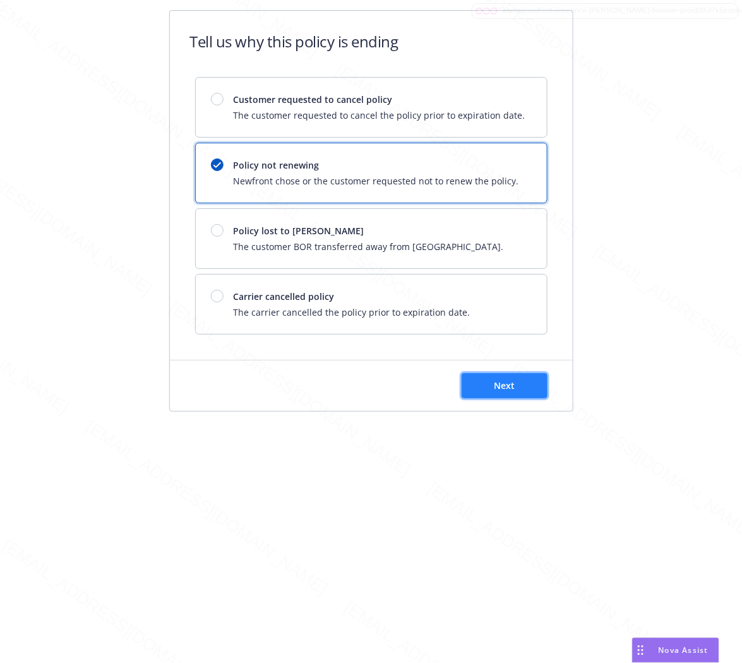
click at [527, 392] on button "Next" at bounding box center [505, 385] width 86 height 25
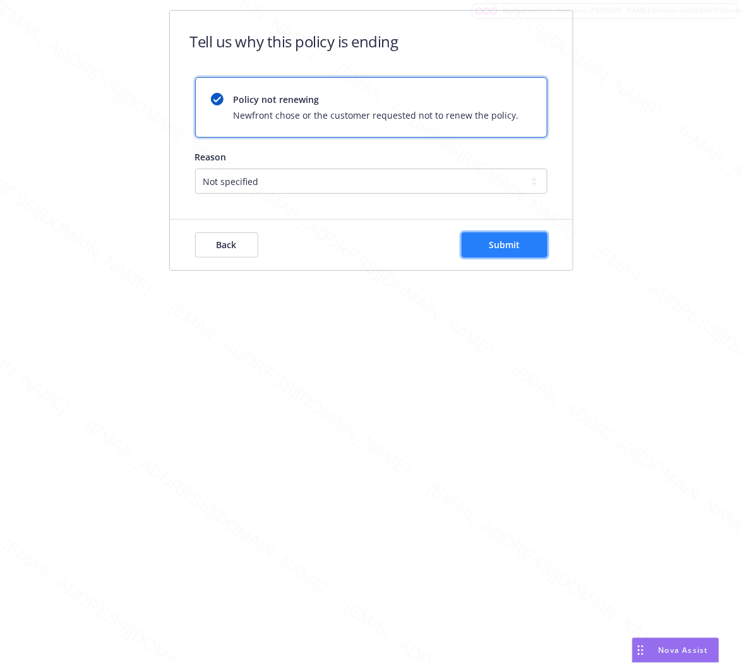
click at [519, 245] on span "Submit" at bounding box center [504, 245] width 31 height 12
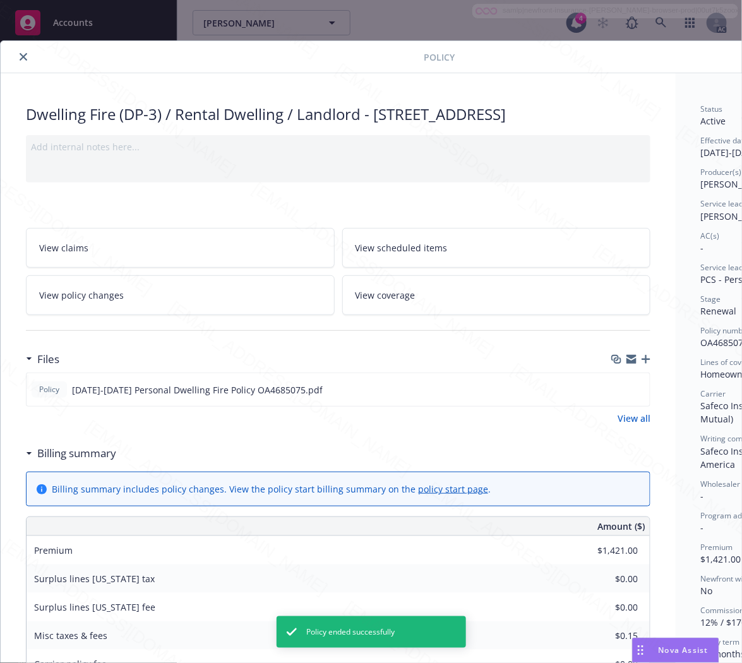
scroll to position [38, 0]
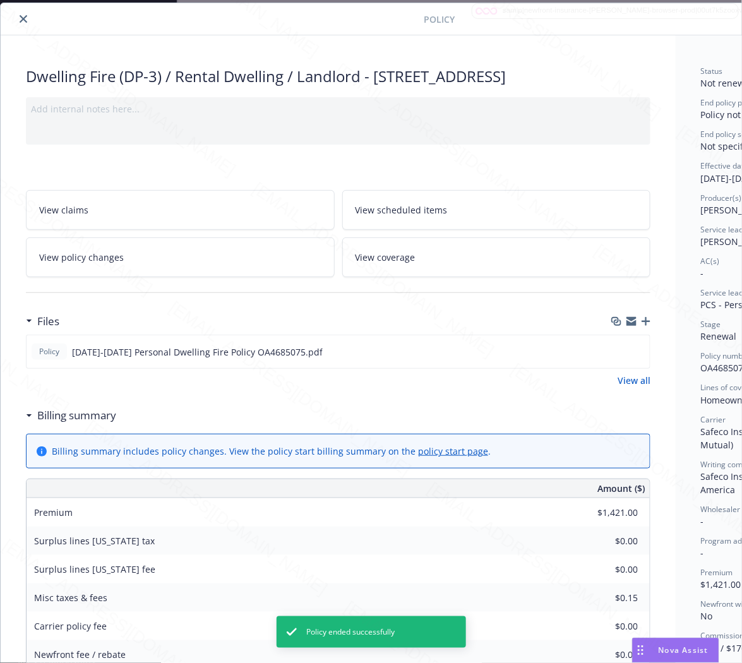
click at [20, 16] on icon "close" at bounding box center [24, 19] width 8 height 8
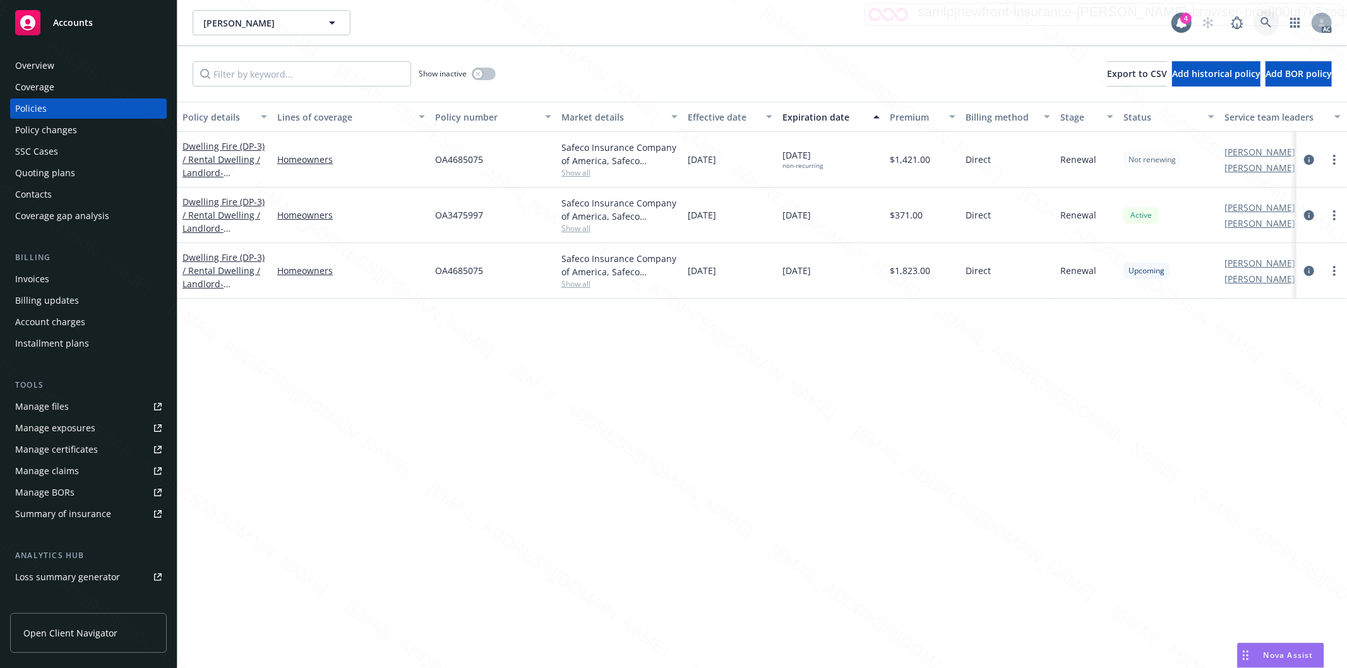
click at [1269, 23] on icon at bounding box center [1266, 22] width 11 height 11
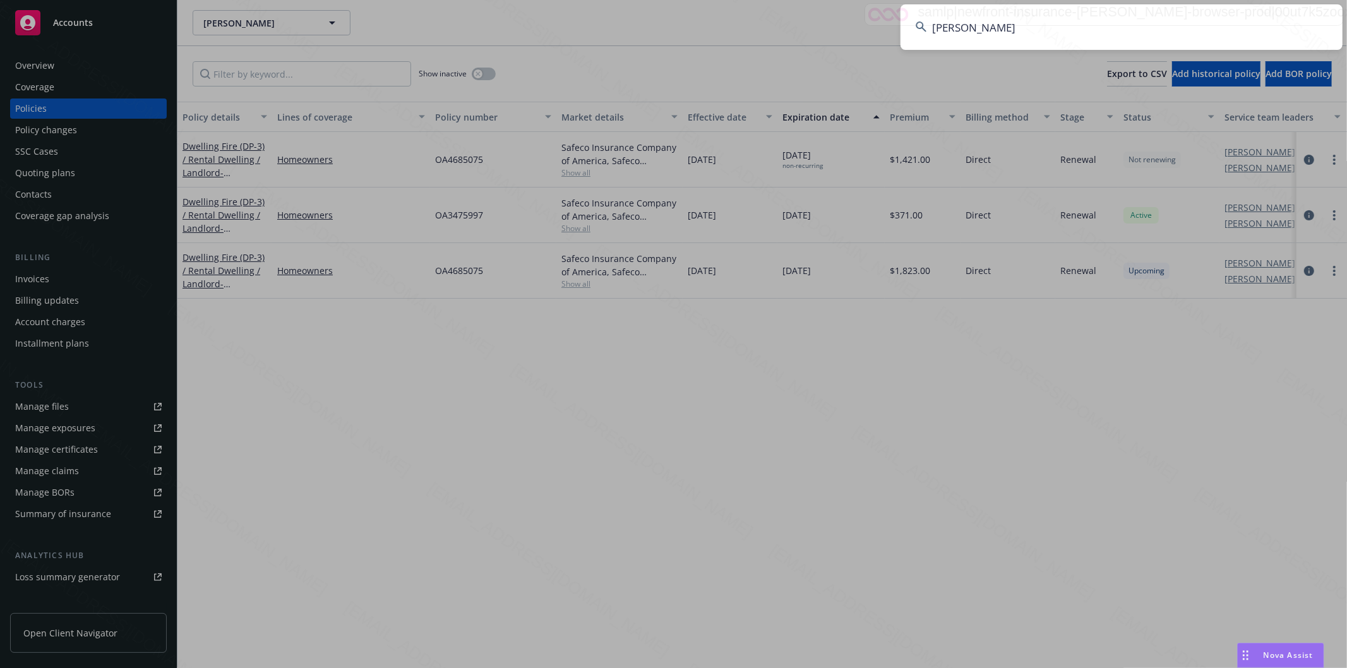
type input "[PERSON_NAME]"
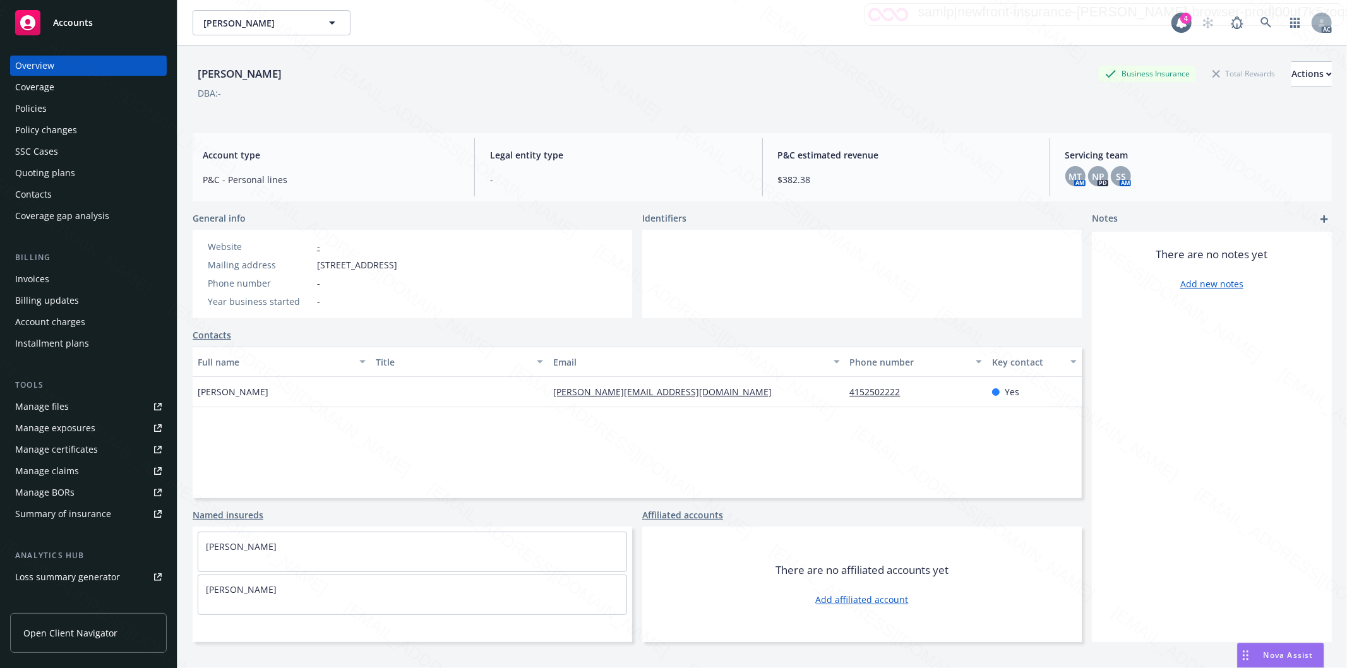
click at [28, 109] on div "Policies" at bounding box center [31, 109] width 32 height 20
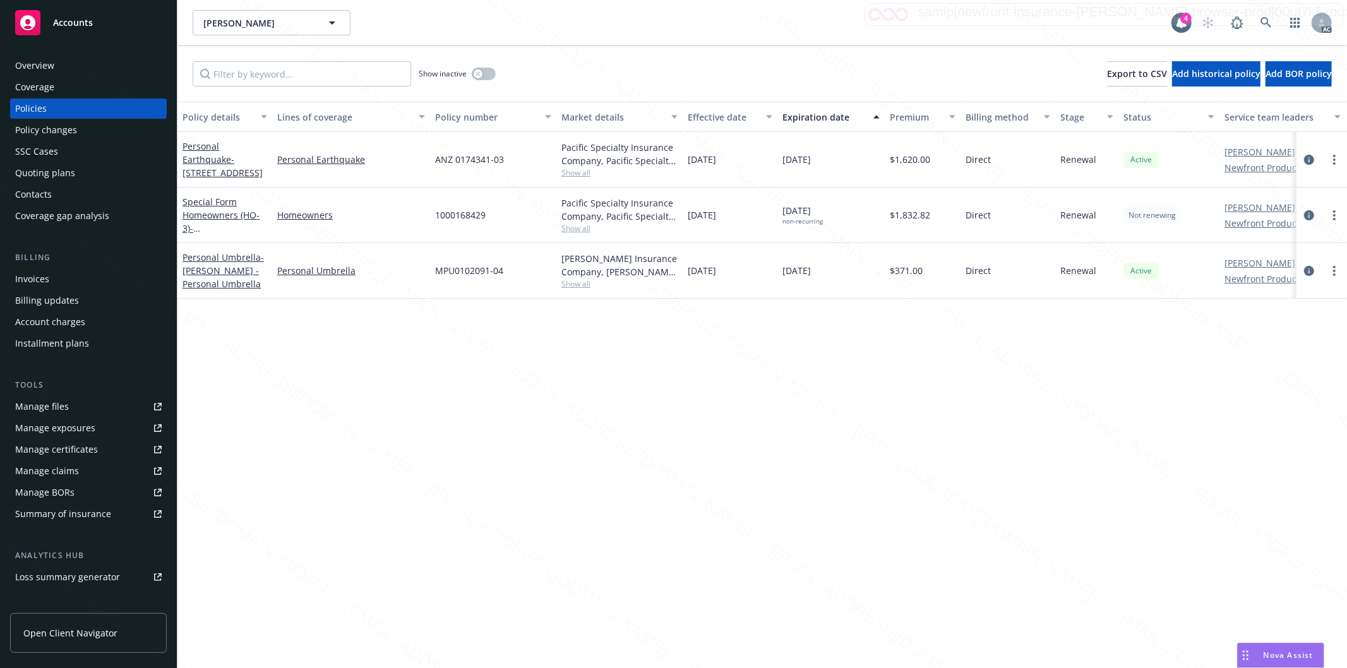
click at [39, 67] on div "Overview" at bounding box center [34, 66] width 39 height 20
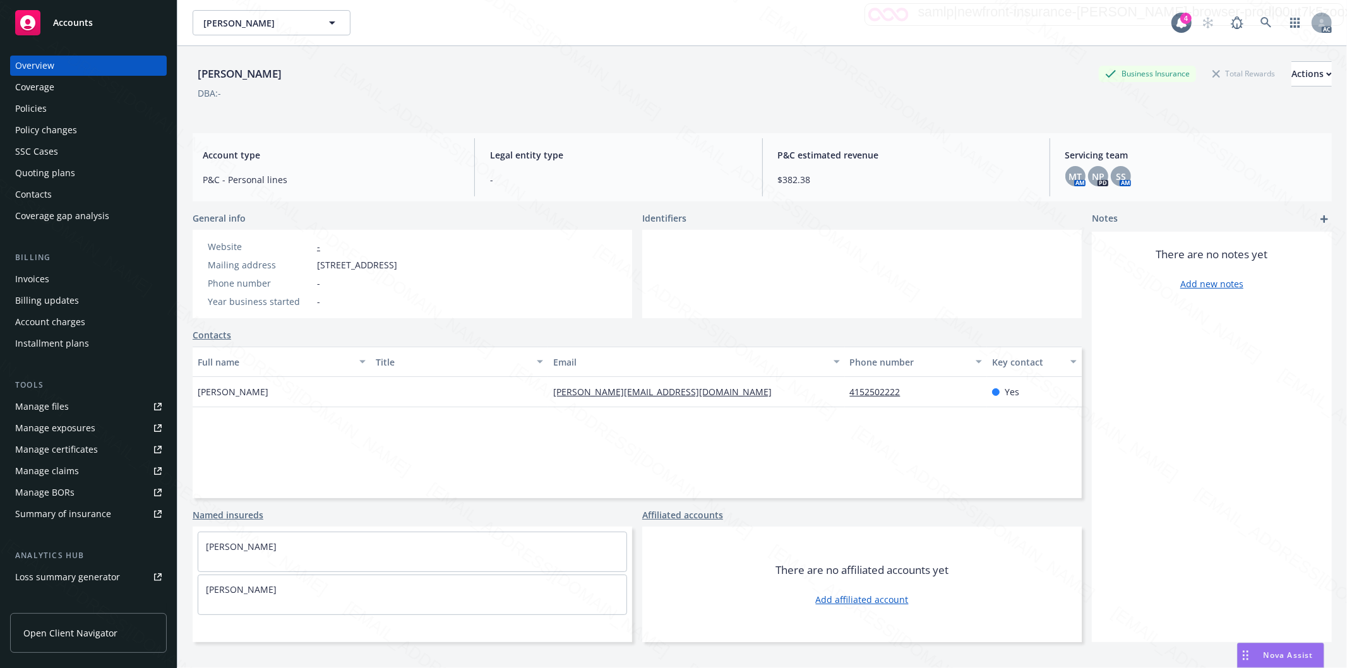
click at [49, 115] on div "Policies" at bounding box center [88, 109] width 147 height 20
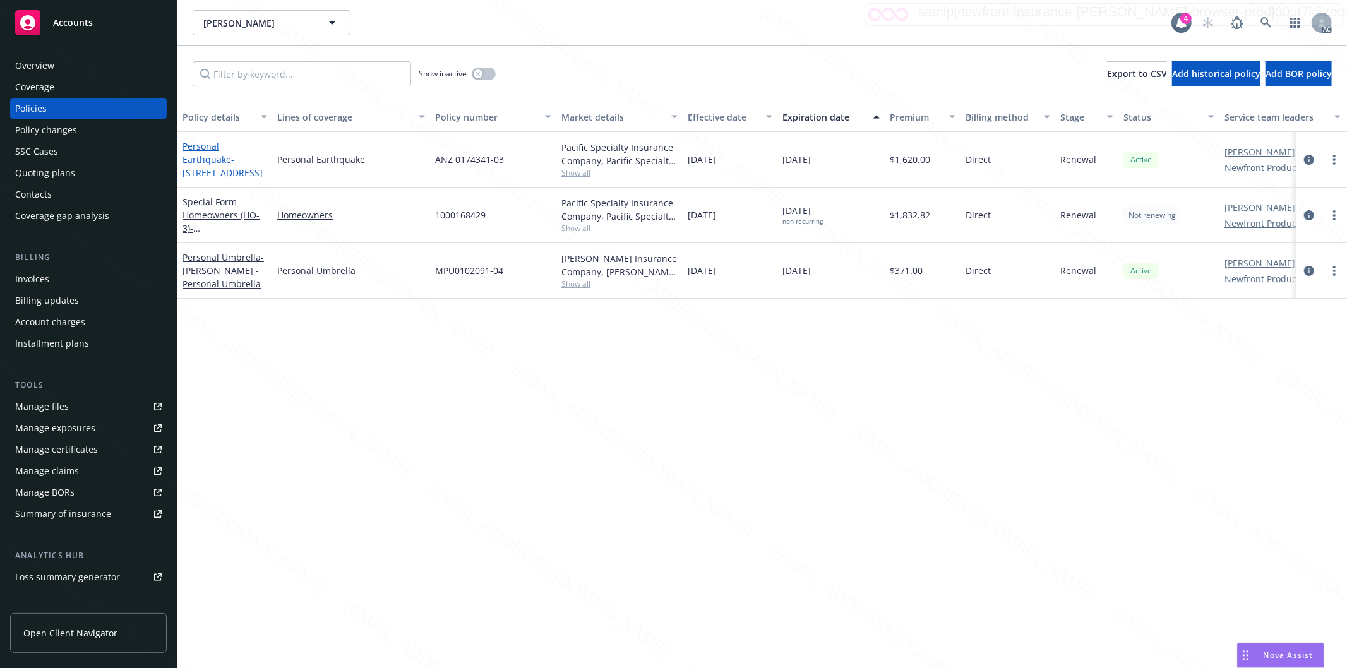
click at [215, 157] on link "Personal Earthquake - [STREET_ADDRESS]" at bounding box center [223, 159] width 80 height 39
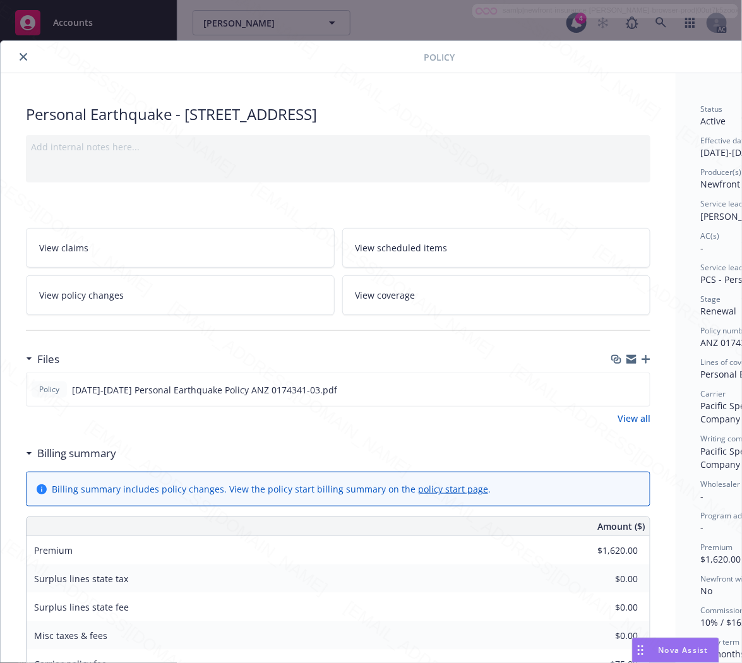
click at [86, 456] on h3 "Billing summary" at bounding box center [76, 453] width 79 height 16
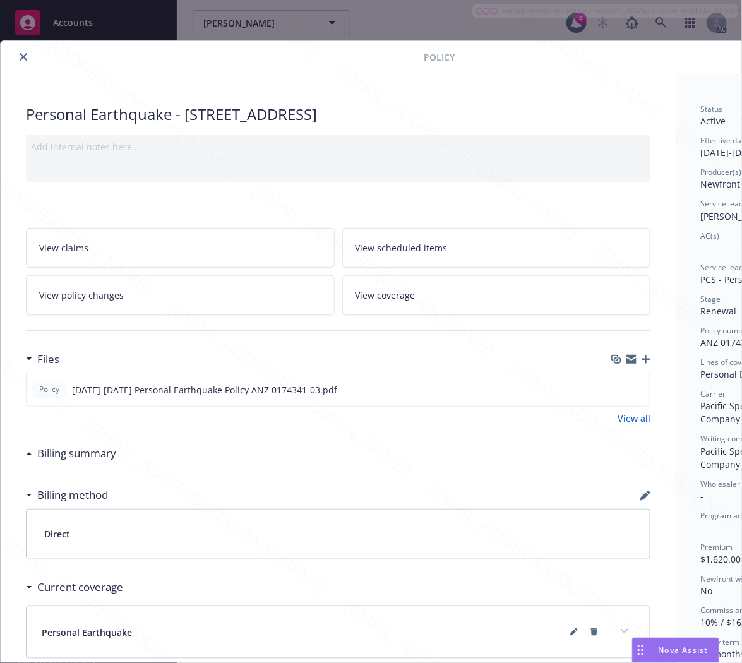
click at [632, 658] on button "Nova Assist" at bounding box center [675, 650] width 87 height 25
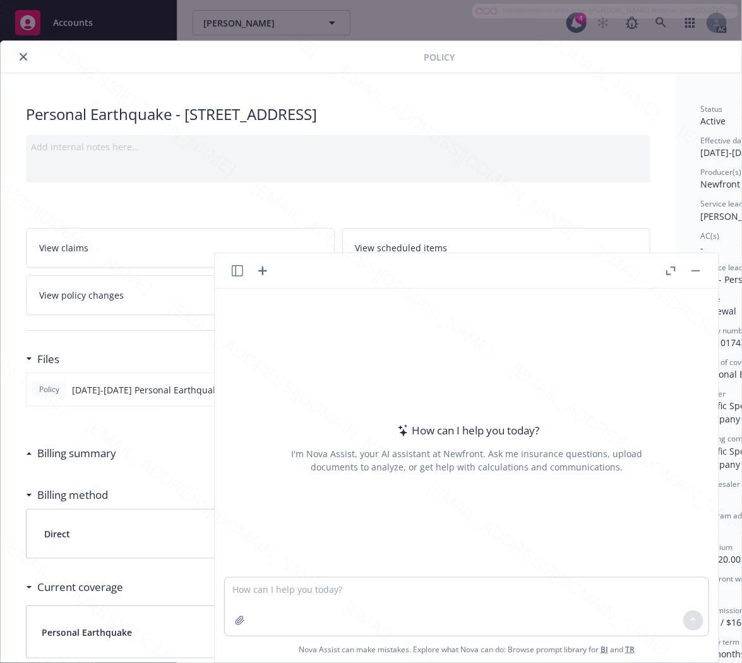
click at [552, 116] on div "Personal Earthquake - [STREET_ADDRESS]" at bounding box center [338, 114] width 625 height 21
click at [697, 270] on rect "button" at bounding box center [696, 270] width 9 height 1
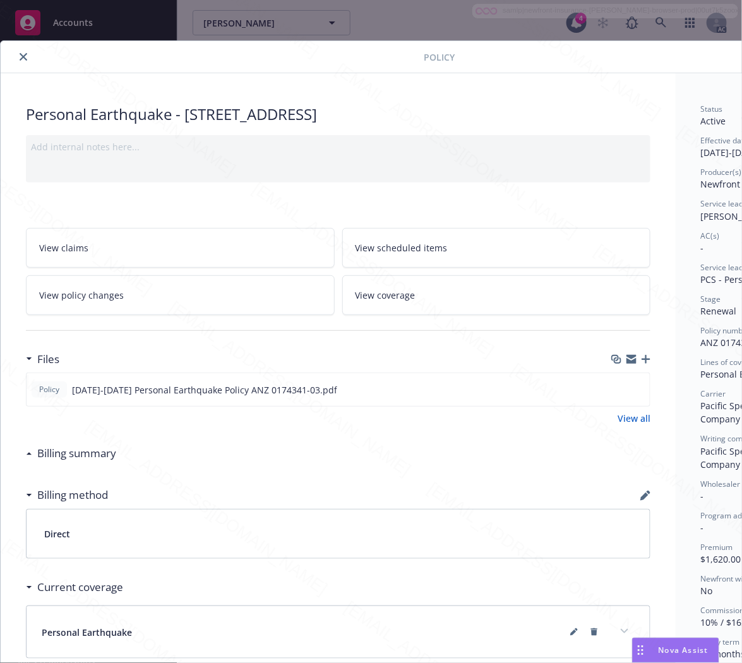
scroll to position [0, 136]
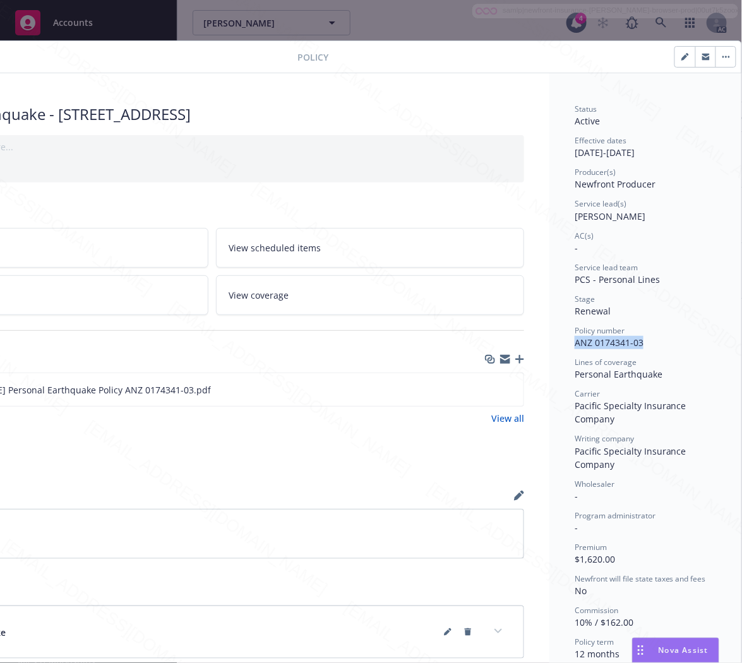
drag, startPoint x: 572, startPoint y: 346, endPoint x: 558, endPoint y: 344, distance: 14.1
click at [558, 344] on div "Status Active Effective dates [DATE] - [DATE] Producer(s) Newfront Producer Ser…" at bounding box center [645, 456] width 192 height 766
copy span "ANZ 0174341-03"
drag, startPoint x: 563, startPoint y: 373, endPoint x: 652, endPoint y: 378, distance: 88.6
click at [652, 378] on div "Personal Earthquake" at bounding box center [645, 374] width 141 height 13
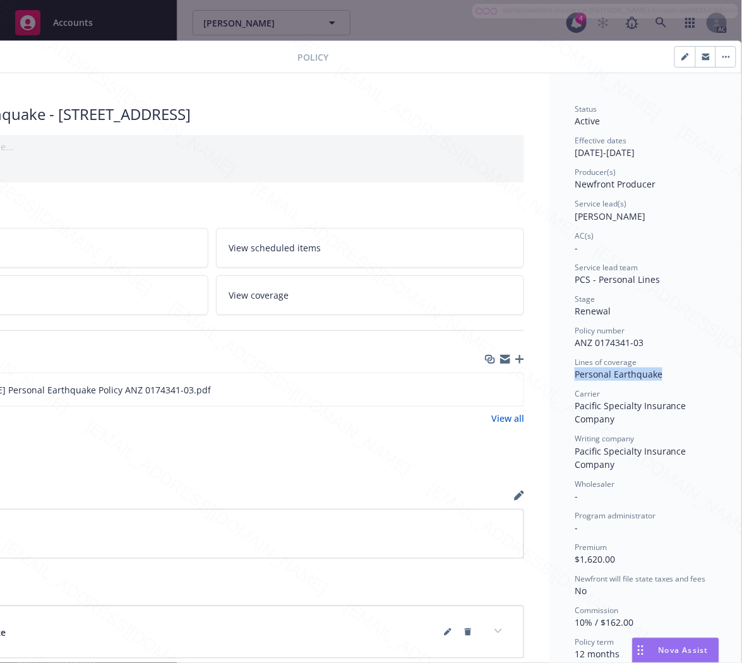
copy span "Personal Earthquake"
click at [486, 388] on icon "download file" at bounding box center [491, 389] width 10 height 10
click at [722, 57] on icon "button" at bounding box center [723, 57] width 2 height 2
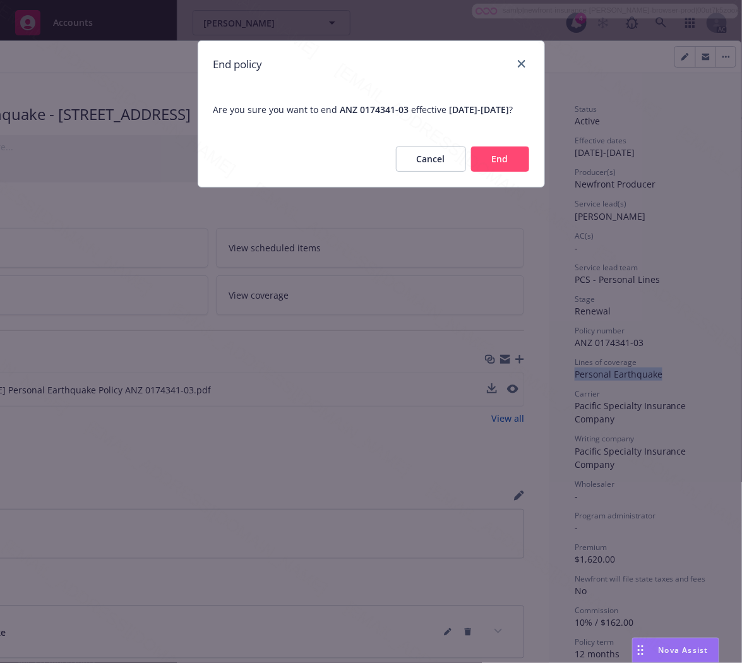
click at [493, 172] on button "End" at bounding box center [500, 159] width 58 height 25
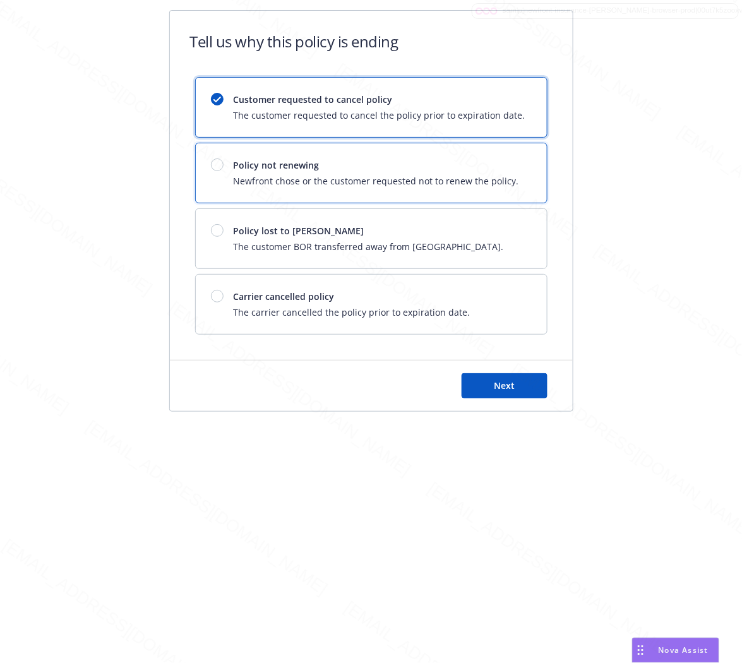
click at [493, 176] on span "Newfront chose or the customer requested not to renew the policy." at bounding box center [376, 180] width 285 height 13
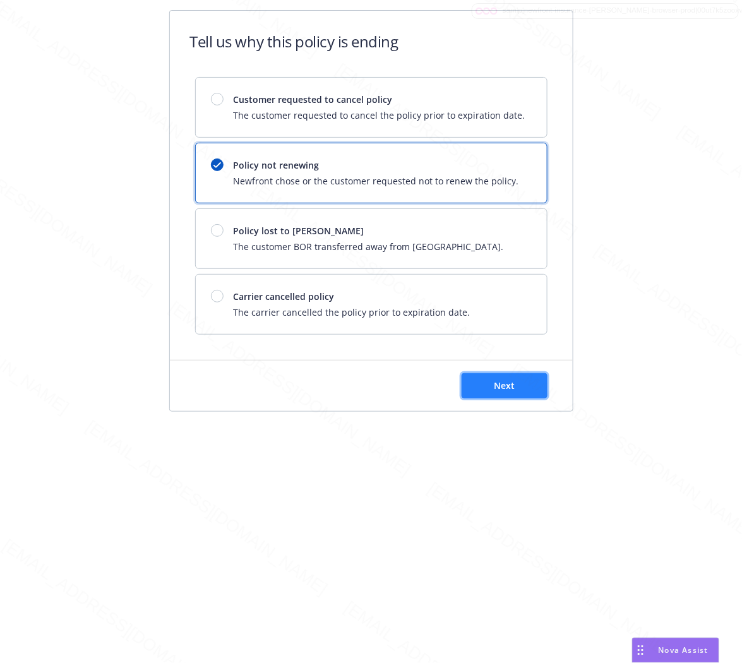
click at [502, 389] on span "Next" at bounding box center [504, 386] width 21 height 12
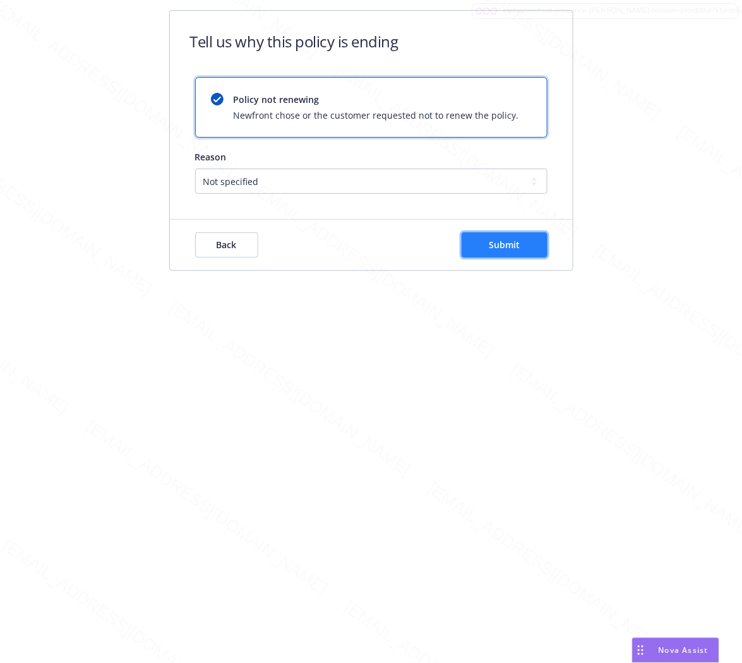
click at [512, 241] on span "Submit" at bounding box center [504, 245] width 31 height 12
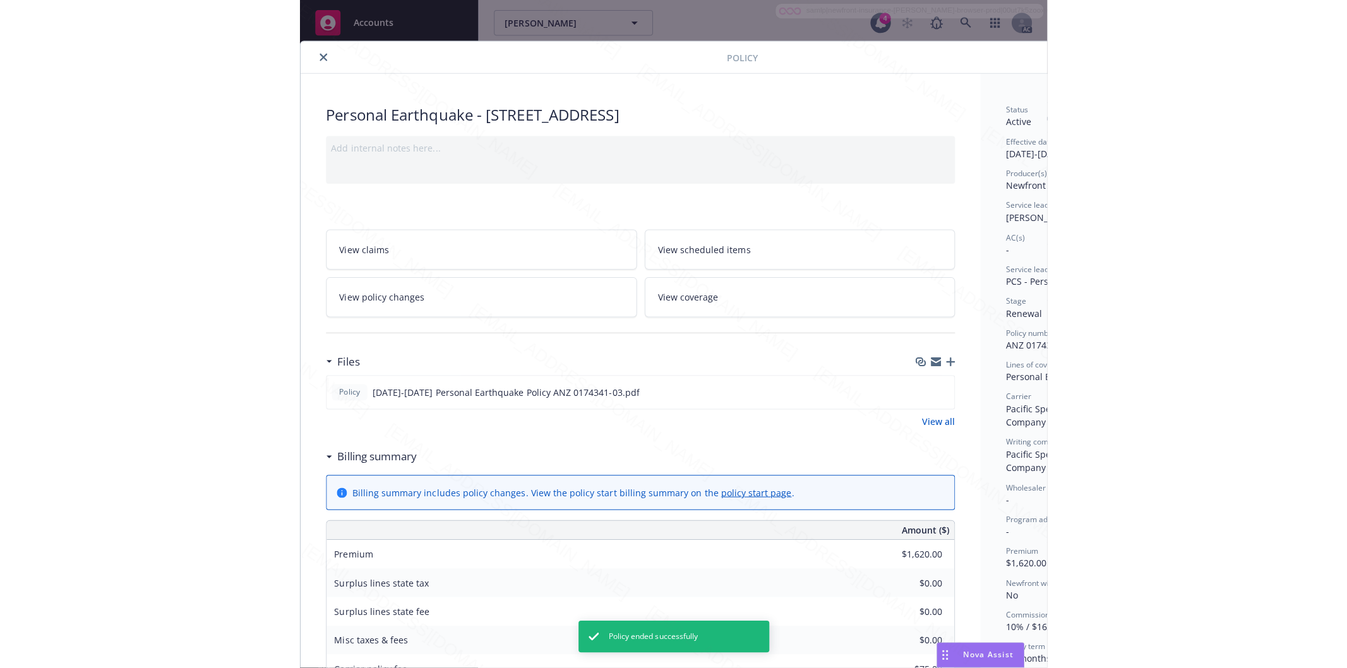
scroll to position [38, 0]
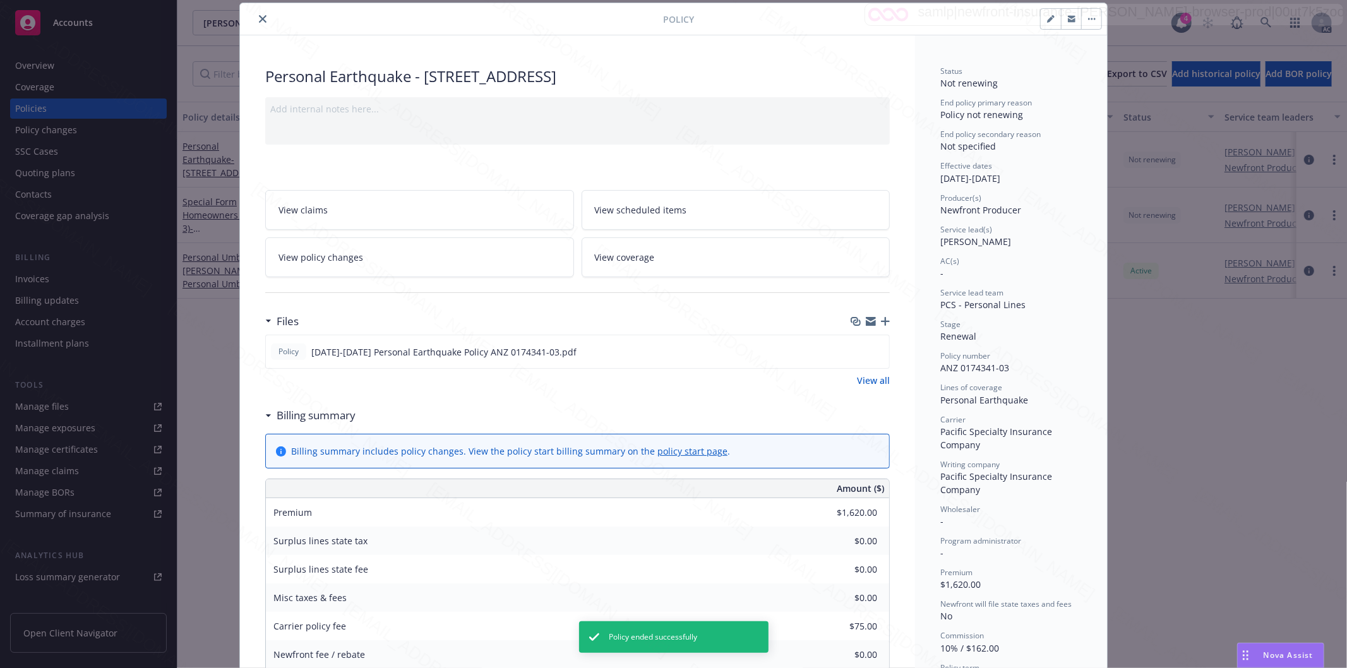
click at [259, 16] on icon "close" at bounding box center [263, 19] width 8 height 8
